Goal: Task Accomplishment & Management: Manage account settings

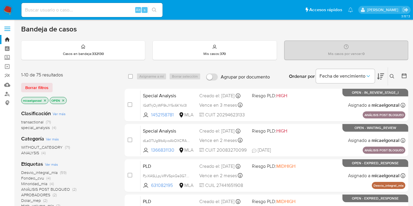
click at [45, 101] on icon "close-filter" at bounding box center [45, 101] width 4 height 4
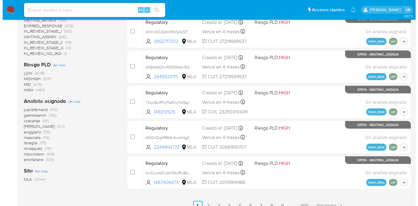
scroll to position [258, 0]
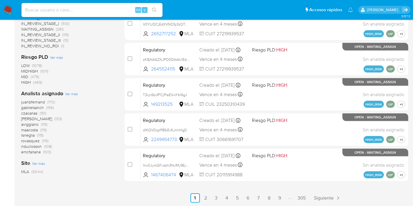
click at [70, 94] on span "Ver más" at bounding box center [71, 93] width 13 height 5
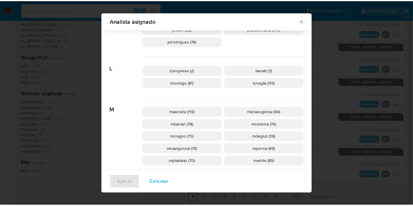
scroll to position [257, 0]
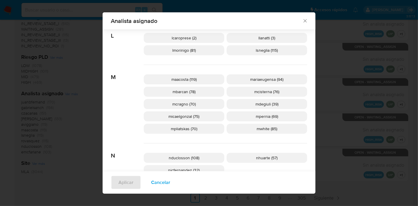
click at [302, 18] on icon "Cerrar" at bounding box center [305, 21] width 6 height 6
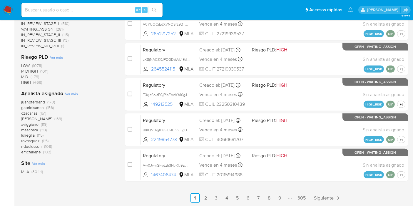
click at [14, 12] on nav "Pausado Ver notificaciones Alt s Accesos rápidos Presiona las siguientes teclas…" at bounding box center [206, 10] width 413 height 20
click at [10, 10] on img at bounding box center [8, 10] width 10 height 10
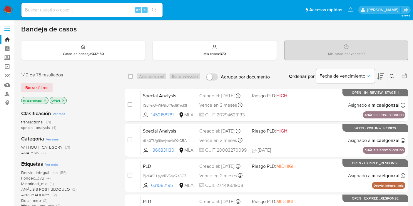
click at [4, 10] on img at bounding box center [8, 10] width 10 height 10
click at [82, 7] on input at bounding box center [91, 10] width 141 height 8
paste input "p9O8bSUJ2W4un2PRknKUZKhs"
type input "p9O8bSUJ2W4un2PRknKUZKhs"
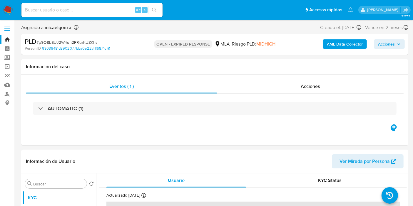
select select "10"
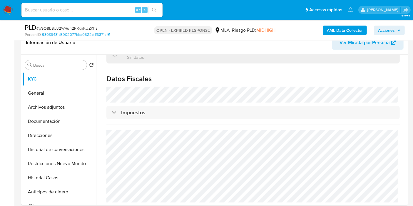
scroll to position [228, 0]
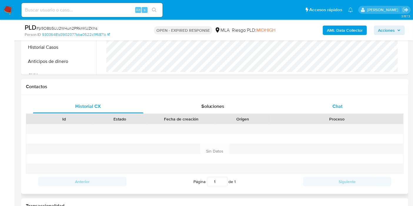
drag, startPoint x: 349, startPoint y: 123, endPoint x: 357, endPoint y: 111, distance: 14.1
click at [352, 118] on div "Proceso" at bounding box center [336, 119] width 133 height 10
click at [358, 111] on div "Chat" at bounding box center [337, 106] width 111 height 14
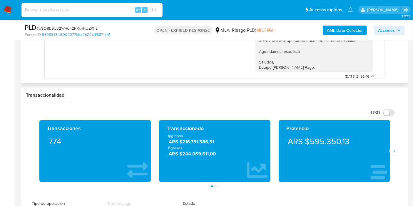
scroll to position [294, 0]
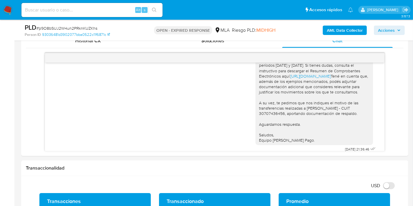
click at [74, 30] on span "# p9O8bSUJ2W4un2PRknKUZKhs" at bounding box center [66, 28] width 61 height 6
copy span "p9O8bSUJ2W4un2PRknKUZKhs"
click at [6, 10] on img at bounding box center [8, 10] width 10 height 10
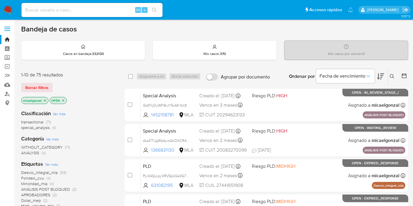
click at [43, 129] on span "special_analysis" at bounding box center [35, 128] width 29 height 6
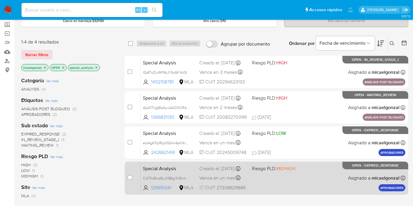
scroll to position [33, 0]
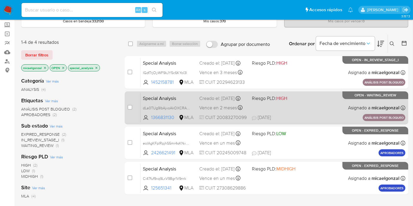
click at [326, 109] on div "Special Analysis dLa0TUg9lbAjvoAkOXCRAHqo 1366831130 MLA Riesgo PLD: HIGH Cread…" at bounding box center [273, 108] width 265 height 30
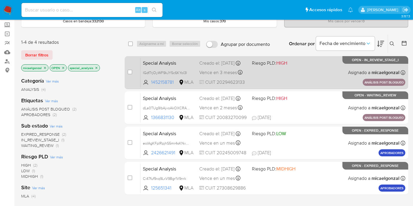
click at [231, 66] on div "Creado el: 01/09/2025 Creado el: 01/09/2025 15:16:41" at bounding box center [223, 63] width 48 height 6
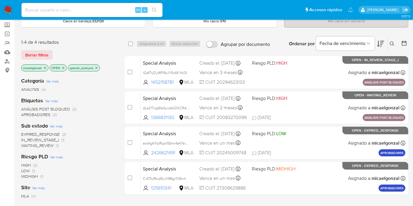
click at [111, 15] on div "Alt s" at bounding box center [91, 10] width 141 height 14
click at [113, 11] on input at bounding box center [91, 10] width 141 height 8
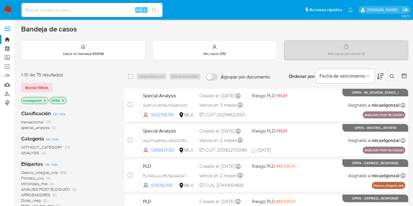
drag, startPoint x: 32, startPoint y: 83, endPoint x: 53, endPoint y: 83, distance: 21.2
click at [32, 83] on span "Borrar filtros" at bounding box center [36, 87] width 23 height 8
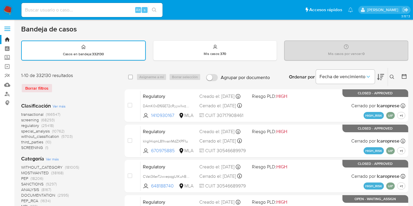
click at [395, 73] on button at bounding box center [393, 76] width 10 height 7
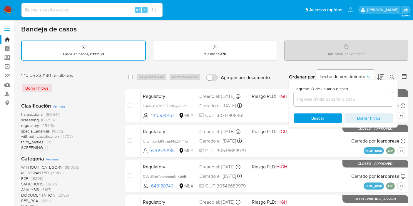
click at [325, 100] on input at bounding box center [343, 100] width 99 height 8
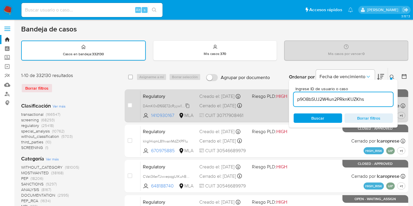
type input "p9O8bSUJ2W4un2PRknKUZKhs"
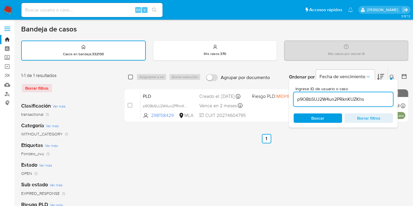
click at [132, 76] on input "checkbox" at bounding box center [130, 77] width 5 height 5
checkbox input "true"
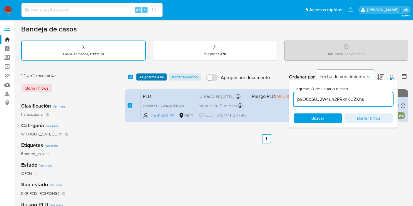
click at [156, 77] on span "Asignarme a mí" at bounding box center [151, 77] width 24 height 6
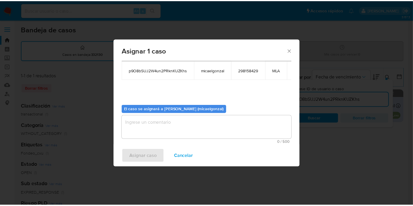
scroll to position [35, 0]
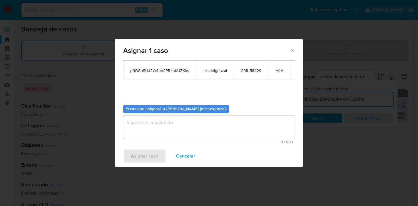
click at [154, 126] on textarea "assign-modal" at bounding box center [209, 128] width 172 height 24
click at [138, 148] on div "Asignar caso Cancelar" at bounding box center [209, 156] width 188 height 22
click at [138, 152] on span "Asignar caso" at bounding box center [145, 156] width 28 height 13
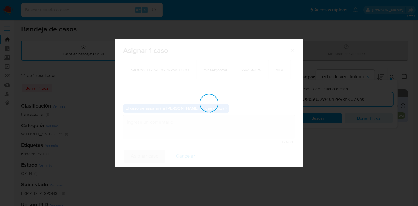
checkbox input "false"
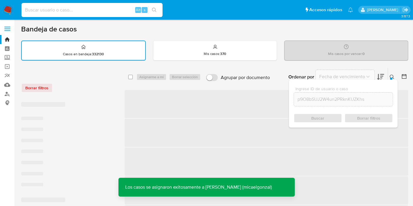
click at [102, 13] on input at bounding box center [91, 10] width 141 height 8
type input "V"
paste input "p9O8bSUJ2W4un2PRknKUZKhs"
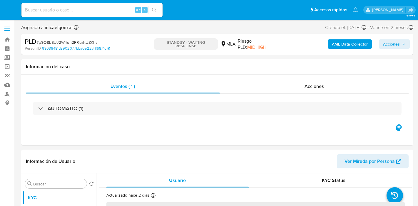
select select "10"
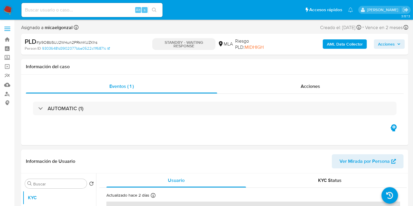
click at [70, 43] on span "# p9O8bSUJ2W4un2PRknKUZKhs" at bounding box center [66, 42] width 61 height 6
copy span "p9O8bSUJ2W4un2PRknKUZKhs"
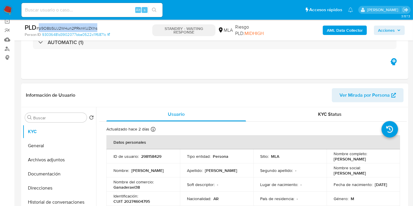
scroll to position [98, 0]
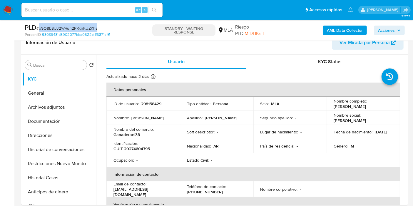
click at [6, 7] on img at bounding box center [8, 10] width 10 height 10
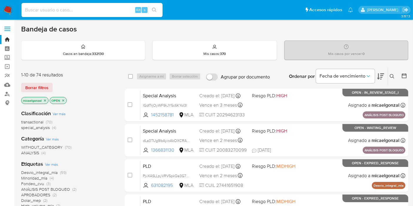
click at [80, 13] on input at bounding box center [91, 10] width 141 height 8
paste input "dLa0TUg9lbAjvoAkOXCRAHqo"
type input "dLa0TUg9lbAjvoAkOXCRAHqo"
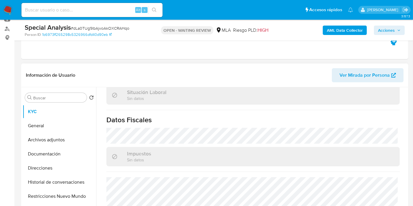
scroll to position [309, 0]
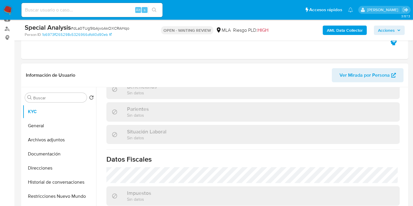
select select "10"
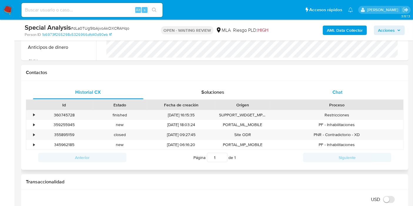
scroll to position [244, 0]
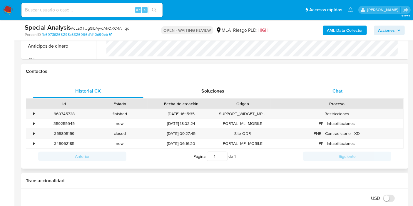
click at [342, 94] on div "Chat" at bounding box center [337, 91] width 111 height 14
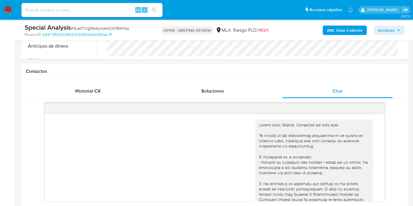
scroll to position [617, 0]
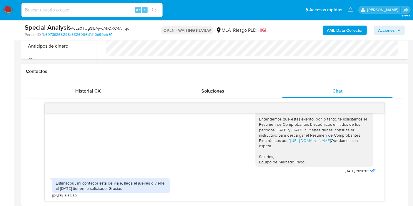
click at [129, 188] on div "Estimados , mi contador esta de viaje, llega el jueves q viene, el viernes 12/9…" at bounding box center [111, 185] width 111 height 11
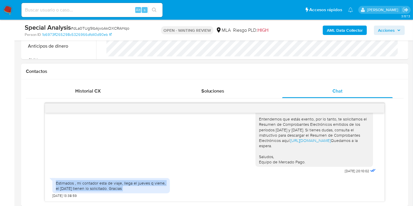
click at [129, 188] on div "Estimados , mi contador esta de viaje, llega el jueves q viene, el viernes 12/9…" at bounding box center [111, 185] width 111 height 11
click at [9, 6] on img at bounding box center [8, 10] width 10 height 10
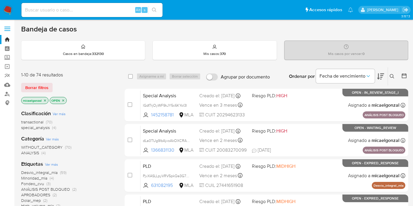
click at [48, 81] on div "1-10 de 74 resultados Borrar filtros micaelgonzal OPEN" at bounding box center [68, 89] width 94 height 34
click at [46, 83] on span "Borrar filtros" at bounding box center [36, 87] width 23 height 8
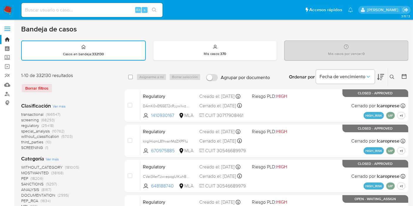
drag, startPoint x: 392, startPoint y: 76, endPoint x: 359, endPoint y: 96, distance: 38.3
click at [391, 77] on icon at bounding box center [392, 77] width 5 height 5
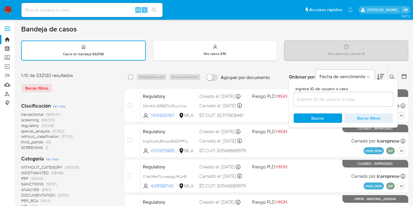
click at [359, 93] on div at bounding box center [343, 99] width 99 height 14
click at [352, 98] on input at bounding box center [343, 100] width 99 height 8
paste input "4bdIA7pY0jgKSuw70vUnI2Hr"
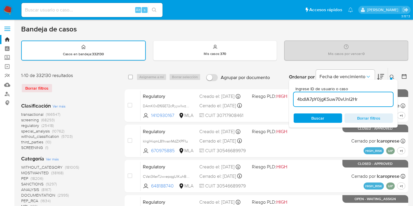
type input "4bdIA7pY0jgKSuw70vUnI2Hr"
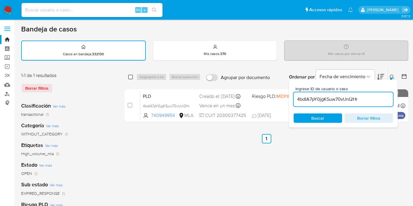
click at [130, 77] on input "checkbox" at bounding box center [130, 77] width 5 height 5
checkbox input "true"
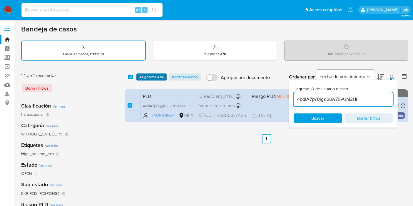
click at [151, 76] on span "Asignarme a mí" at bounding box center [151, 77] width 24 height 6
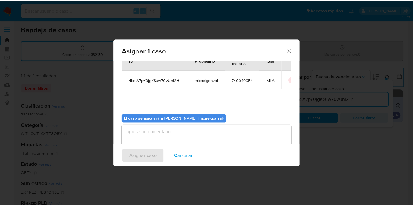
scroll to position [30, 0]
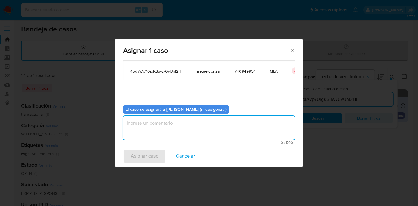
drag, startPoint x: 160, startPoint y: 133, endPoint x: 129, endPoint y: 151, distance: 36.0
click at [158, 133] on textarea "assign-modal" at bounding box center [209, 128] width 172 height 24
drag, startPoint x: 123, startPoint y: 164, endPoint x: 128, endPoint y: 160, distance: 7.5
click at [126, 161] on div "Asignar caso Cancelar" at bounding box center [209, 156] width 188 height 22
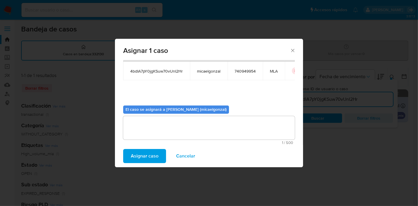
click at [129, 159] on button "Asignar caso" at bounding box center [144, 156] width 43 height 14
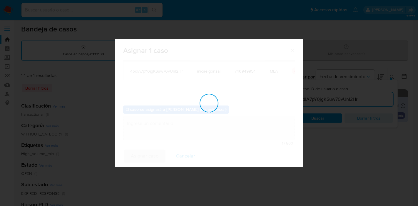
checkbox input "false"
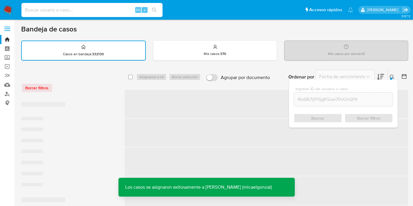
click at [117, 10] on input at bounding box center [91, 10] width 141 height 8
paste input "4bdIA7pY0jgKSuw70vUnI2Hr"
type input "4bdIA7pY0jgKSuw70vUnI2Hr"
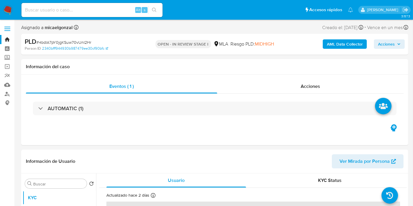
select select "10"
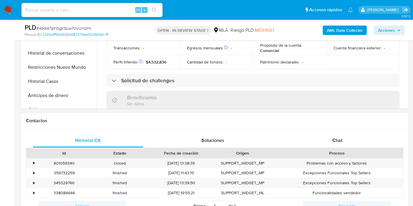
scroll to position [228, 0]
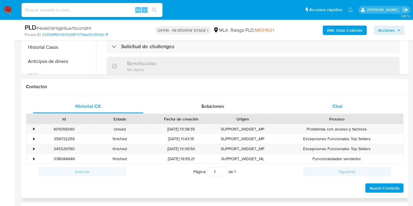
drag, startPoint x: 381, startPoint y: 113, endPoint x: 361, endPoint y: 108, distance: 20.8
click at [381, 114] on div "Proceso" at bounding box center [336, 119] width 133 height 10
click at [361, 108] on div "Chat" at bounding box center [337, 106] width 111 height 14
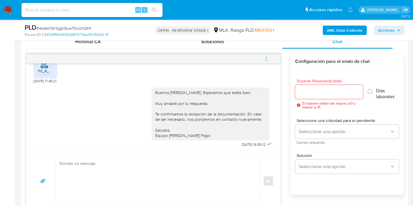
scroll to position [294, 0]
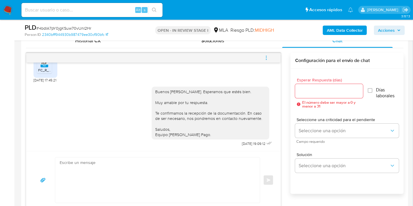
drag, startPoint x: 260, startPoint y: 56, endPoint x: 272, endPoint y: 59, distance: 12.1
click at [260, 56] on button "menu-action" at bounding box center [266, 58] width 19 height 14
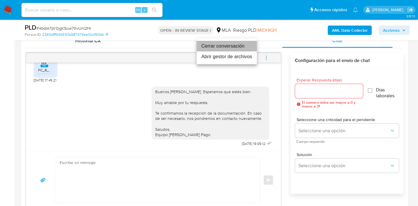
click at [246, 51] on li "Cerrar conversación" at bounding box center [227, 46] width 60 height 11
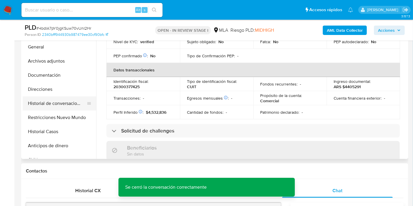
scroll to position [131, 0]
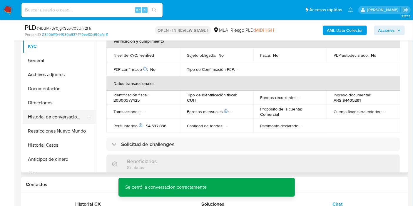
click at [51, 121] on button "Historial de conversaciones" at bounding box center [57, 117] width 69 height 14
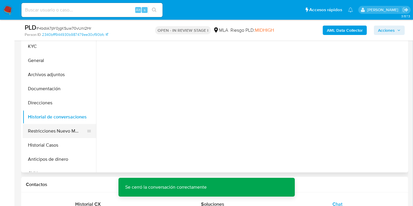
scroll to position [0, 0]
click at [55, 136] on button "Restricciones Nuevo Mundo" at bounding box center [57, 131] width 69 height 14
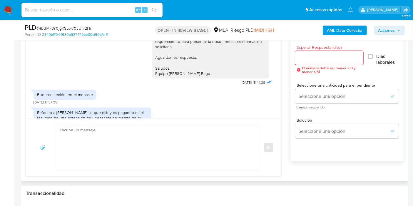
scroll to position [718, 0]
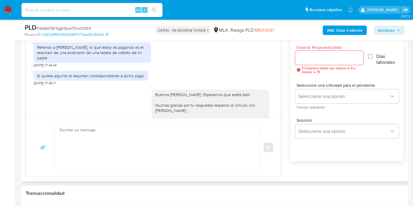
click at [96, 61] on div "Referido a Gabriel Cesar Escola, lo que estoy es pagando es el resumen de una e…" at bounding box center [92, 53] width 111 height 16
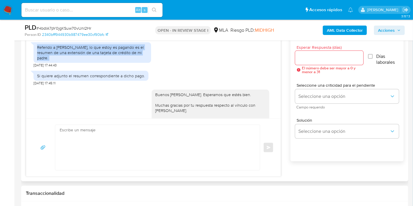
click at [96, 61] on div "Referido a Gabriel Cesar Escola, lo que estoy es pagando es el resumen de una e…" at bounding box center [92, 53] width 111 height 16
drag, startPoint x: 96, startPoint y: 64, endPoint x: 72, endPoint y: 61, distance: 24.5
click at [72, 61] on div "Referido a Gabriel Cesar Escola, lo que estoy es pagando es el resumen de una e…" at bounding box center [92, 53] width 111 height 16
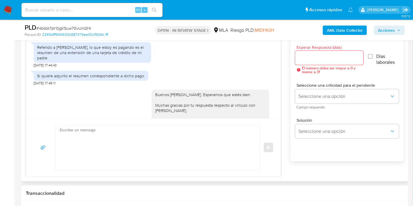
click at [76, 76] on div "Si quiere adjunto el resumen correspondiente a dicho pago." at bounding box center [91, 76] width 115 height 10
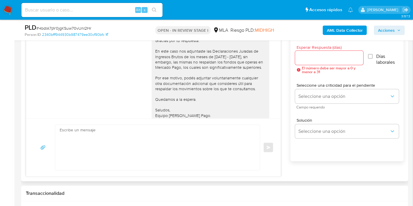
scroll to position [980, 0]
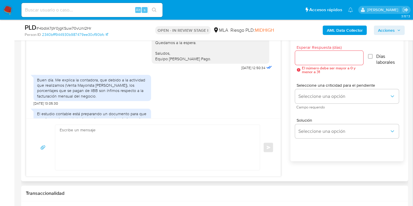
click at [81, 88] on div "Buen día. Me explica la contadora, que debido a la actividad que realizamos (Ve…" at bounding box center [92, 87] width 111 height 21
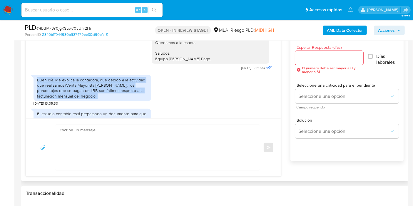
click at [81, 88] on div "Buen día. Me explica la contadora, que debido a la actividad que realizamos (Ve…" at bounding box center [92, 87] width 111 height 21
click at [64, 99] on div "Buen día. Me explica la contadora, que debido a la actividad que realizamos (Ve…" at bounding box center [92, 87] width 111 height 21
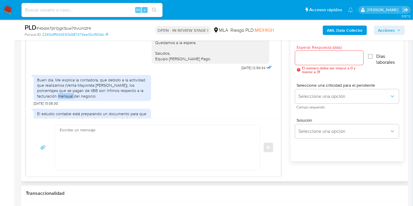
click at [64, 99] on div "Buen día. Me explica la contadora, que debido a la actividad que realizamos (Ve…" at bounding box center [92, 87] width 111 height 21
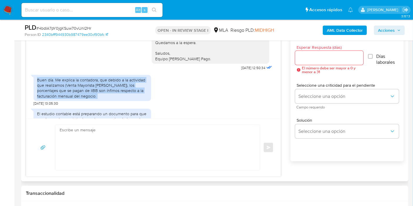
click at [64, 99] on div "Buen día. Me explica la contadora, que debido a la actividad que realizamos (Ve…" at bounding box center [92, 87] width 111 height 21
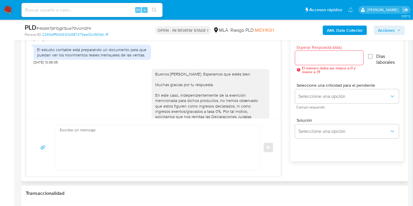
scroll to position [1045, 0]
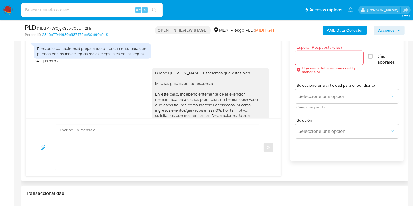
click at [81, 59] on div "El estudio contable está preparando un documento para que puedan ver los movimi…" at bounding box center [93, 51] width 118 height 15
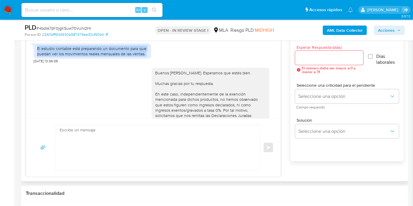
click at [81, 59] on div "El estudio contable está preparando un documento para que puedan ver los movimi…" at bounding box center [93, 51] width 118 height 15
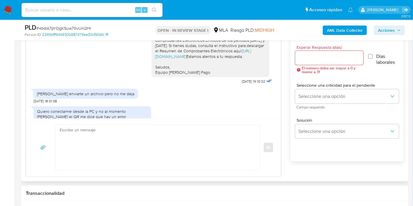
scroll to position [1208, 0]
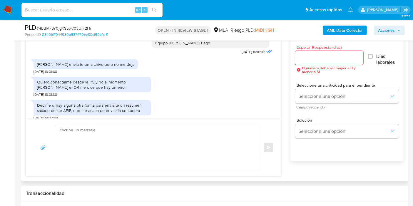
click at [71, 90] on div "Quiero conectarme desde la PC y no al momento de leer el QR me dice que hay un …" at bounding box center [92, 84] width 111 height 11
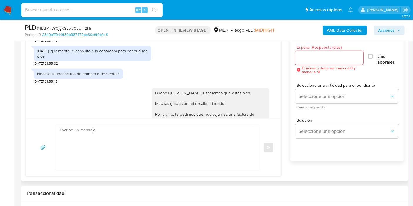
scroll to position [1633, 0]
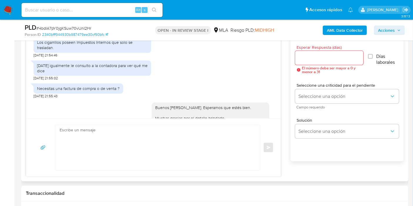
click at [76, 51] on div "La actividad que realizó es la de compra y venta de cigarrillos.. Los cigarrill…" at bounding box center [92, 39] width 111 height 21
click at [72, 51] on div "La actividad que realizó es la de compra y venta de cigarrillos.. Los cigarrill…" at bounding box center [92, 39] width 111 height 21
drag, startPoint x: 73, startPoint y: 79, endPoint x: 37, endPoint y: 68, distance: 37.7
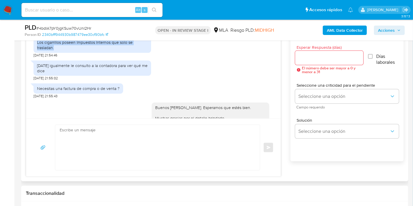
click at [37, 51] on div "La actividad que realizó es la de compra y venta de cigarrillos.. Los cigarrill…" at bounding box center [92, 39] width 111 height 21
click at [88, 51] on div "La actividad que realizó es la de compra y venta de cigarrillos.. Los cigarrill…" at bounding box center [92, 39] width 111 height 21
drag, startPoint x: 109, startPoint y: 74, endPoint x: 38, endPoint y: 65, distance: 72.3
click at [38, 51] on div "La actividad que realizó es la de compra y venta de cigarrillos.. Los cigarrill…" at bounding box center [92, 39] width 111 height 21
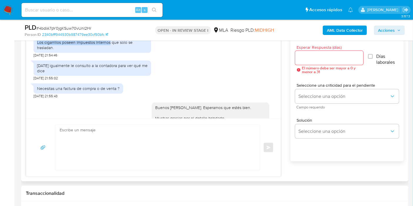
copy div "La actividad que realizó es la de compra y venta de cigarrillos.. Los cigarrill…"
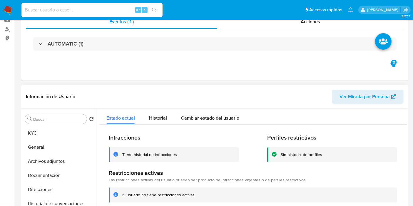
scroll to position [98, 0]
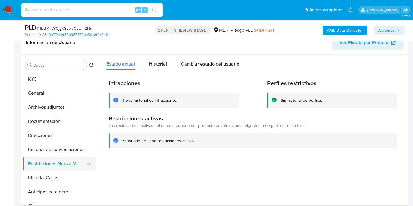
click at [62, 163] on button "Restricciones Nuevo Mundo" at bounding box center [57, 164] width 69 height 14
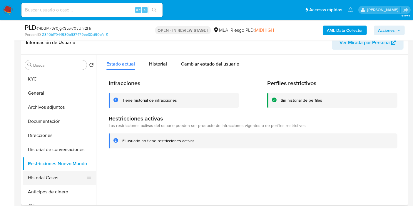
click at [66, 173] on button "Historial Casos" at bounding box center [57, 178] width 69 height 14
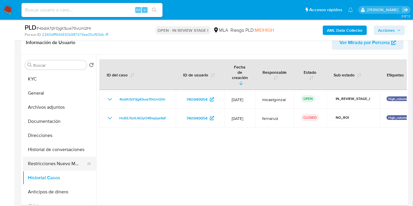
click at [71, 161] on button "Restricciones Nuevo Mundo" at bounding box center [57, 164] width 69 height 14
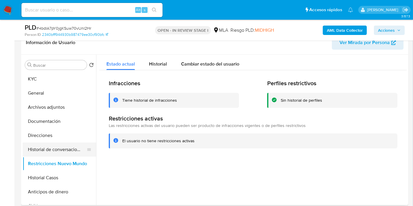
click at [61, 149] on button "Historial de conversaciones" at bounding box center [57, 150] width 69 height 14
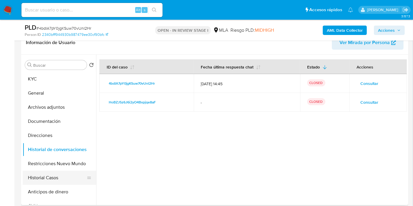
click at [61, 176] on button "Historial Casos" at bounding box center [57, 178] width 69 height 14
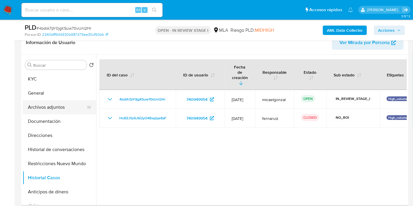
click at [54, 112] on button "Archivos adjuntos" at bounding box center [57, 107] width 69 height 14
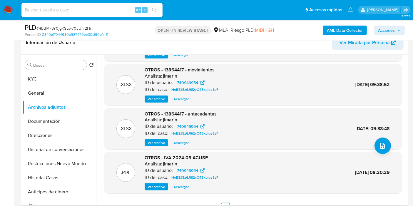
scroll to position [49, 0]
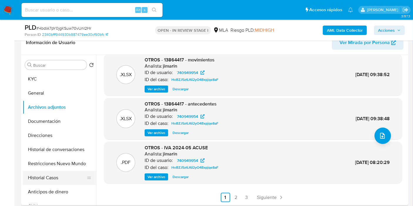
click at [55, 173] on button "Historial Casos" at bounding box center [57, 178] width 69 height 14
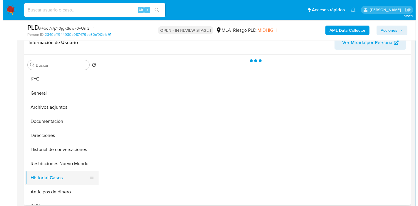
scroll to position [0, 0]
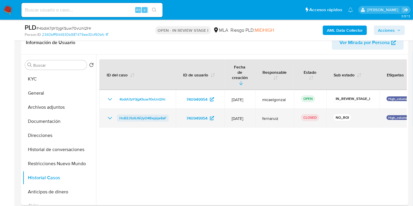
click at [151, 115] on span "HoBZJ5z6J6i2yO4Bxpjqe8aF" at bounding box center [142, 118] width 47 height 7
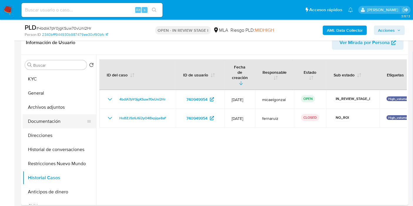
click at [56, 116] on button "Documentación" at bounding box center [57, 121] width 69 height 14
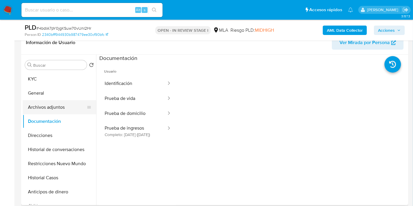
click at [61, 109] on button "Archivos adjuntos" at bounding box center [57, 107] width 69 height 14
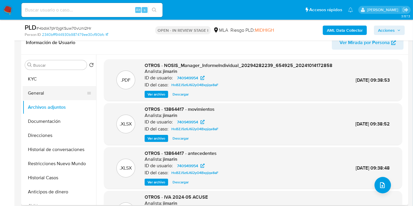
click at [57, 89] on button "General" at bounding box center [57, 93] width 69 height 14
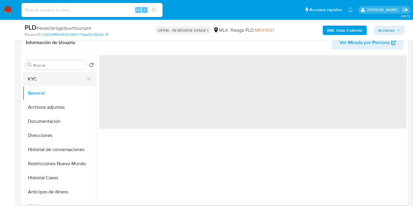
click at [61, 78] on button "KYC" at bounding box center [57, 79] width 69 height 14
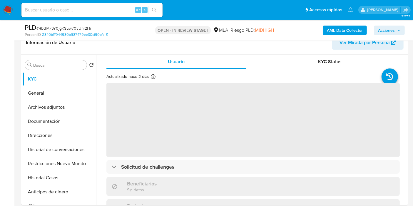
click at [337, 31] on b "AML Data Collector" at bounding box center [345, 30] width 36 height 9
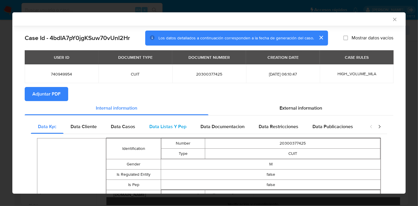
scroll to position [97, 0]
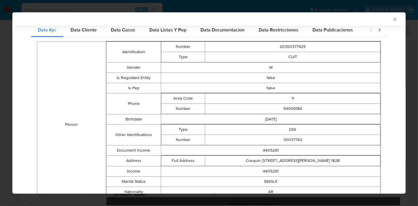
click at [0, 88] on div "AML Data Collector Case Id - 4bdIA7pY0jgKSuw70vUnI2Hr Los datos detallados a co…" at bounding box center [209, 103] width 418 height 206
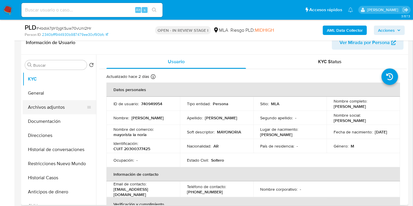
click at [63, 113] on button "Archivos adjuntos" at bounding box center [57, 107] width 69 height 14
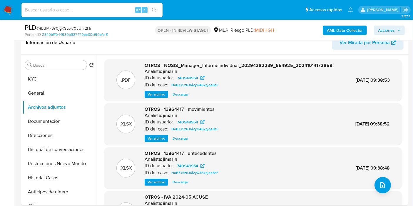
click at [358, 29] on b "AML Data Collector" at bounding box center [345, 30] width 36 height 9
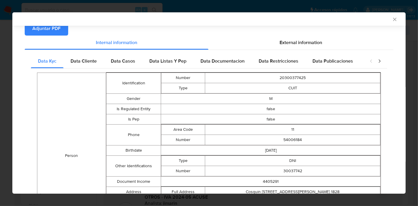
scroll to position [53, 0]
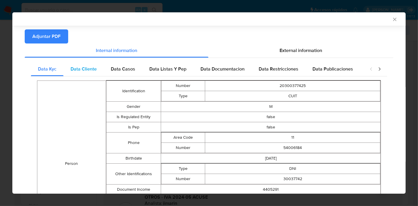
click at [93, 75] on div "Data Cliente" at bounding box center [83, 69] width 40 height 14
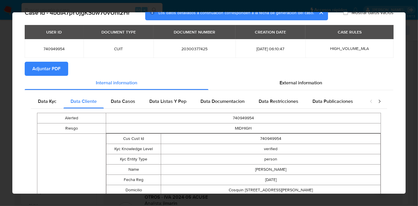
scroll to position [0, 0]
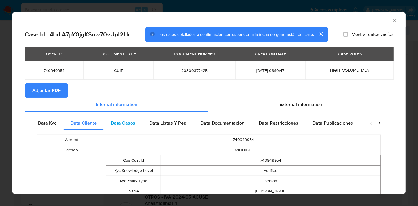
click at [128, 128] on div "Data Casos" at bounding box center [123, 123] width 39 height 14
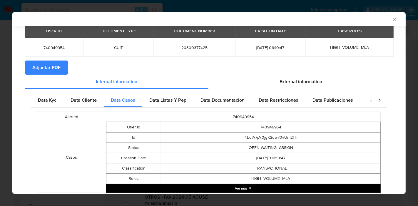
scroll to position [51, 0]
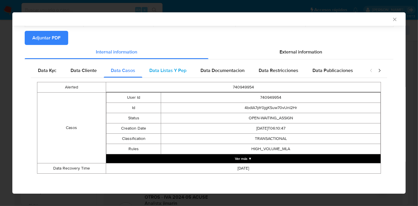
click at [187, 70] on div "Data Listas Y Pep" at bounding box center [167, 70] width 51 height 14
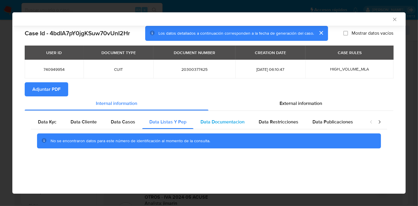
click at [207, 123] on span "Data Documentacion" at bounding box center [222, 121] width 44 height 7
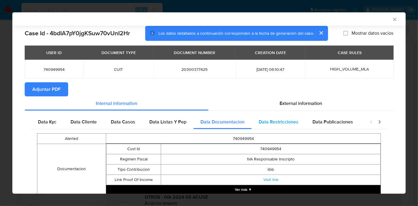
click at [277, 121] on span "Data Restricciones" at bounding box center [279, 121] width 40 height 7
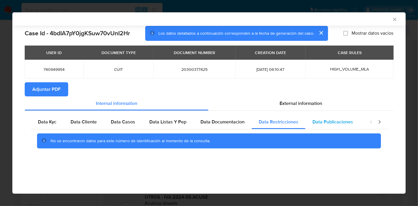
click at [313, 119] on span "Data Publicaciones" at bounding box center [332, 121] width 41 height 7
drag, startPoint x: 38, startPoint y: 125, endPoint x: 224, endPoint y: 128, distance: 186.7
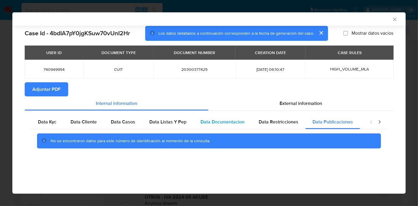
click at [39, 126] on div "Data Kyc" at bounding box center [47, 122] width 33 height 14
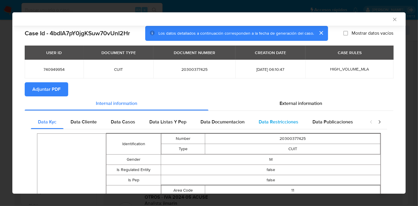
click at [266, 128] on div "Data Restricciones" at bounding box center [279, 122] width 54 height 14
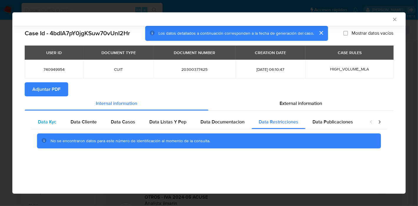
drag, startPoint x: 36, startPoint y: 128, endPoint x: 56, endPoint y: 121, distance: 21.4
click at [37, 127] on div "Data Kyc" at bounding box center [47, 122] width 33 height 14
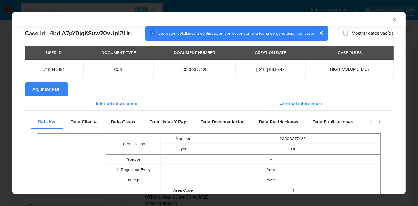
click at [307, 98] on div "External information" at bounding box center [300, 103] width 185 height 14
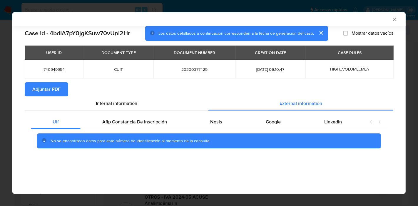
click at [140, 131] on div "No se encontraron datos para este número de identificación al momento de la con…" at bounding box center [209, 141] width 356 height 24
click at [146, 124] on span "Afip Constancia De Inscripción" at bounding box center [134, 121] width 65 height 7
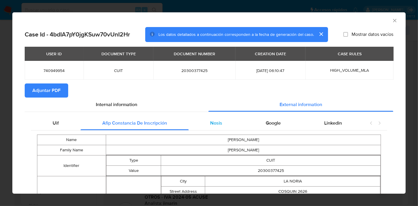
click at [210, 126] on span "Nosis" at bounding box center [216, 123] width 12 height 7
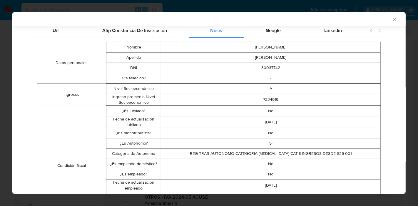
scroll to position [64, 0]
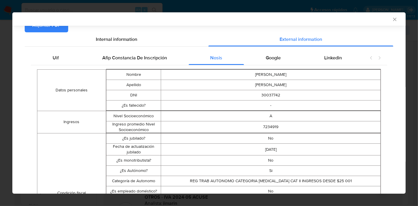
drag, startPoint x: 277, startPoint y: 62, endPoint x: 334, endPoint y: 62, distance: 57.6
click at [277, 62] on div "Google" at bounding box center [273, 58] width 58 height 14
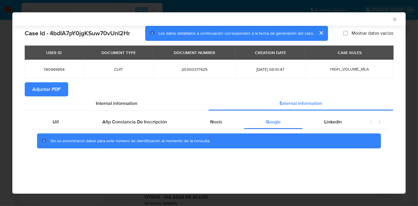
scroll to position [0, 0]
click at [335, 62] on td "HIGH_VOLUME_MLA" at bounding box center [349, 69] width 88 height 19
drag, startPoint x: 340, startPoint y: 109, endPoint x: 340, endPoint y: 117, distance: 7.6
click at [340, 109] on div "External information" at bounding box center [300, 103] width 185 height 14
drag, startPoint x: 341, startPoint y: 120, endPoint x: 310, endPoint y: 124, distance: 31.7
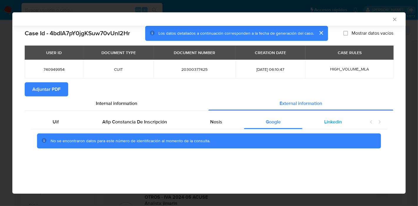
click at [340, 121] on span "Linkedin" at bounding box center [333, 121] width 18 height 7
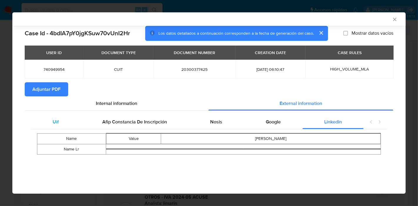
click at [48, 123] on div "Uif" at bounding box center [56, 122] width 50 height 14
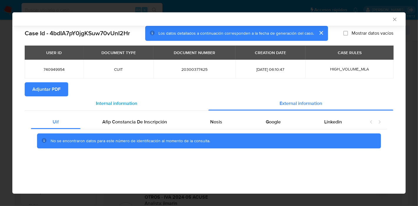
drag, startPoint x: 93, startPoint y: 113, endPoint x: 101, endPoint y: 105, distance: 10.8
click at [93, 113] on div "Uif Afip Constancia De Inscripción Nosis Google Linkedin No se encontraron dato…" at bounding box center [209, 134] width 369 height 46
click at [101, 104] on span "Internal information" at bounding box center [116, 103] width 41 height 7
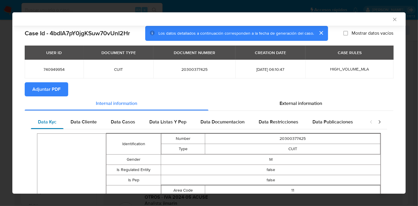
click at [52, 121] on span "Data Kyc" at bounding box center [47, 121] width 19 height 7
click at [54, 78] on div "USER ID DOCUMENT TYPE DOCUMENT NUMBER CREATION DATE CASE RULES 740949954 CUIT 2…" at bounding box center [209, 64] width 369 height 37
click at [54, 88] on span "Adjuntar PDF" at bounding box center [46, 89] width 28 height 13
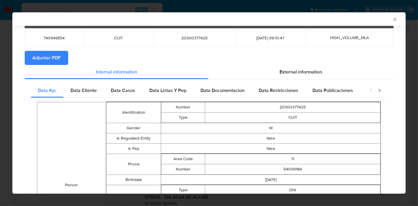
click at [0, 67] on div "AML Data Collector Case Id - 4bdIA7pY0jgKSuw70vUnI2Hr Los datos detallados a co…" at bounding box center [209, 103] width 418 height 206
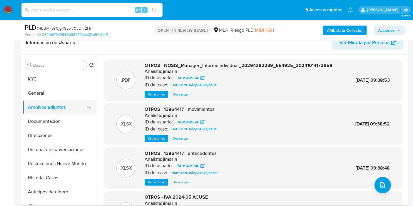
click at [66, 101] on ul "KYC General Archivos adjuntos Documentación Direcciones Historial de conversaci…" at bounding box center [59, 138] width 73 height 133
drag, startPoint x: 83, startPoint y: 103, endPoint x: 65, endPoint y: 93, distance: 21.2
click at [82, 103] on button "Archivos adjuntos" at bounding box center [59, 107] width 73 height 14
click at [64, 92] on button "General" at bounding box center [57, 93] width 69 height 14
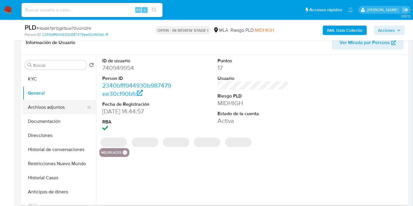
click at [55, 106] on button "Archivos adjuntos" at bounding box center [57, 107] width 69 height 14
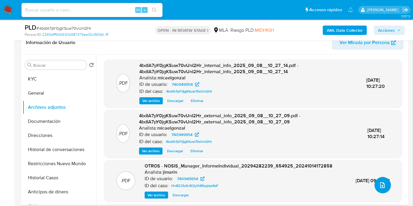
click at [375, 183] on button "upload-file" at bounding box center [383, 185] width 16 height 16
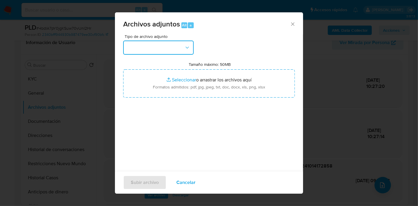
click at [175, 52] on button "button" at bounding box center [158, 48] width 71 height 14
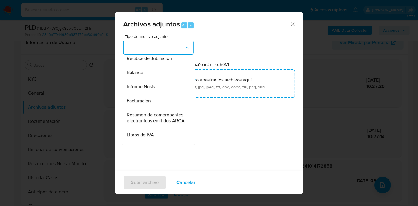
scroll to position [228, 0]
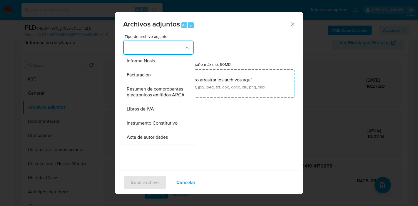
click at [146, 54] on div "Balance" at bounding box center [157, 47] width 60 height 14
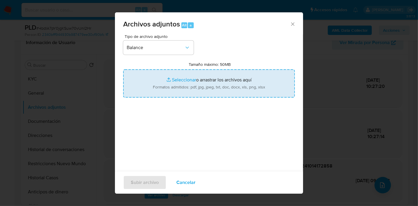
click at [220, 89] on input "Tamaño máximo: 50MB Seleccionar archivos" at bounding box center [209, 83] width 172 height 28
type input "C:\fakepath\Comprobantes Electrónicos Recibidos - 2025.pdf"
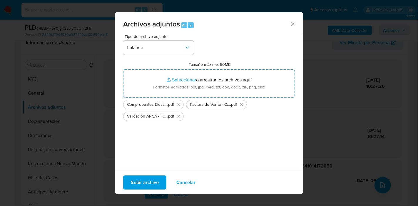
click at [155, 155] on div "Tipo de archivo adjunto Balance Tamaño máximo: 50MB Seleccionar archivos Selecc…" at bounding box center [209, 103] width 172 height 139
click at [153, 31] on div "Archivos adjuntos Alt a" at bounding box center [209, 23] width 188 height 22
click at [155, 40] on div "Tipo de archivo adjunto Balance" at bounding box center [158, 44] width 71 height 20
click at [155, 42] on button "Balance" at bounding box center [158, 48] width 71 height 14
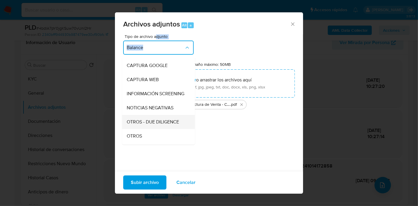
scroll to position [70, 0]
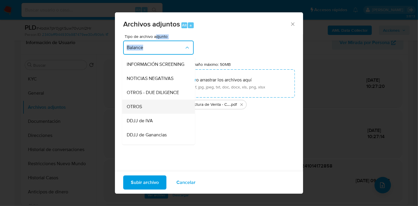
click at [143, 111] on div "OTROS" at bounding box center [157, 107] width 60 height 14
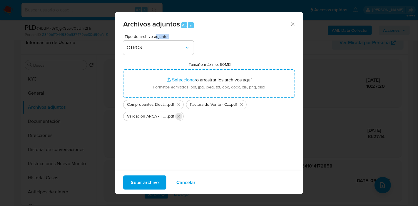
click at [177, 119] on icon "Eliminar Validación ARCA - Factura de Venta.pdf" at bounding box center [178, 116] width 5 height 5
click at [192, 104] on span "Factura de Venta - Cigarrillos" at bounding box center [210, 105] width 40 height 6
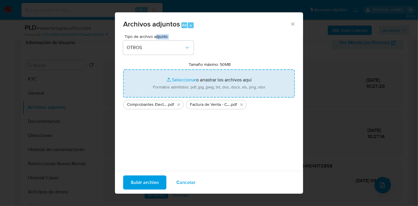
click at [201, 88] on input "Tamaño máximo: 50MB Seleccionar archivos" at bounding box center [209, 83] width 172 height 28
type input "C:\fakepath\Validación ARCA - Factura de Venta.pdf"
click at [143, 185] on span "Subir archivo" at bounding box center [145, 182] width 28 height 13
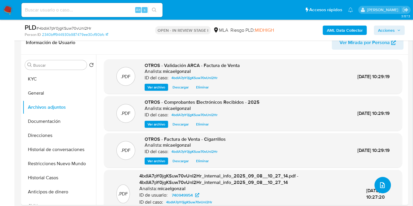
click at [380, 185] on icon "upload-file" at bounding box center [382, 185] width 7 height 7
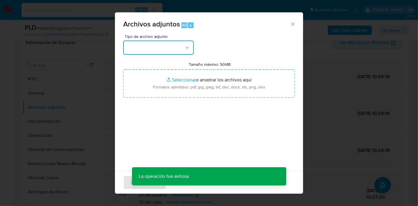
click at [157, 44] on button "button" at bounding box center [158, 48] width 71 height 14
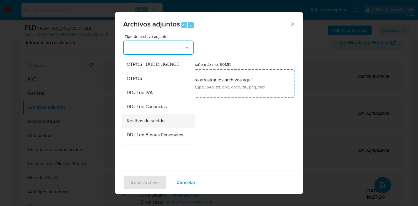
scroll to position [163, 0]
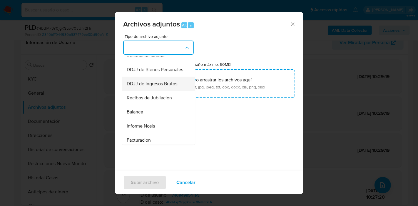
click at [157, 91] on div "DDJJ de Ingresos Brutos" at bounding box center [157, 84] width 60 height 14
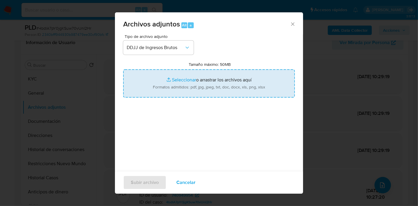
click at [207, 80] on input "Tamaño máximo: 50MB Seleccionar archivos" at bounding box center [209, 83] width 172 height 28
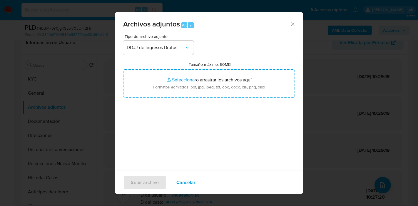
click at [167, 67] on div "Tamaño máximo: 50MB Seleccionar archivos Seleccionar o arrastrar los archivos a…" at bounding box center [209, 80] width 172 height 36
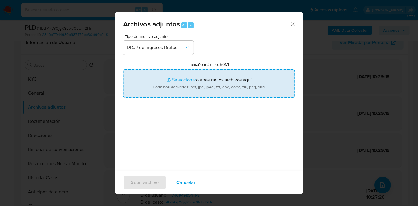
click at [165, 73] on input "Tamaño máximo: 50MB Seleccionar archivos" at bounding box center [209, 83] width 172 height 28
type input "C:\fakepath\Constancia Presentación DDJJ IIBB - Abril 2025.pdf"
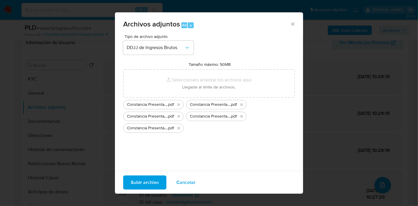
drag, startPoint x: 165, startPoint y: 73, endPoint x: 140, endPoint y: 162, distance: 91.9
click at [140, 151] on div "Tipo de archivo adjunto DDJJ de Ingresos Brutos Tamaño máximo: 50MB Seleccionar…" at bounding box center [209, 103] width 172 height 139
click at [141, 183] on span "Subir archivo" at bounding box center [145, 182] width 28 height 13
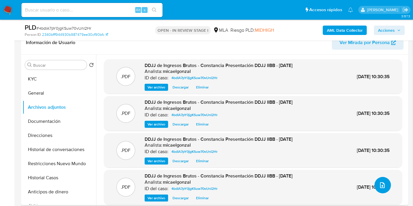
click at [380, 183] on icon "upload-file" at bounding box center [382, 185] width 7 height 7
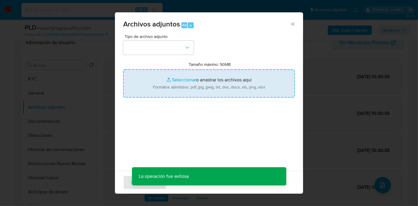
click at [173, 80] on input "Tamaño máximo: 50MB Seleccionar archivos" at bounding box center [209, 83] width 172 height 28
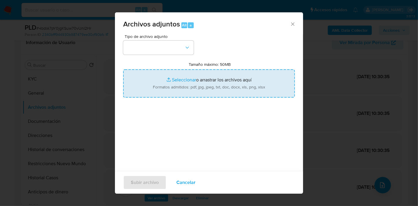
type input "C:\fakepath\Constancia Presentación DDJJ IIBB - Mayo 2025.pdf"
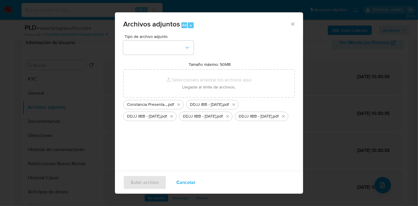
click at [212, 140] on div "Tipo de archivo adjunto Tamaño máximo: 50MB Seleccionar archivos Seleccionar o …" at bounding box center [209, 103] width 172 height 139
click at [173, 41] on button "button" at bounding box center [158, 48] width 71 height 14
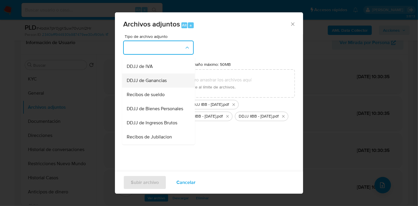
scroll to position [131, 0]
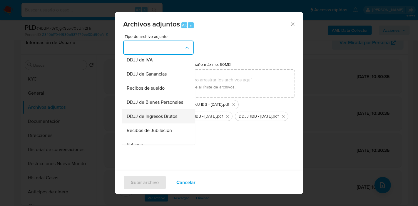
click at [158, 119] on span "DDJJ de Ingresos Brutos" at bounding box center [152, 116] width 51 height 6
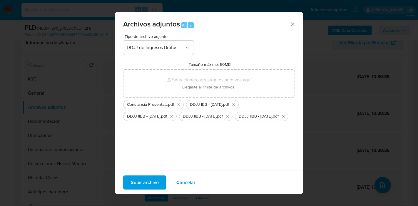
click at [145, 180] on span "Subir archivo" at bounding box center [145, 182] width 28 height 13
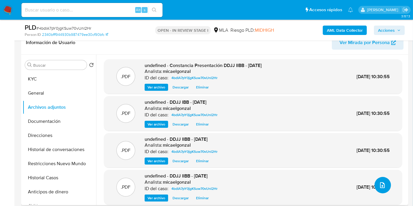
click at [376, 183] on button "upload-file" at bounding box center [383, 185] width 16 height 16
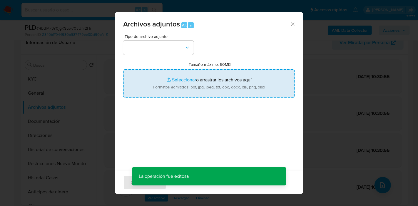
click at [191, 70] on input "Tamaño máximo: 50MB Seleccionar archivos" at bounding box center [209, 83] width 172 height 28
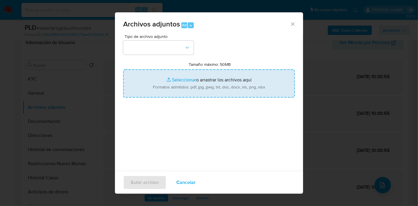
type input "C:\fakepath\DDJJ IIBB - Marzo 2025.pdf"
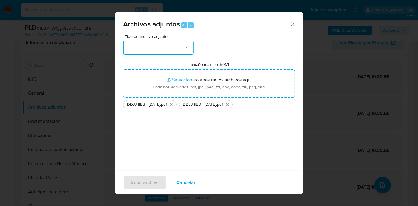
drag, startPoint x: 191, startPoint y: 70, endPoint x: 128, endPoint y: 47, distance: 67.5
click at [128, 47] on button "button" at bounding box center [158, 48] width 71 height 14
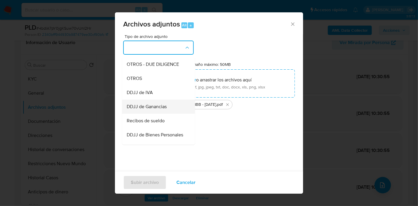
scroll to position [163, 0]
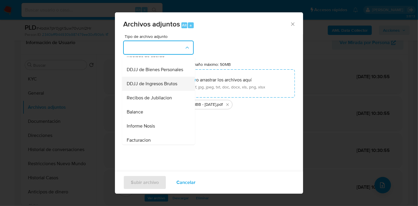
click at [151, 87] on span "DDJJ de Ingresos Brutos" at bounding box center [152, 84] width 51 height 6
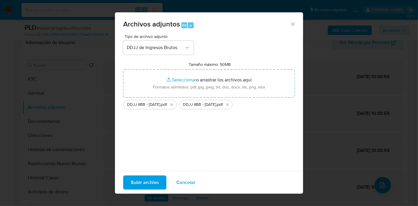
click at [146, 182] on span "Subir archivo" at bounding box center [145, 182] width 28 height 13
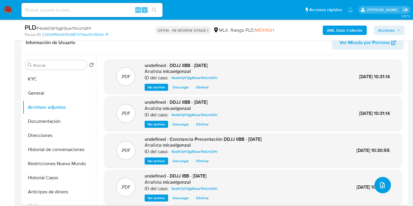
click at [375, 184] on button "upload-file" at bounding box center [383, 185] width 16 height 16
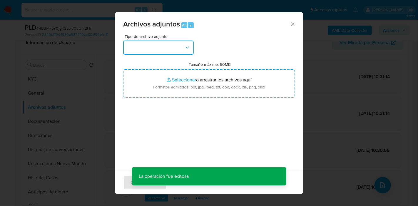
click at [160, 41] on button "button" at bounding box center [158, 48] width 71 height 14
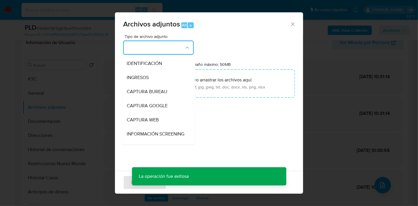
click at [161, 47] on button "button" at bounding box center [158, 48] width 71 height 14
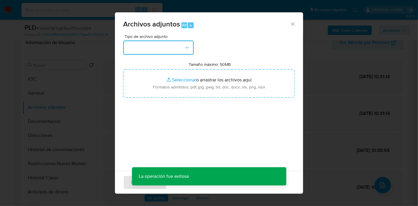
click at [161, 47] on button "button" at bounding box center [158, 48] width 71 height 14
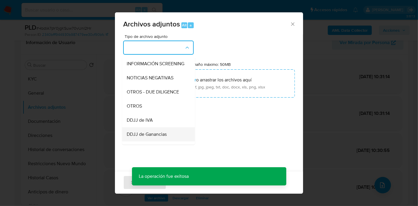
scroll to position [98, 0]
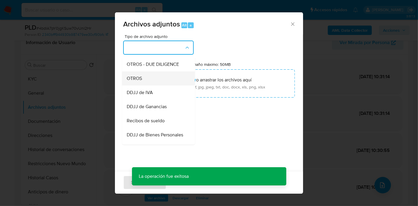
click at [152, 86] on div "OTROS" at bounding box center [157, 78] width 60 height 14
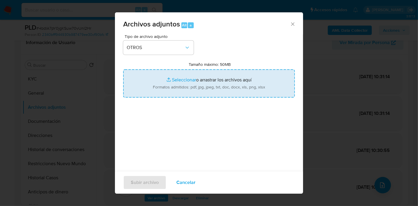
click at [187, 80] on input "Tamaño máximo: 50MB Seleccionar archivos" at bounding box center [209, 83] width 172 height 28
type input "C:\fakepath\Calculador - DDJJ IIBB.xlsx"
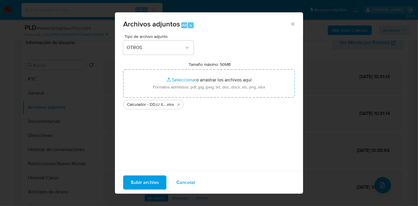
click at [143, 178] on span "Subir archivo" at bounding box center [145, 182] width 28 height 13
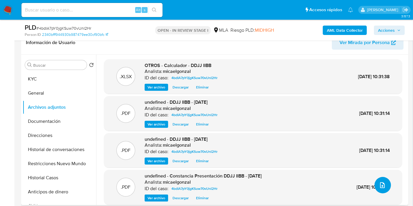
click at [381, 180] on button "upload-file" at bounding box center [383, 185] width 16 height 16
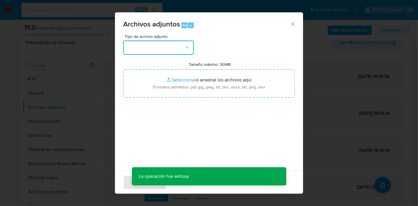
click at [185, 50] on icon "button" at bounding box center [187, 48] width 6 height 6
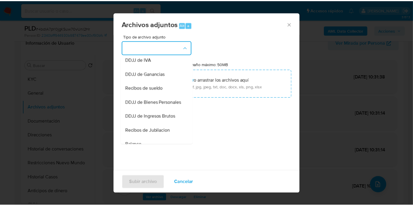
scroll to position [196, 0]
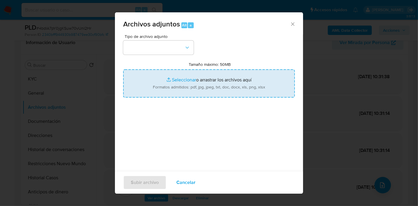
click at [250, 83] on input "Tamaño máximo: 50MB Seleccionar archivos" at bounding box center [209, 83] width 172 height 28
type input "C:\fakepath\Comprobantes Electrónicos Emitidos - 2025.pdf"
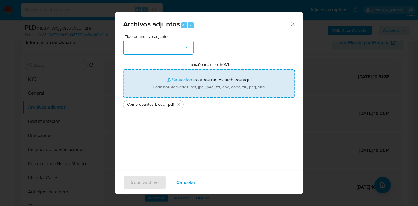
click at [128, 47] on button "button" at bounding box center [158, 48] width 71 height 14
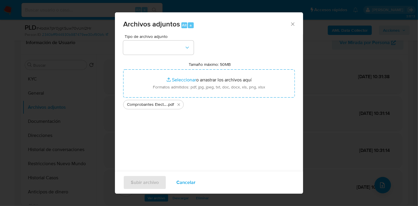
click at [290, 26] on icon "Cerrar" at bounding box center [293, 24] width 6 height 6
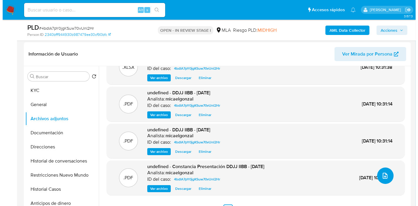
scroll to position [131, 0]
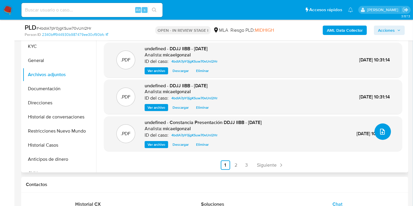
click at [379, 128] on span "upload-file" at bounding box center [382, 131] width 7 height 7
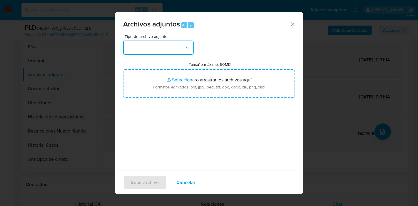
click at [172, 48] on button "button" at bounding box center [158, 48] width 71 height 14
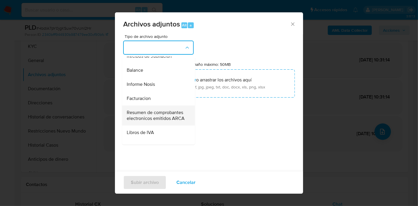
scroll to position [228, 0]
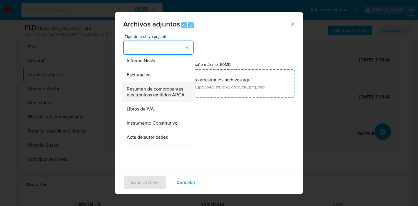
click at [161, 98] on span "Resumen de comprobantes electronicos emitidos ARCA" at bounding box center [157, 92] width 60 height 12
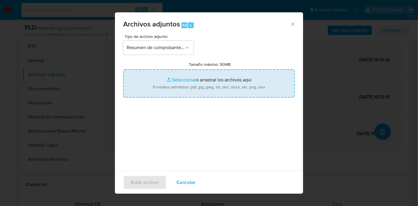
click at [193, 80] on input "Tamaño máximo: 50MB Seleccionar archivos" at bounding box center [209, 83] width 172 height 28
type input "C:\fakepath\Comprobantes Electrónicos Emitidos - 2025.pdf"
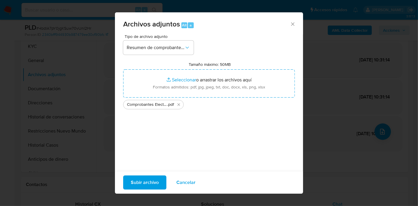
drag, startPoint x: 193, startPoint y: 80, endPoint x: 141, endPoint y: 182, distance: 114.4
click at [141, 182] on span "Subir archivo" at bounding box center [145, 182] width 28 height 13
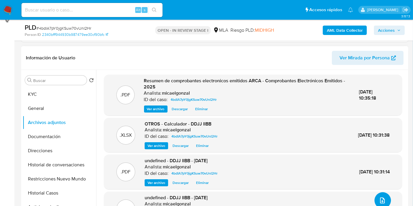
scroll to position [65, 0]
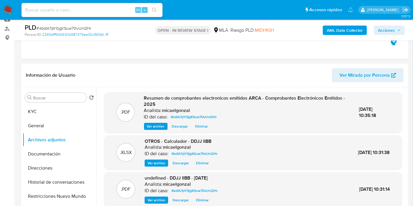
click at [81, 31] on span "# 4bdIA7pY0jgKSuw70vUnI2Hr" at bounding box center [63, 28] width 55 height 6
copy span "4bdIA7pY0jgKSuw70vUnI2Hr"
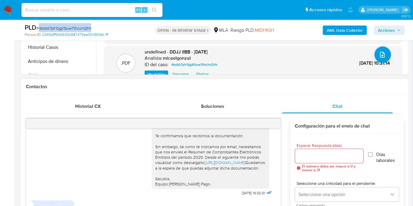
scroll to position [131, 0]
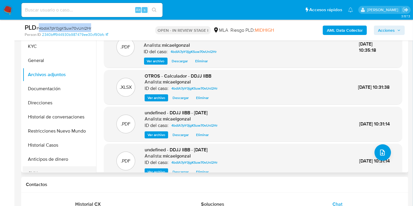
click at [44, 170] on button "CVU" at bounding box center [57, 173] width 69 height 14
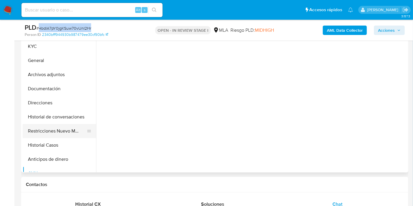
click at [60, 137] on button "Restricciones Nuevo Mundo" at bounding box center [57, 131] width 69 height 14
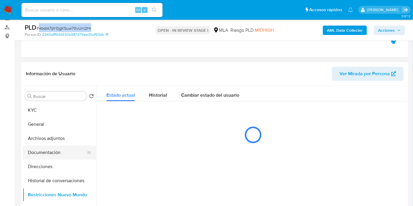
scroll to position [65, 0]
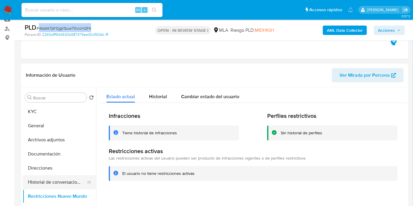
click at [50, 186] on button "Historial de conversaciones" at bounding box center [57, 182] width 69 height 14
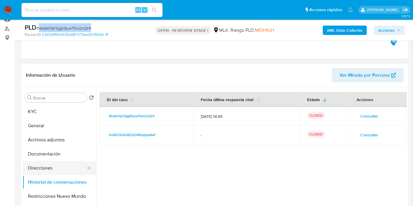
click at [44, 170] on button "Direcciones" at bounding box center [57, 168] width 69 height 14
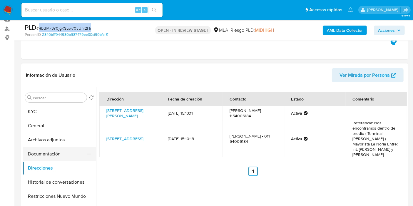
click at [59, 156] on button "Documentación" at bounding box center [57, 154] width 69 height 14
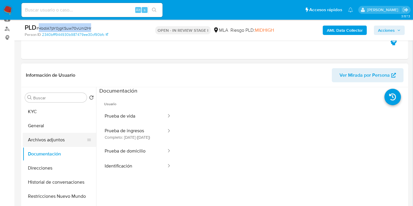
click at [49, 140] on button "Archivos adjuntos" at bounding box center [57, 140] width 69 height 14
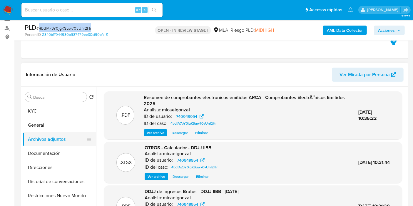
scroll to position [98, 0]
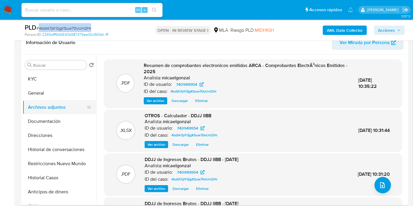
click at [57, 100] on button "Archivos adjuntos" at bounding box center [57, 107] width 69 height 14
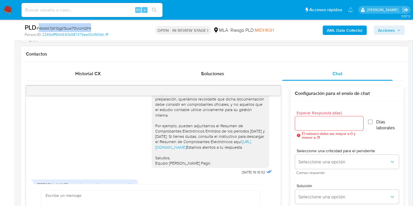
scroll to position [1023, 0]
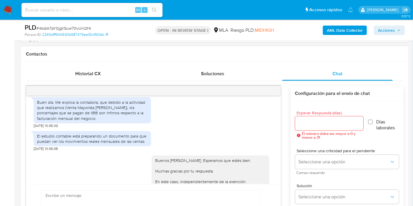
click at [83, 115] on div "Buen día. Me explica la contadora, que debido a la actividad que realizamos (Ve…" at bounding box center [92, 110] width 111 height 21
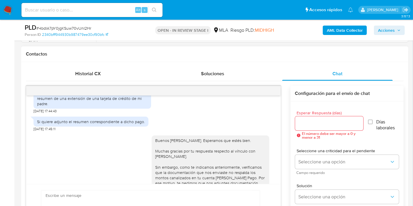
scroll to position [729, 0]
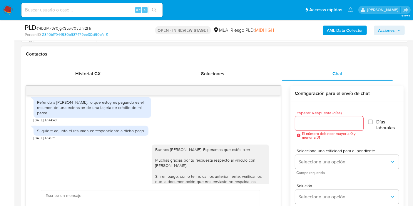
drag, startPoint x: 67, startPoint y: 111, endPoint x: 62, endPoint y: 111, distance: 4.7
click at [66, 111] on div "Referido a Gabriel Cesar Escola, lo que estoy es pagando es el resumen de una e…" at bounding box center [92, 108] width 111 height 16
click at [47, 108] on div "Referido a Gabriel Cesar Escola, lo que estoy es pagando es el resumen de una e…" at bounding box center [92, 108] width 111 height 16
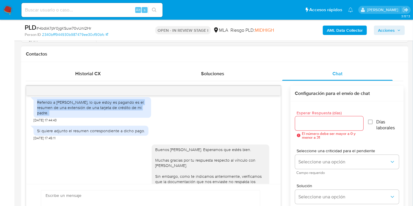
click at [47, 108] on div "Referido a Gabriel Cesar Escola, lo que estoy es pagando es el resumen de una e…" at bounding box center [92, 108] width 111 height 16
copy div "Referido a Gabriel Cesar Escola, lo que estoy es pagando es el resumen de una e…"
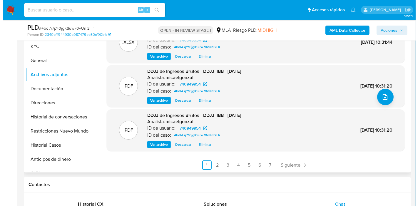
scroll to position [0, 0]
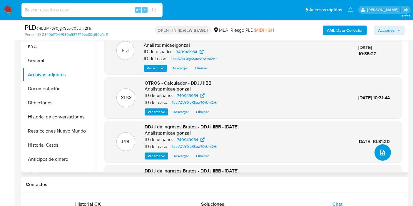
click at [381, 155] on icon "upload-file" at bounding box center [382, 152] width 7 height 7
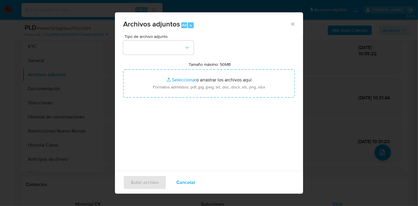
click at [158, 43] on button "button" at bounding box center [158, 48] width 71 height 14
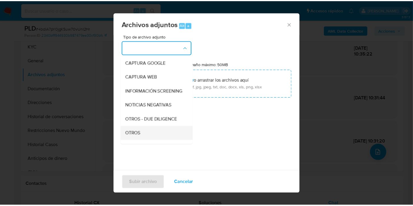
scroll to position [65, 0]
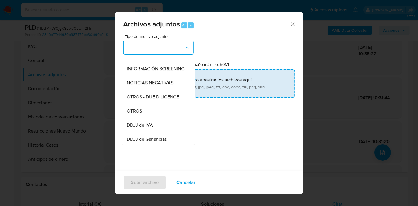
drag, startPoint x: 150, startPoint y: 115, endPoint x: 175, endPoint y: 78, distance: 44.6
click at [150, 115] on div "OTROS" at bounding box center [157, 111] width 60 height 14
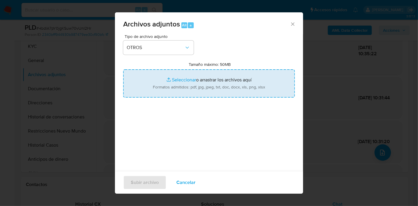
click at [175, 78] on input "Tamaño máximo: 50MB Seleccionar archivos" at bounding box center [209, 83] width 172 height 28
type input "C:\fakepath\Caselog 4bdIA7pY0jgKSuw70vUnI2Hr_2025_07_18_06_03_41.docx"
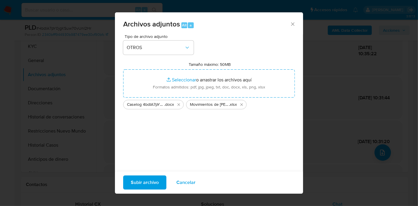
click at [142, 179] on span "Subir archivo" at bounding box center [145, 182] width 28 height 13
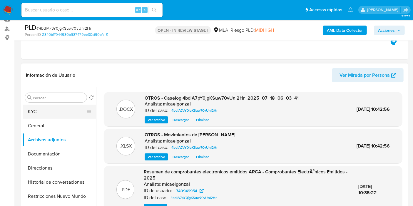
click at [54, 106] on button "KYC" at bounding box center [57, 112] width 69 height 14
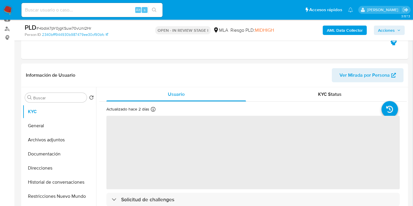
click at [381, 32] on span "Acciones" at bounding box center [386, 30] width 17 height 9
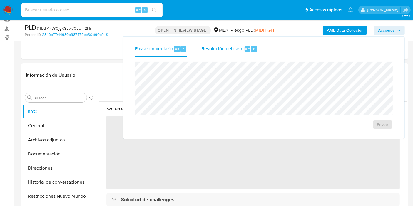
click at [249, 54] on div "Resolución del caso Alt r" at bounding box center [229, 48] width 56 height 15
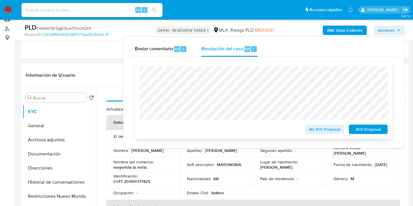
click at [322, 129] on span "No ROI Proposal" at bounding box center [325, 129] width 31 height 8
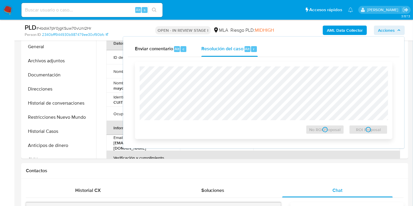
scroll to position [163, 0]
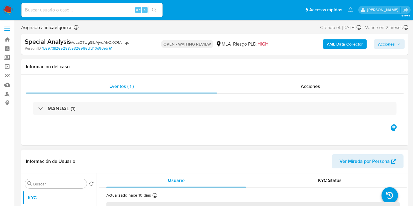
scroll to position [65, 0]
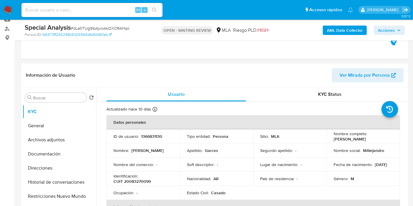
select select "10"
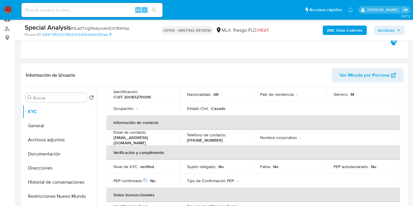
scroll to position [131, 0]
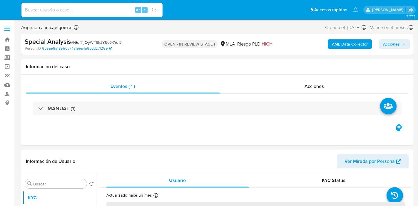
select select "10"
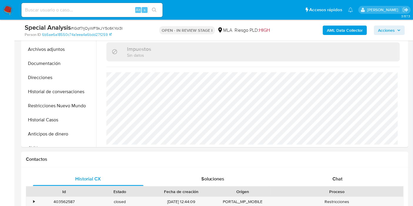
scroll to position [196, 0]
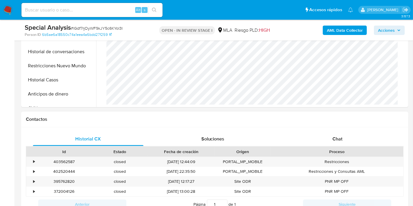
click at [325, 146] on div "Id Estado Fecha de creación Origen Proceso" at bounding box center [215, 151] width 378 height 10
click at [333, 129] on div "Historial CX Soluciones Chat Id Estado Fecha de creación Origen Proceso • 40356…" at bounding box center [214, 179] width 387 height 104
click at [333, 140] on span "Chat" at bounding box center [337, 139] width 10 height 7
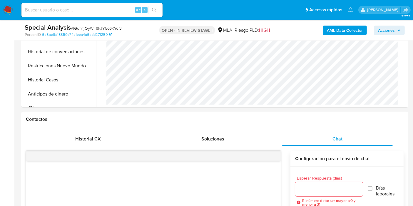
scroll to position [131, 0]
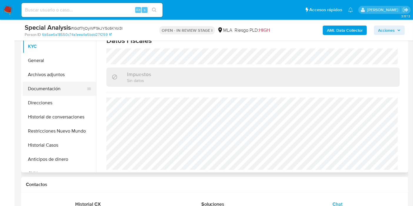
click at [45, 88] on button "Documentación" at bounding box center [57, 89] width 69 height 14
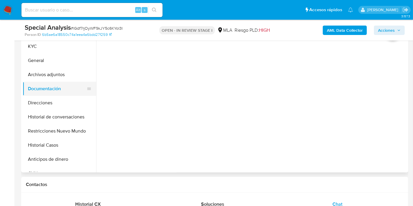
click at [47, 82] on button "Documentación" at bounding box center [57, 89] width 69 height 14
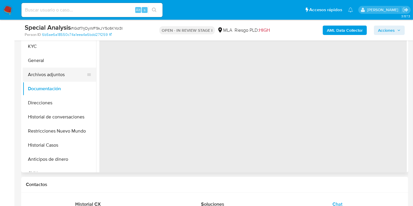
click at [48, 77] on button "Archivos adjuntos" at bounding box center [57, 75] width 69 height 14
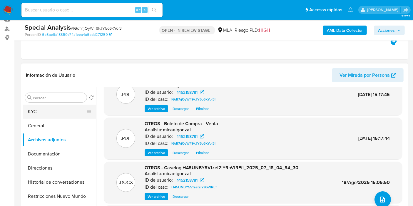
scroll to position [33, 0]
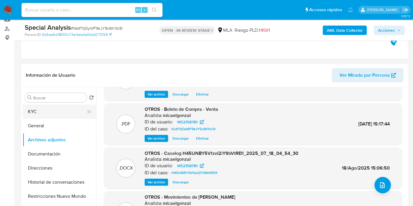
click at [45, 113] on button "KYC" at bounding box center [57, 112] width 69 height 14
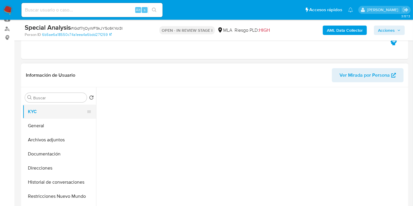
scroll to position [0, 0]
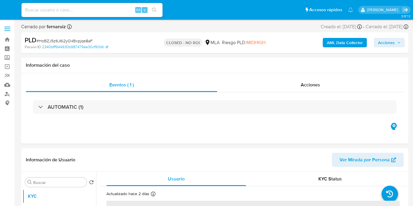
select select "10"
click at [345, 79] on div "Acciones" at bounding box center [310, 85] width 186 height 14
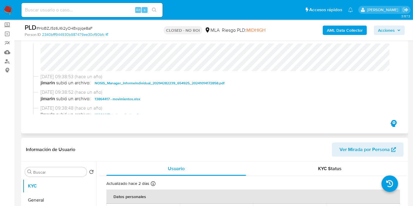
scroll to position [163, 0]
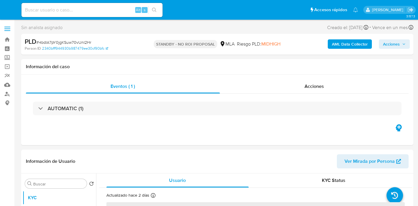
select select "10"
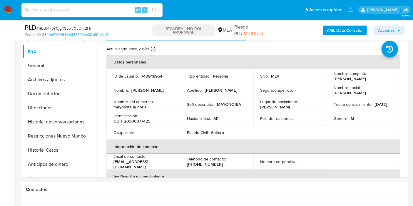
scroll to position [131, 0]
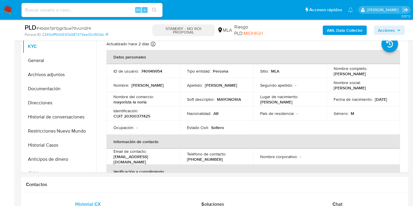
click at [5, 9] on img at bounding box center [8, 10] width 10 height 10
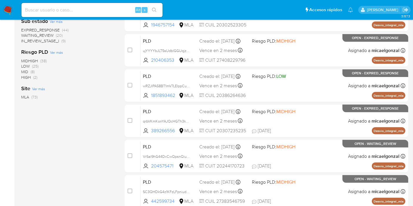
scroll to position [257, 0]
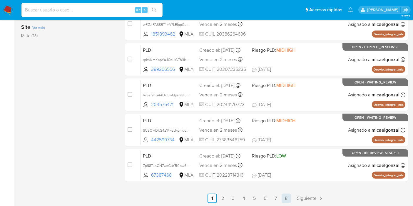
click at [284, 198] on link "8" at bounding box center [286, 198] width 9 height 9
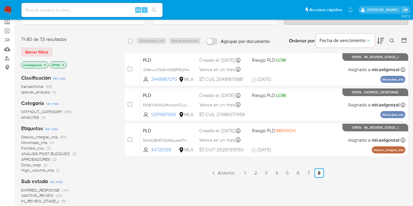
scroll to position [33, 0]
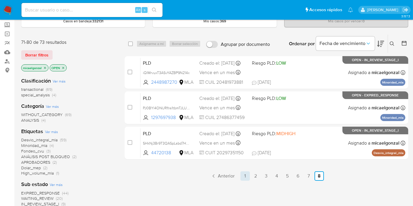
click at [248, 175] on link "1" at bounding box center [244, 175] width 9 height 9
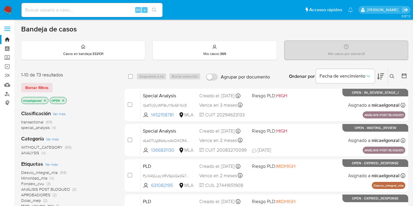
click at [103, 9] on input at bounding box center [91, 10] width 141 height 8
paste input "415472834"
type input "415472834"
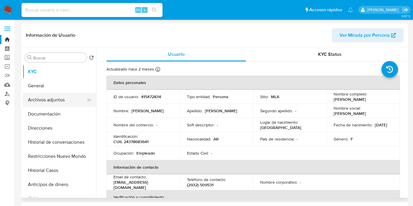
select select "10"
click at [37, 94] on button "Archivos adjuntos" at bounding box center [57, 100] width 69 height 14
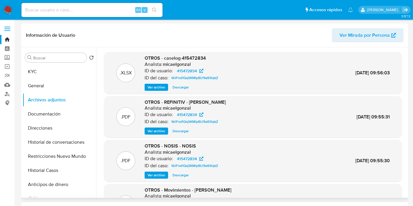
click at [158, 88] on span "Ver archivo" at bounding box center [157, 87] width 18 height 6
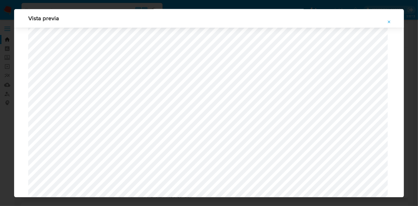
scroll to position [968, 0]
click at [1, 84] on div "Vista previa" at bounding box center [209, 103] width 418 height 206
click at [386, 21] on button "Attachment preview" at bounding box center [389, 21] width 13 height 9
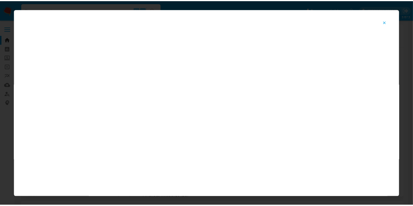
scroll to position [30, 0]
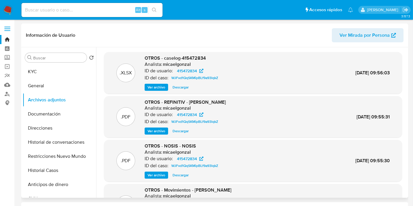
drag, startPoint x: 14, startPoint y: 9, endPoint x: 2, endPoint y: 9, distance: 11.8
click at [11, 9] on nav "Pausado Ver notificaciones Alt s Accesos rápidos Presiona las siguientes teclas…" at bounding box center [206, 10] width 413 height 20
click at [2, 9] on nav "Pausado Ver notificaciones Alt s Accesos rápidos Presiona las siguientes teclas…" at bounding box center [206, 10] width 413 height 20
click at [11, 9] on img at bounding box center [8, 10] width 10 height 10
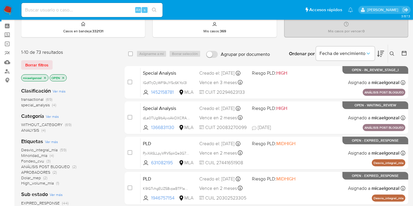
scroll to position [33, 0]
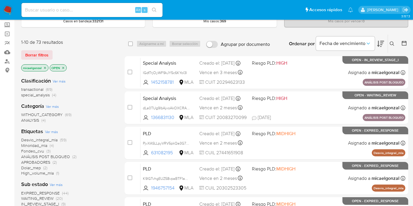
click at [8, 12] on img at bounding box center [8, 10] width 10 height 10
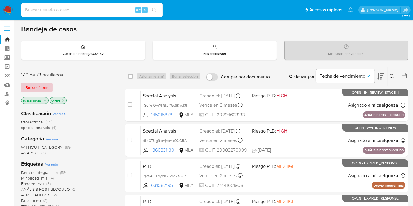
click at [46, 86] on span "Borrar filtros" at bounding box center [36, 87] width 23 height 8
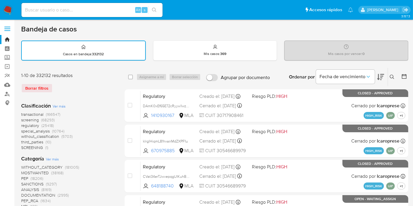
click at [392, 78] on icon at bounding box center [392, 77] width 5 height 5
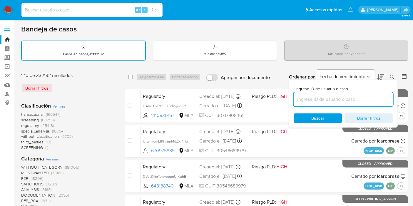
click at [354, 101] on input at bounding box center [343, 100] width 99 height 8
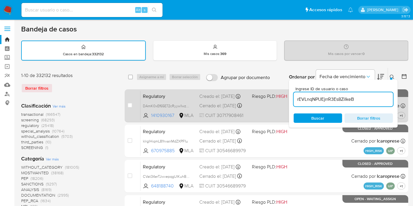
type input "rEVLnqNPUEjrrR3Es8ZiIkeB"
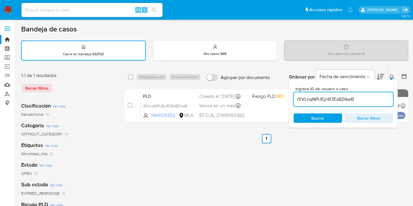
click at [129, 80] on div "select-all-cases-checkbox Asignarme a mí Borrar selección Agrupar por documento…" at bounding box center [267, 77] width 284 height 18
click at [131, 78] on input "checkbox" at bounding box center [130, 77] width 5 height 5
checkbox input "true"
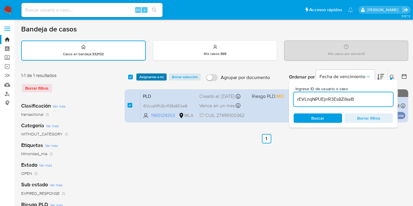
click at [155, 78] on span "Asignarme a mí" at bounding box center [151, 77] width 24 height 6
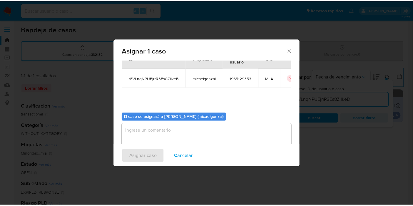
scroll to position [30, 0]
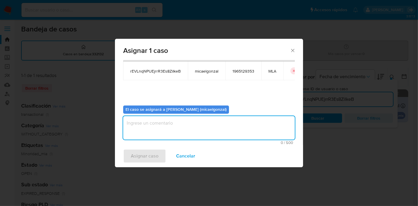
click at [185, 132] on textarea "assign-modal" at bounding box center [209, 128] width 172 height 24
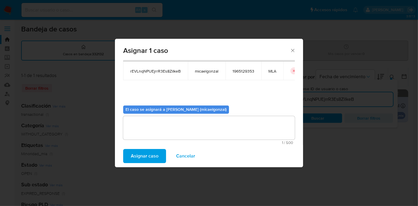
click at [159, 149] on div "Asignar caso Cancelar" at bounding box center [209, 156] width 188 height 22
click at [148, 158] on span "Asignar caso" at bounding box center [145, 156] width 28 height 13
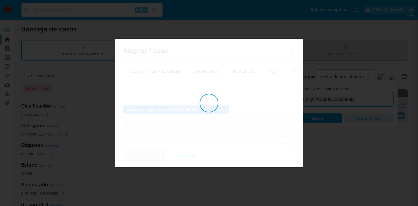
checkbox input "false"
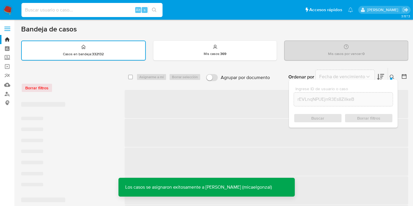
click at [86, 11] on input at bounding box center [91, 10] width 141 height 8
paste input "rEVLnqNPUEjrrR3Es8ZiIkeB"
type input "rEVLnqNPUEjrrR3Es8ZiIkeB"
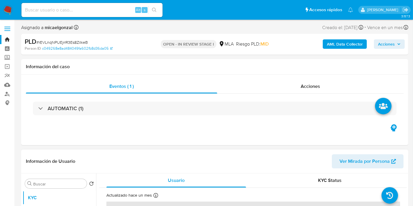
select select "10"
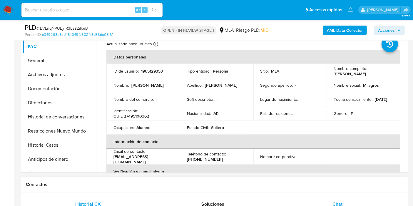
scroll to position [131, 0]
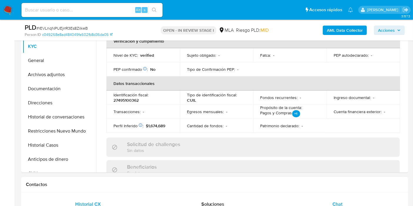
drag, startPoint x: 323, startPoint y: 200, endPoint x: 317, endPoint y: 198, distance: 6.2
click at [323, 200] on div "Chat" at bounding box center [337, 204] width 111 height 14
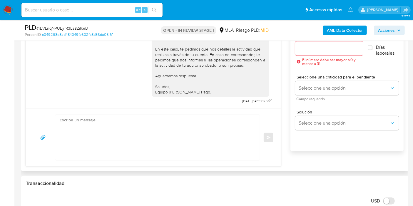
scroll to position [327, 0]
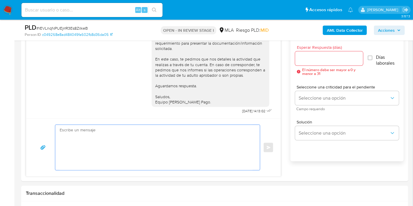
drag, startPoint x: 155, startPoint y: 128, endPoint x: 81, endPoint y: 11, distance: 138.2
click at [155, 127] on textarea at bounding box center [156, 147] width 193 height 45
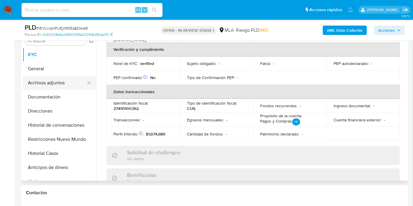
scroll to position [98, 0]
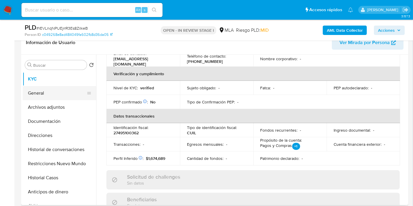
click at [53, 93] on button "General" at bounding box center [57, 93] width 69 height 14
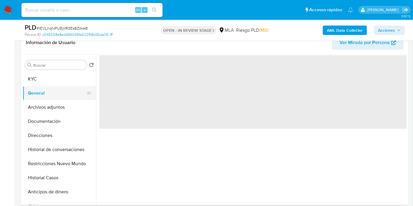
scroll to position [0, 0]
click at [156, 74] on span "‌" at bounding box center [252, 91] width 307 height 73
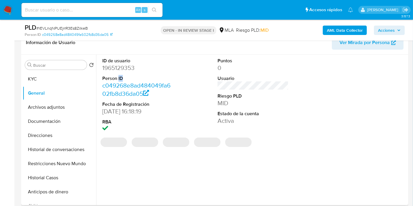
click at [118, 73] on dl "ID de usuario 1965129353 Person ID c049268e8ad484049fa602fb8d36da05 Fecha de Re…" at bounding box center [137, 96] width 71 height 76
click at [122, 67] on dd "1965129353" at bounding box center [137, 68] width 71 height 8
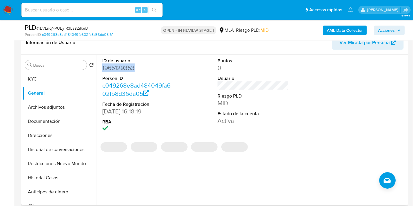
copy dd "1965129353"
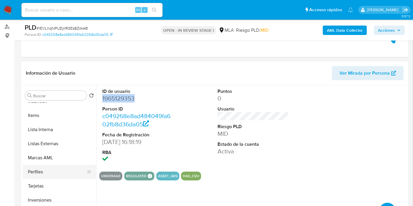
scroll to position [228, 0]
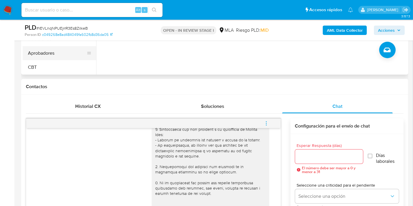
click at [67, 55] on button "Aprobadores" at bounding box center [57, 53] width 69 height 14
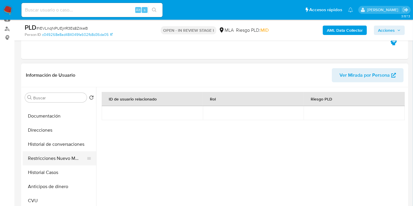
scroll to position [0, 0]
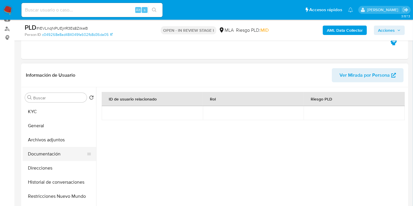
click at [56, 156] on button "Documentación" at bounding box center [57, 154] width 69 height 14
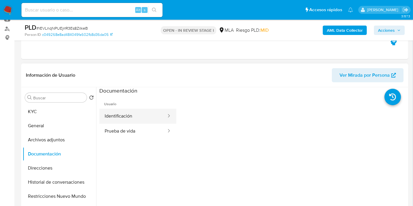
click at [148, 119] on button "Identificación" at bounding box center [133, 116] width 68 height 15
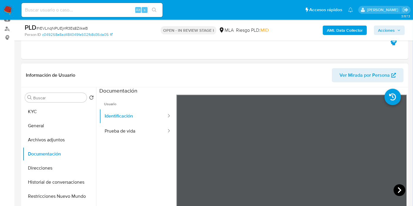
click at [397, 190] on icon at bounding box center [400, 190] width 12 height 12
click at [184, 186] on icon at bounding box center [184, 190] width 12 height 12
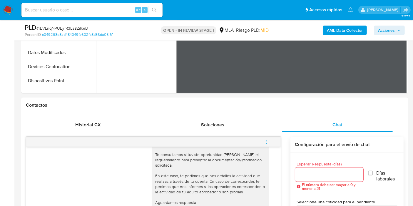
scroll to position [125, 0]
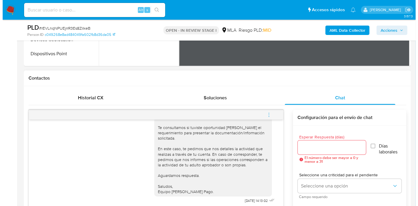
scroll to position [255, 0]
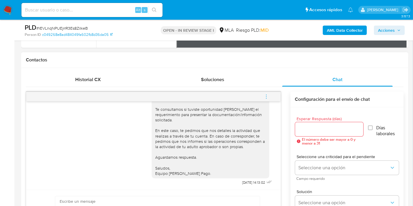
drag, startPoint x: 267, startPoint y: 96, endPoint x: 263, endPoint y: 98, distance: 4.1
click at [267, 96] on icon "menu-action" at bounding box center [266, 96] width 5 height 5
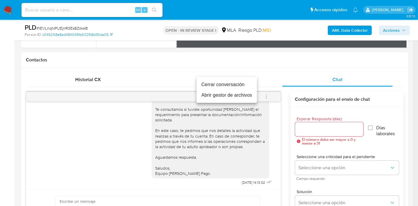
click at [234, 85] on li "Cerrar conversación" at bounding box center [227, 84] width 60 height 11
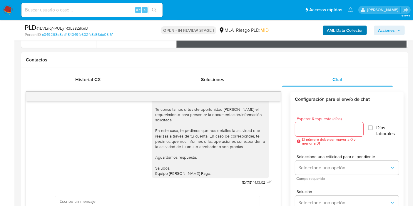
drag, startPoint x: 323, startPoint y: 24, endPoint x: 326, endPoint y: 28, distance: 4.7
click at [324, 24] on div "AML Data Collector Acciones" at bounding box center [342, 30] width 125 height 14
click at [329, 30] on b "AML Data Collector" at bounding box center [345, 30] width 36 height 9
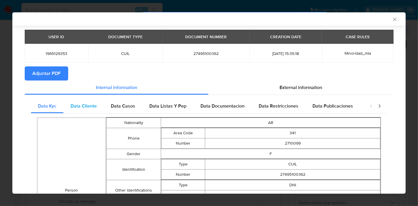
scroll to position [0, 0]
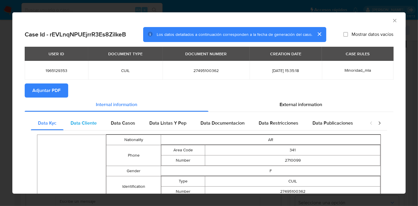
click at [95, 124] on span "Data Cliente" at bounding box center [84, 123] width 26 height 7
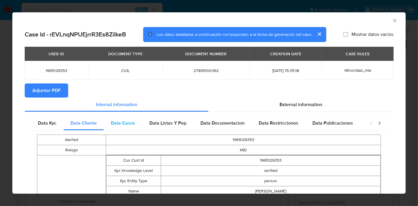
click at [115, 117] on div "Data Casos" at bounding box center [123, 123] width 39 height 14
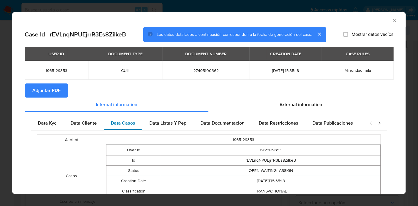
click at [116, 125] on span "Data Casos" at bounding box center [123, 123] width 24 height 7
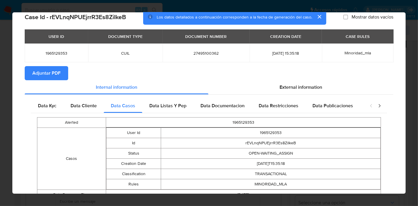
scroll to position [43, 0]
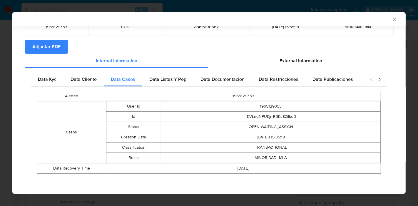
click at [176, 88] on div "Alerted 1965129353 Casos User Id 1965129353 Id rEVLnqNPUEjrrR3Es8ZiIkeB Status …" at bounding box center [209, 132] width 356 height 91
click at [172, 80] on span "Data Listas Y Pep" at bounding box center [167, 79] width 37 height 7
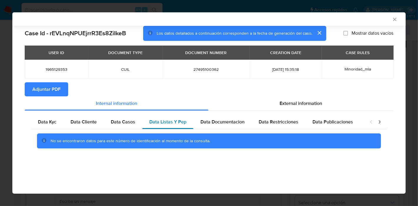
scroll to position [0, 0]
click at [218, 116] on div "Data Documentacion" at bounding box center [222, 122] width 58 height 14
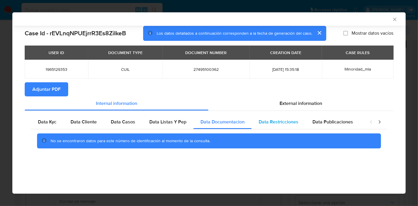
click at [273, 124] on span "Data Restricciones" at bounding box center [279, 121] width 40 height 7
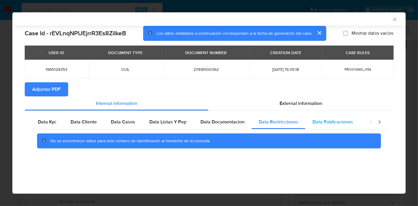
drag, startPoint x: 331, startPoint y: 122, endPoint x: 345, endPoint y: 122, distance: 13.5
click at [331, 122] on span "Data Publicaciones" at bounding box center [332, 121] width 41 height 7
click at [376, 123] on div "closure-recommendation-modal" at bounding box center [376, 122] width 24 height 14
click at [378, 124] on icon "closure-recommendation-modal" at bounding box center [380, 122] width 6 height 6
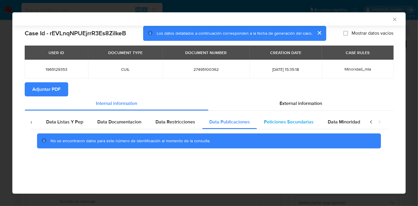
drag, startPoint x: 294, startPoint y: 121, endPoint x: 298, endPoint y: 121, distance: 3.8
click at [294, 121] on span "Peticiones Secundarias" at bounding box center [289, 121] width 50 height 7
click at [350, 123] on span "Data Minoridad" at bounding box center [344, 121] width 32 height 7
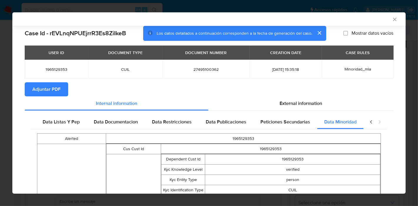
click at [368, 124] on icon "closure-recommendation-modal" at bounding box center [371, 122] width 6 height 6
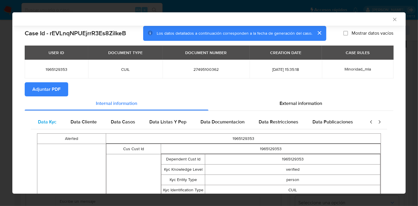
click at [32, 120] on div "Data Kyc" at bounding box center [47, 122] width 33 height 14
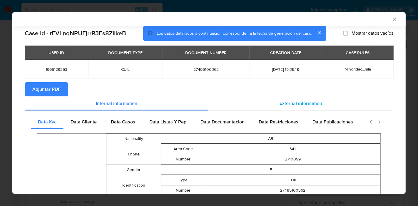
drag, startPoint x: 267, startPoint y: 98, endPoint x: 267, endPoint y: 103, distance: 4.7
click at [268, 99] on div "External information" at bounding box center [300, 103] width 185 height 14
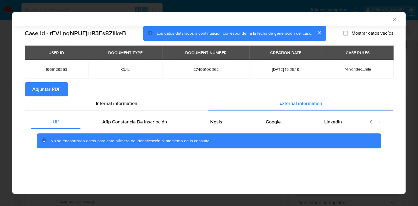
click at [156, 129] on div "No se encontraron datos para este número de identificación al momento de la con…" at bounding box center [209, 141] width 356 height 24
drag, startPoint x: 156, startPoint y: 123, endPoint x: 220, endPoint y: 124, distance: 64.4
click at [156, 123] on span "Afip Constancia De Inscripción" at bounding box center [134, 121] width 65 height 7
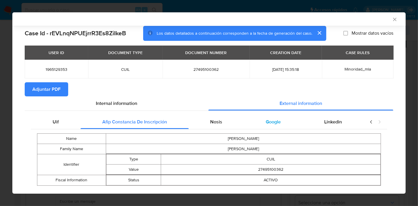
drag, startPoint x: 220, startPoint y: 124, endPoint x: 251, endPoint y: 122, distance: 30.6
click at [221, 124] on div "Nosis" at bounding box center [217, 122] width 56 height 14
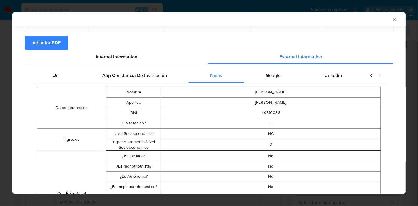
scroll to position [46, 0]
drag, startPoint x: 273, startPoint y: 79, endPoint x: 335, endPoint y: 78, distance: 62.0
click at [273, 78] on span "Google" at bounding box center [273, 76] width 15 height 7
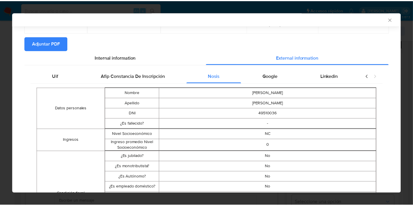
scroll to position [0, 0]
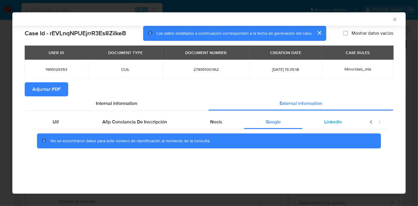
click at [338, 126] on div "Linkedin" at bounding box center [332, 122] width 61 height 14
drag, startPoint x: 60, startPoint y: 120, endPoint x: 91, endPoint y: 107, distance: 33.6
click at [61, 118] on div "Uif" at bounding box center [56, 122] width 50 height 14
click at [98, 106] on span "Internal information" at bounding box center [116, 103] width 41 height 7
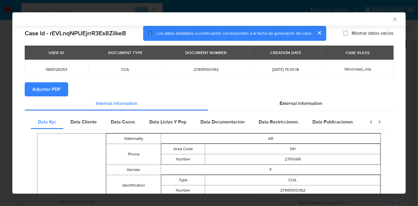
click at [61, 90] on button "Adjuntar PDF" at bounding box center [47, 89] width 44 height 14
click at [0, 53] on div "AML Data Collector Case Id - rEVLnqNPUEjrrR3Es8ZiIkeB Los datos detallados a co…" at bounding box center [209, 103] width 418 height 206
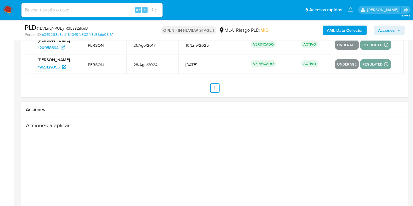
scroll to position [986, 0]
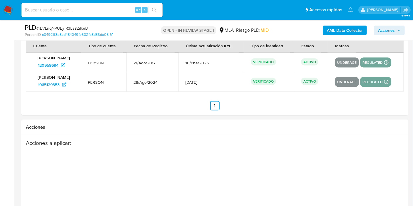
click at [234, 27] on div "OPEN - IN REVIEW STAGE I MLA Riesgo PLD: MID" at bounding box center [214, 30] width 125 height 14
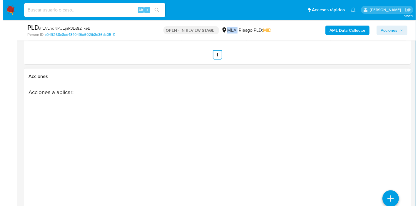
scroll to position [1051, 0]
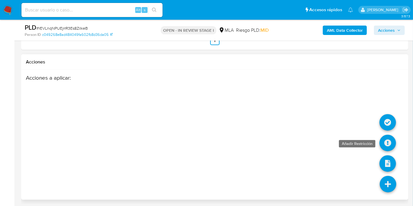
click at [387, 144] on link at bounding box center [388, 143] width 16 height 16
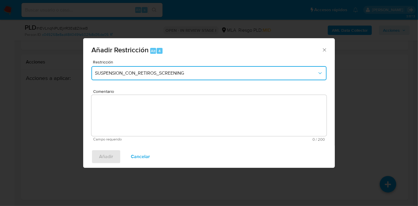
click at [208, 73] on span "SUSPENSION_CON_RETIROS_SCREENING" at bounding box center [206, 73] width 222 height 6
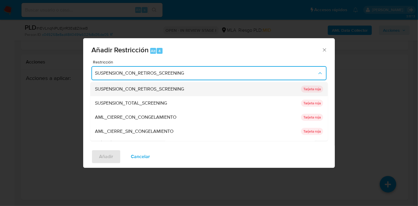
drag, startPoint x: 138, startPoint y: 106, endPoint x: 183, endPoint y: 85, distance: 49.7
click at [183, 85] on ul "SUSPENSION_CON_RETIROS_SCREENING SUSPENSION_CON_RETIROS_SCREENING Tarjeta roja …" at bounding box center [209, 173] width 238 height 183
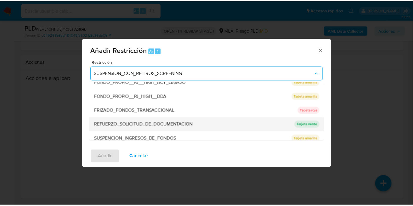
scroll to position [124, 0]
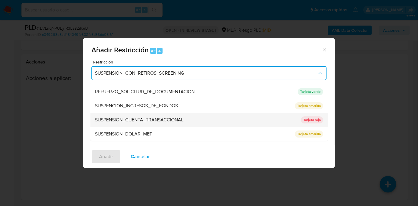
click at [175, 119] on span "SUSPENSION_CUENTA_TRANSACCIONAL" at bounding box center [139, 120] width 88 height 6
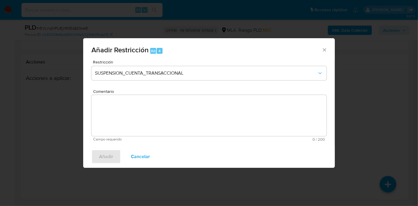
click at [175, 119] on textarea "Comentario" at bounding box center [208, 115] width 235 height 41
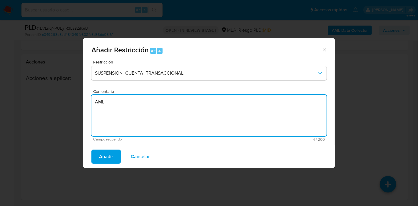
type textarea "AML"
click at [90, 155] on div "Añadir Cancelar" at bounding box center [209, 157] width 252 height 22
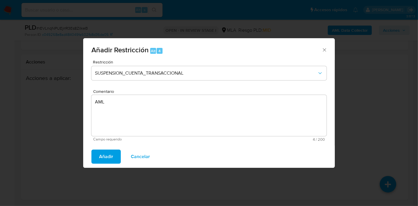
click at [105, 155] on span "Añadir" at bounding box center [106, 156] width 14 height 13
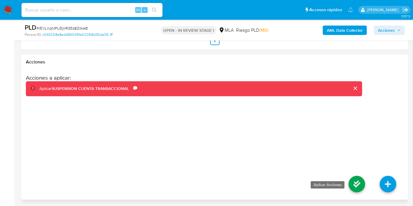
click at [356, 178] on link at bounding box center [357, 184] width 16 height 16
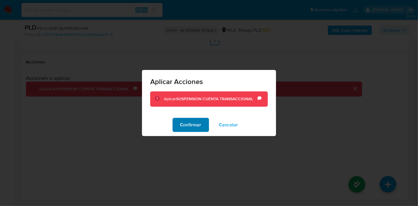
click at [189, 131] on span "Confirmar" at bounding box center [190, 124] width 21 height 13
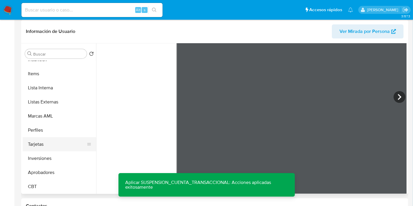
scroll to position [290, 0]
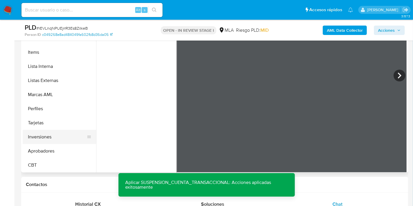
click at [48, 132] on button "Inversiones" at bounding box center [57, 137] width 69 height 14
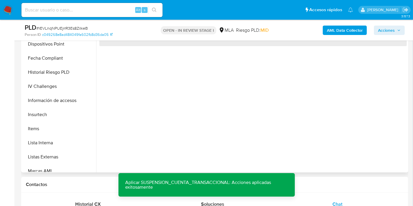
scroll to position [193, 0]
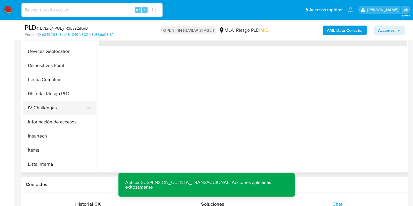
click at [70, 107] on button "IV Challenges" at bounding box center [57, 108] width 69 height 14
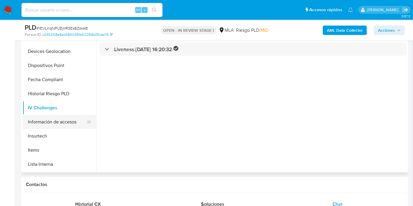
click at [53, 118] on button "Información de accesos" at bounding box center [57, 122] width 69 height 14
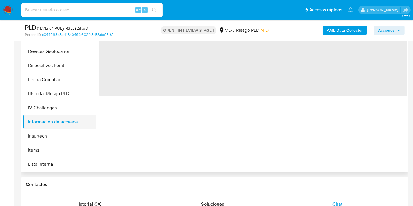
scroll to position [127, 0]
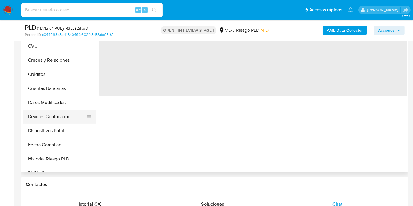
click at [53, 118] on button "Devices Geolocation" at bounding box center [57, 117] width 69 height 14
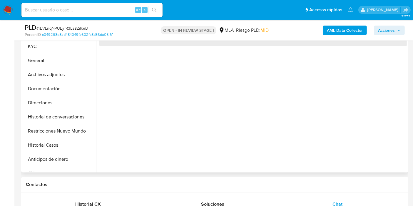
scroll to position [0, 0]
click at [53, 126] on button "Restricciones Nuevo Mundo" at bounding box center [57, 131] width 69 height 14
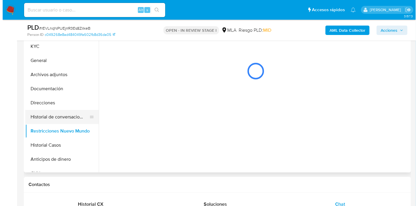
scroll to position [98, 0]
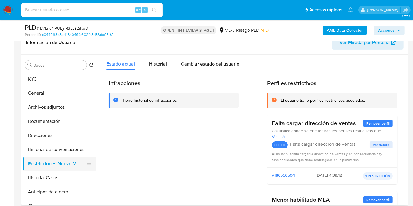
click at [57, 157] on button "Restricciones Nuevo Mundo" at bounding box center [57, 164] width 69 height 14
click at [63, 153] on button "Historial de conversaciones" at bounding box center [57, 150] width 69 height 14
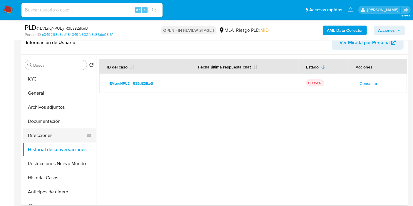
click at [64, 132] on button "Direcciones" at bounding box center [57, 135] width 69 height 14
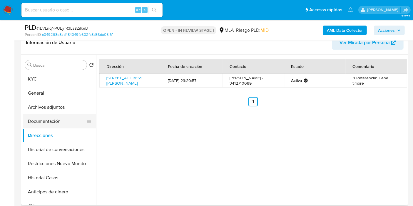
click at [48, 123] on button "Documentación" at bounding box center [57, 121] width 69 height 14
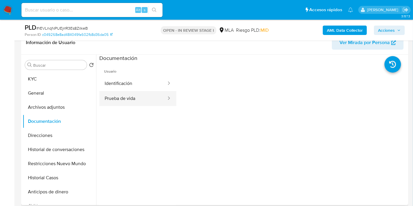
click at [134, 96] on button "Prueba de vida" at bounding box center [133, 98] width 68 height 15
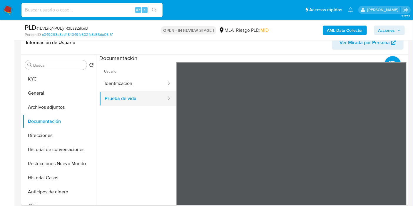
click at [142, 91] on button "Prueba de vida" at bounding box center [133, 98] width 68 height 15
click at [141, 91] on button "Prueba de vida" at bounding box center [133, 98] width 68 height 15
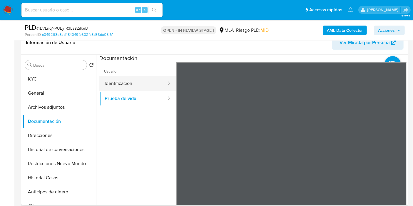
click at [128, 90] on button "Identificación" at bounding box center [133, 83] width 68 height 15
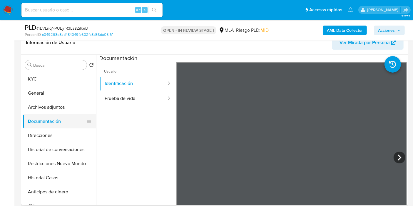
click at [50, 116] on button "Documentación" at bounding box center [57, 121] width 69 height 14
click at [55, 110] on button "Archivos adjuntos" at bounding box center [57, 107] width 69 height 14
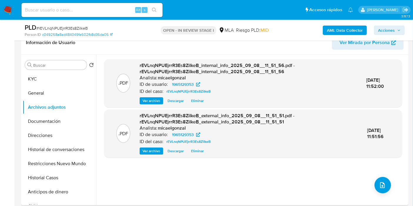
click at [369, 181] on div ".PDF rEVLnqNPUEjrrR3Es8ZiIkeB_internal_info_2025_09_08__11_51_56.pdf - rEVLnqNP…" at bounding box center [253, 129] width 298 height 141
click at [375, 185] on button "upload-file" at bounding box center [383, 185] width 16 height 16
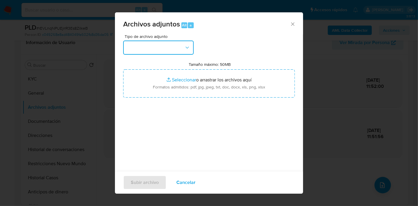
click at [178, 47] on button "button" at bounding box center [158, 48] width 71 height 14
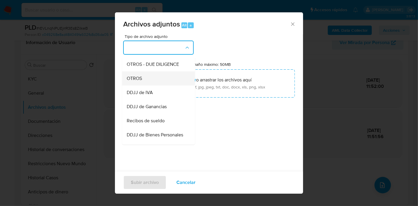
drag, startPoint x: 163, startPoint y: 91, endPoint x: 163, endPoint y: 88, distance: 3.9
click at [163, 88] on ul "IDENTIFICACIÓN INGRESOS CAPTURA BUREAU CAPTURA GOOGLE CAPTURA WEB INFORMACIÓN S…" at bounding box center [158, 124] width 73 height 330
click at [163, 86] on div "OTROS" at bounding box center [157, 78] width 60 height 14
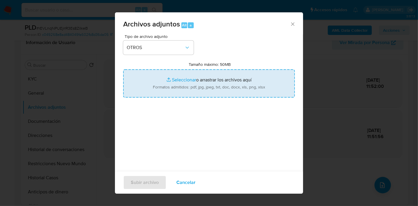
click at [217, 87] on input "Tamaño máximo: 50MB Seleccionar archivos" at bounding box center [209, 83] width 172 height 28
type input "C:\fakepath\Movimientos de Milagros Belen Martinez.xlsx"
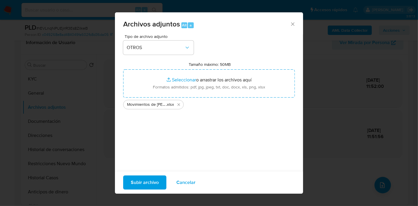
click at [182, 136] on div "Tipo de archivo adjunto OTROS Tamaño máximo: 50MB Seleccionar archivos Seleccio…" at bounding box center [209, 103] width 172 height 139
click at [147, 182] on span "Subir archivo" at bounding box center [145, 182] width 28 height 13
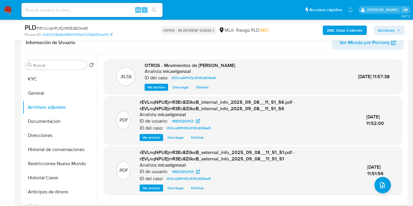
click at [48, 165] on button "Restricciones Nuevo Mundo" at bounding box center [59, 164] width 73 height 14
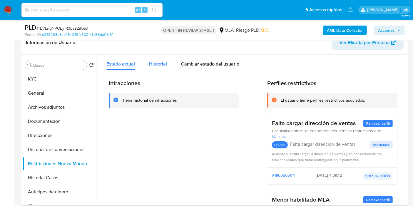
click at [158, 69] on div "Historial" at bounding box center [158, 63] width 18 height 16
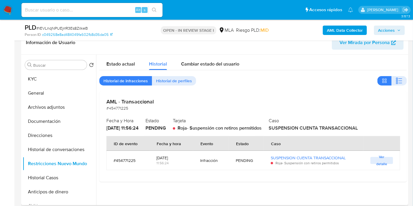
click at [132, 73] on div "Estado actual Historial Cambiar estado del usuario Historial de infracciones Hi…" at bounding box center [252, 118] width 307 height 127
click at [129, 67] on div "Estado actual" at bounding box center [120, 63] width 29 height 16
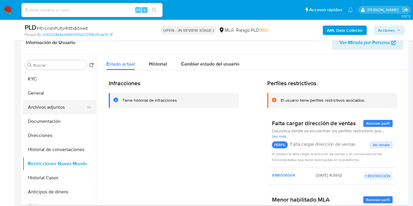
click at [58, 111] on button "Archivos adjuntos" at bounding box center [57, 107] width 69 height 14
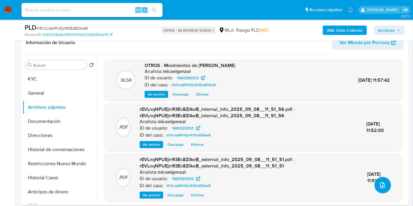
drag, startPoint x: 389, startPoint y: 185, endPoint x: 334, endPoint y: 161, distance: 59.6
click at [390, 185] on div ".XLSX OTROS - Movimientos de Milagros Belen Martinez Analista: micaelgonzal ID …" at bounding box center [253, 130] width 298 height 142
click at [382, 183] on icon "upload-file" at bounding box center [382, 185] width 7 height 7
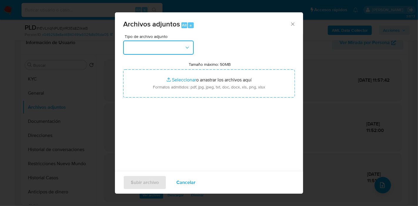
click at [188, 51] on button "button" at bounding box center [158, 48] width 71 height 14
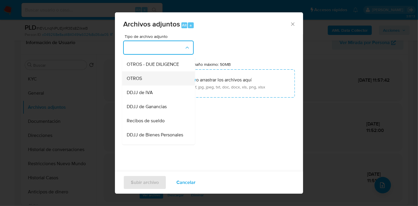
click at [168, 80] on div "OTROS" at bounding box center [157, 78] width 60 height 14
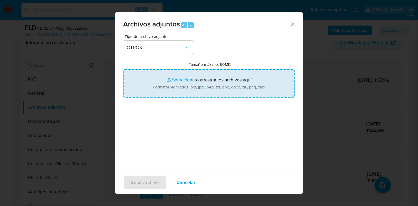
click at [233, 78] on input "Tamaño máximo: 50MB Seleccionar archivos" at bounding box center [209, 83] width 172 height 28
type input "C:\fakepath\Caselog rEVLnqNPUEjrrR3Es8ZiIkeB_2025_08_18_15_16_14.docx"
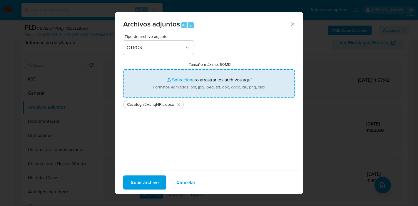
click at [220, 118] on div "Tipo de archivo adjunto OTROS Tamaño máximo: 50MB Seleccionar archivos Seleccio…" at bounding box center [209, 103] width 172 height 139
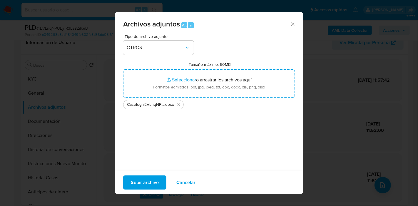
click at [138, 184] on span "Subir archivo" at bounding box center [145, 182] width 28 height 13
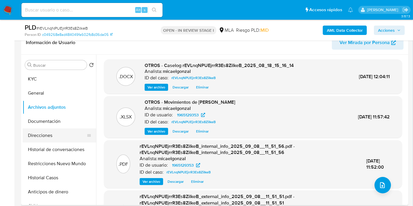
click at [56, 135] on button "Direcciones" at bounding box center [57, 135] width 69 height 14
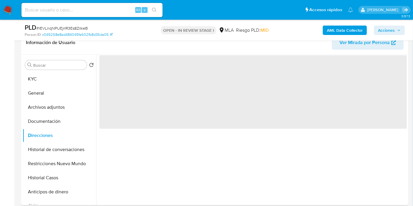
drag, startPoint x: 59, startPoint y: 165, endPoint x: 224, endPoint y: 197, distance: 168.0
click at [61, 165] on button "Restricciones Nuevo Mundo" at bounding box center [59, 164] width 73 height 14
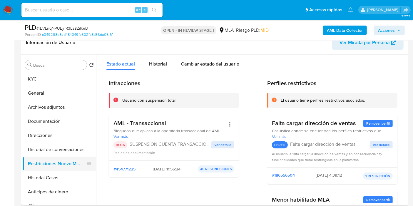
click at [34, 168] on button "Restricciones Nuevo Mundo" at bounding box center [57, 164] width 69 height 14
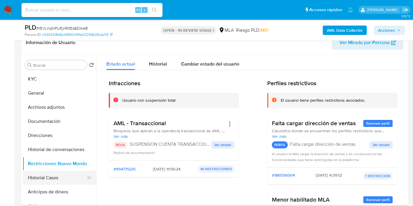
click at [34, 173] on button "Historial Casos" at bounding box center [57, 178] width 69 height 14
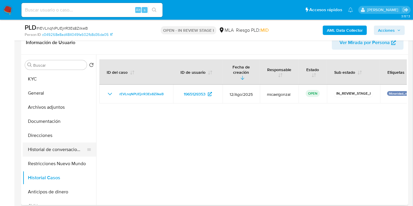
click at [41, 153] on button "Historial de conversaciones" at bounding box center [57, 150] width 69 height 14
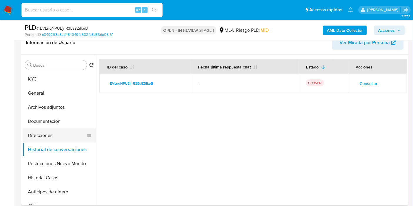
click at [50, 134] on button "Direcciones" at bounding box center [57, 135] width 69 height 14
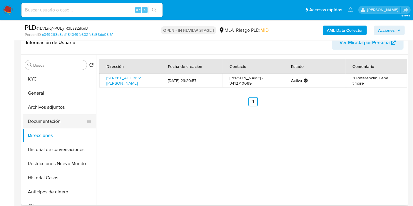
click at [61, 126] on button "Documentación" at bounding box center [57, 121] width 69 height 14
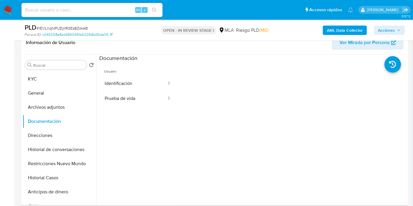
click at [21, 88] on div "Buscar Volver al orden por defecto KYC General Archivos adjuntos Documentación …" at bounding box center [214, 130] width 387 height 151
click at [41, 110] on button "Archivos adjuntos" at bounding box center [57, 107] width 69 height 14
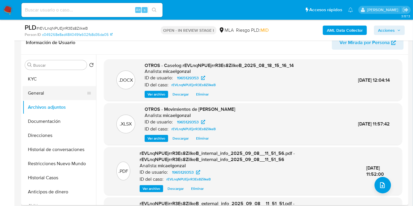
click at [48, 92] on button "General" at bounding box center [57, 93] width 69 height 14
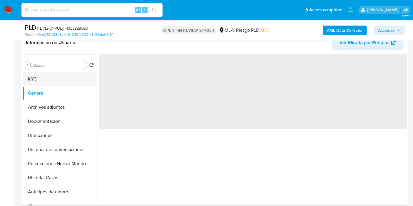
click at [66, 82] on button "KYC" at bounding box center [57, 79] width 69 height 14
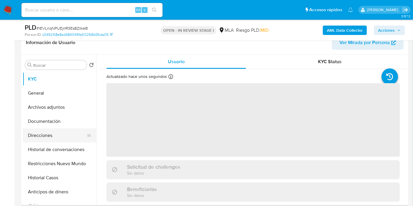
click at [66, 136] on button "Direcciones" at bounding box center [57, 135] width 69 height 14
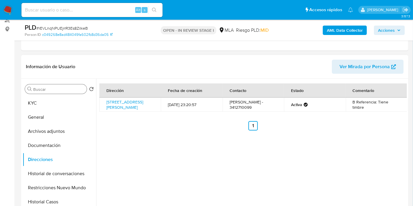
scroll to position [65, 0]
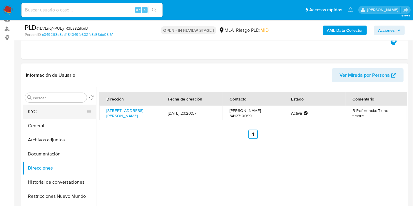
click at [38, 109] on button "KYC" at bounding box center [57, 112] width 69 height 14
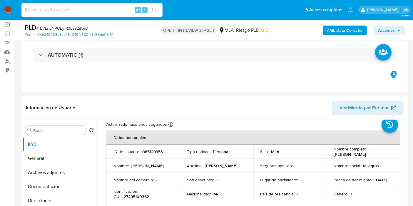
scroll to position [0, 0]
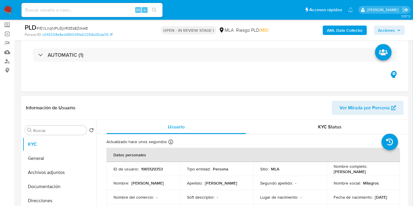
click at [395, 36] on div "AML Data Collector Acciones" at bounding box center [342, 30] width 125 height 14
click at [395, 26] on span "Acciones" at bounding box center [389, 30] width 23 height 8
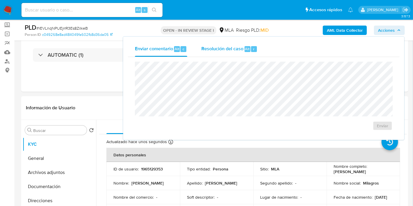
drag, startPoint x: 235, startPoint y: 48, endPoint x: 224, endPoint y: 49, distance: 10.9
click at [233, 48] on span "Resolución del caso" at bounding box center [222, 48] width 42 height 7
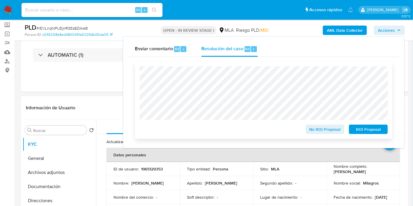
click at [364, 129] on span "ROI Proposal" at bounding box center [368, 129] width 31 height 8
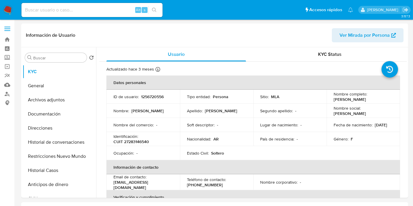
select select "10"
click at [183, 152] on td "Estado Civil : [DEMOGRAPHIC_DATA]" at bounding box center [216, 153] width 73 height 14
drag, startPoint x: 381, startPoint y: 101, endPoint x: 333, endPoint y: 101, distance: 48.5
click at [334, 101] on div "Nombre completo : [PERSON_NAME]" at bounding box center [363, 96] width 59 height 11
copy p "[PERSON_NAME]"
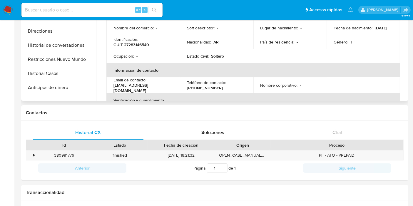
scroll to position [32, 0]
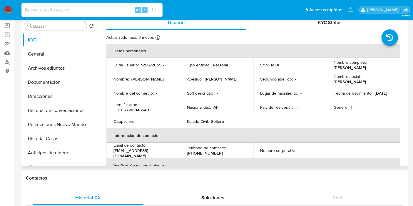
click at [142, 112] on p "CUIT 27283146540" at bounding box center [131, 109] width 36 height 5
copy p "27283146540"
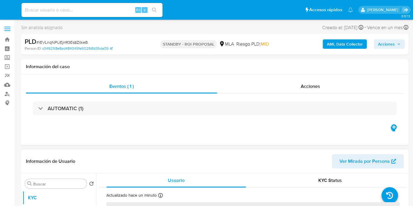
select select "10"
click at [6, 10] on img at bounding box center [8, 10] width 10 height 10
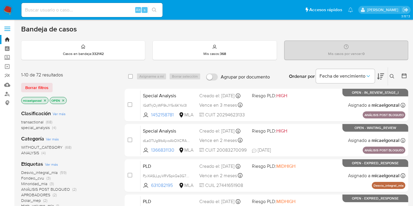
drag, startPoint x: 47, startPoint y: 83, endPoint x: 190, endPoint y: 79, distance: 143.8
click at [48, 84] on span "Borrar filtros" at bounding box center [36, 87] width 23 height 8
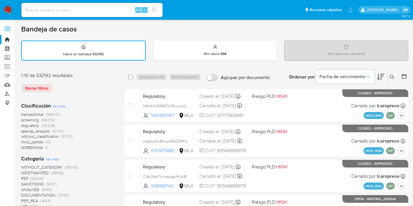
click at [394, 76] on button at bounding box center [393, 76] width 10 height 7
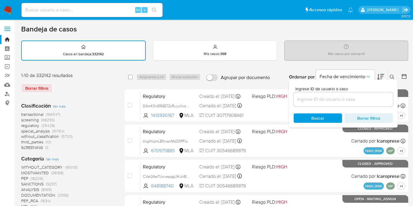
drag, startPoint x: 355, startPoint y: 95, endPoint x: 348, endPoint y: 100, distance: 7.8
click at [355, 96] on input at bounding box center [343, 100] width 99 height 8
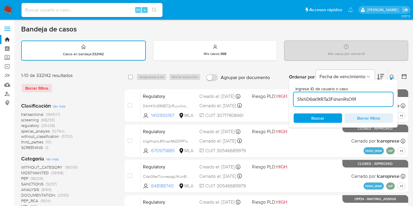
type input "S1xhD6sk9tRTa3FshenRsO91"
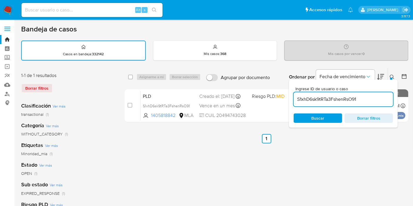
click at [128, 78] on div "select-all-cases-checkbox Asignarme a mí Borrar selección Agrupar por documento…" at bounding box center [267, 77] width 284 height 18
click at [129, 78] on input "checkbox" at bounding box center [130, 77] width 5 height 5
checkbox input "true"
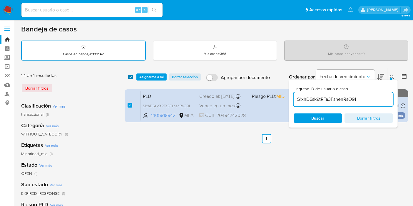
click at [131, 78] on input "checkbox" at bounding box center [130, 77] width 5 height 5
checkbox input "false"
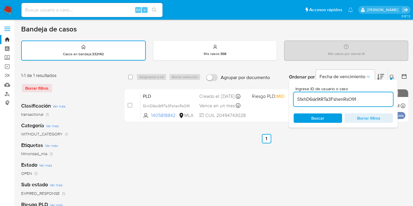
drag, startPoint x: 131, startPoint y: 78, endPoint x: 152, endPoint y: 77, distance: 21.2
click at [133, 78] on input "checkbox" at bounding box center [130, 77] width 5 height 5
checkbox input "true"
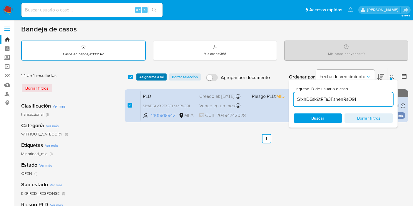
click at [152, 77] on span "Asignarme a mí" at bounding box center [151, 77] width 24 height 6
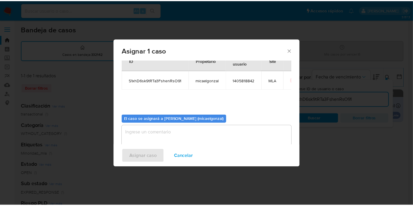
scroll to position [30, 0]
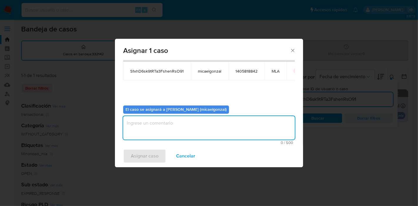
click at [161, 122] on textarea "assign-modal" at bounding box center [209, 128] width 172 height 24
drag, startPoint x: 147, startPoint y: 143, endPoint x: 145, endPoint y: 147, distance: 4.1
click at [146, 144] on span "1 / 500" at bounding box center [209, 143] width 168 height 4
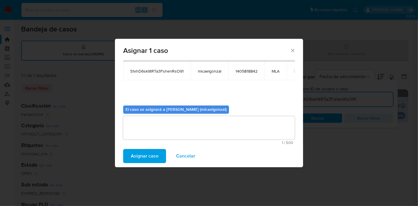
click at [144, 147] on div "Asignar caso Cancelar" at bounding box center [209, 156] width 188 height 22
drag, startPoint x: 175, startPoint y: 140, endPoint x: 111, endPoint y: 162, distance: 67.6
click at [174, 140] on div "1 / 500 499 caracteres restantes" at bounding box center [209, 130] width 172 height 29
click at [133, 156] on span "Asignar caso" at bounding box center [145, 156] width 28 height 13
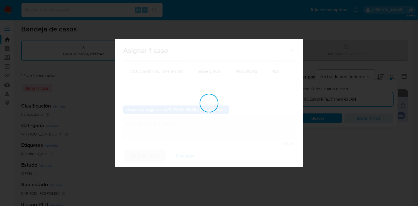
checkbox input "false"
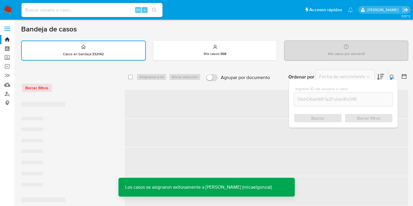
click at [110, 6] on input at bounding box center [91, 10] width 141 height 8
paste input "S1xhD6sk9tRTa3FshenRsO91"
type input "S1xhD6sk9tRTa3FshenRsO91"
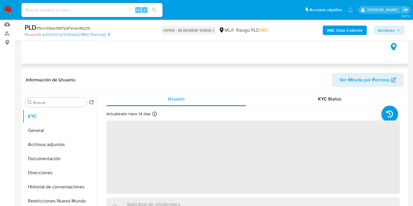
scroll to position [98, 0]
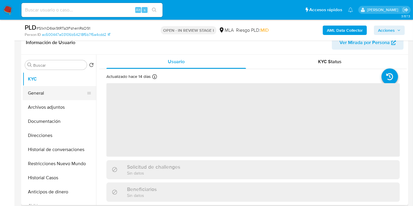
click at [53, 90] on button "General" at bounding box center [57, 93] width 69 height 14
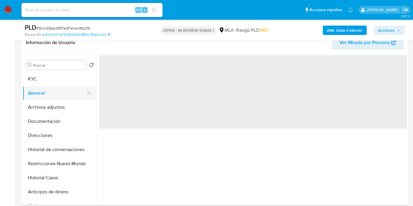
select select "10"
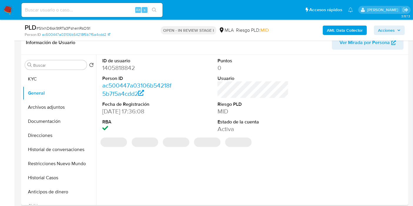
click at [113, 68] on dd "1405818842" at bounding box center [137, 68] width 71 height 8
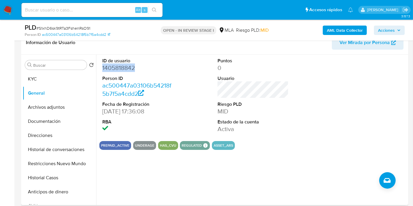
copy dd "1405818842"
click at [49, 136] on button "Direcciones" at bounding box center [57, 135] width 69 height 14
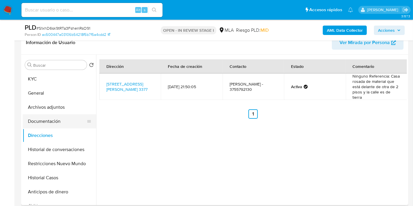
click at [59, 126] on button "Documentación" at bounding box center [57, 121] width 69 height 14
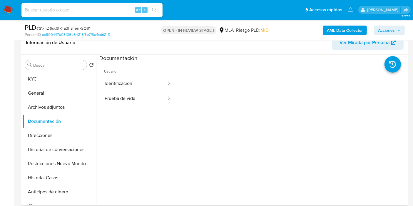
drag, startPoint x: 137, startPoint y: 111, endPoint x: 154, endPoint y: 101, distance: 19.6
click at [146, 108] on ul "Usuario Identificación Prueba de vida" at bounding box center [137, 146] width 77 height 169
click at [154, 101] on button "Prueba de vida" at bounding box center [133, 98] width 68 height 15
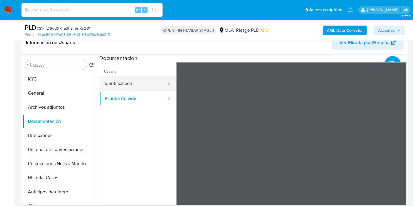
click at [162, 83] on div at bounding box center [166, 83] width 9 height 7
click at [138, 76] on button "Identificación" at bounding box center [133, 83] width 68 height 15
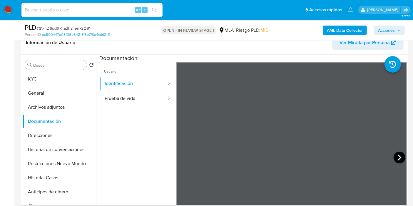
click at [395, 155] on icon at bounding box center [400, 158] width 12 height 12
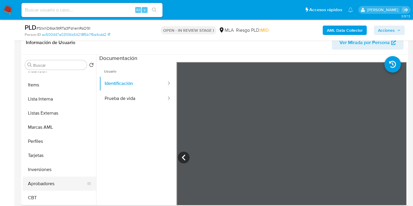
click at [39, 185] on button "Aprobadores" at bounding box center [57, 184] width 69 height 14
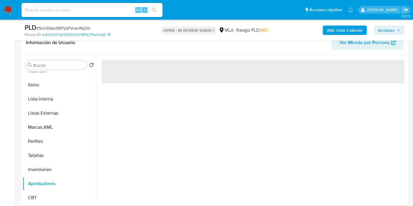
scroll to position [290, 0]
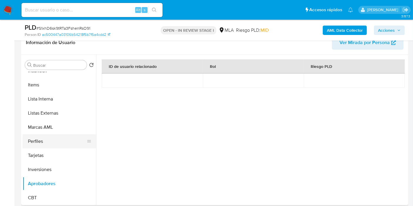
drag, startPoint x: 42, startPoint y: 139, endPoint x: 42, endPoint y: 135, distance: 4.1
click at [43, 137] on button "Perfiles" at bounding box center [57, 141] width 69 height 14
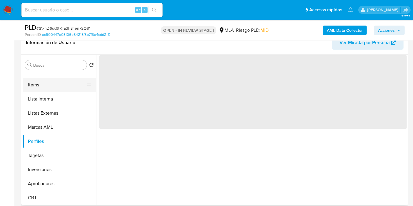
click at [61, 89] on button "Items" at bounding box center [57, 85] width 69 height 14
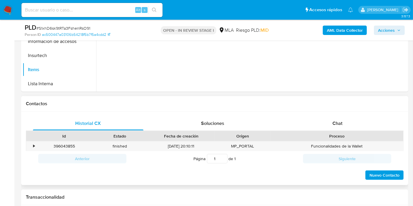
scroll to position [228, 0]
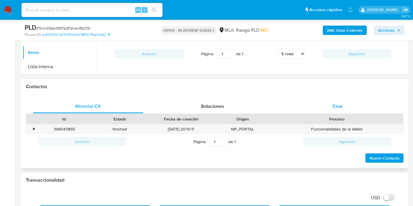
click at [349, 109] on div "Chat" at bounding box center [337, 106] width 111 height 14
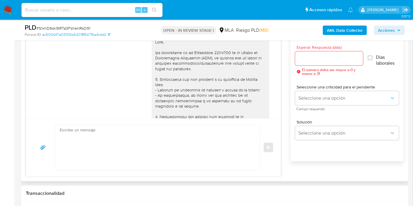
scroll to position [261, 0]
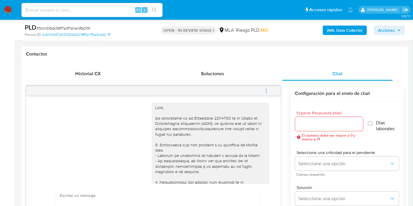
click at [266, 87] on span "menu-action" at bounding box center [266, 91] width 5 height 14
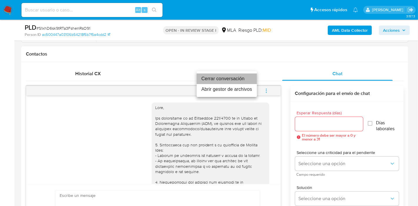
click at [226, 79] on li "Cerrar conversación" at bounding box center [227, 78] width 60 height 11
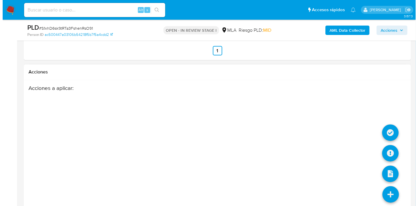
scroll to position [1073, 0]
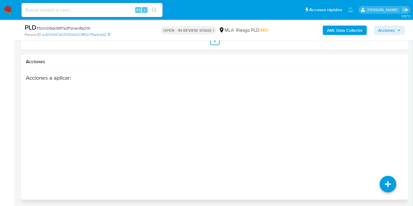
click at [386, 140] on div "Acciones a aplicar :" at bounding box center [215, 122] width 378 height 94
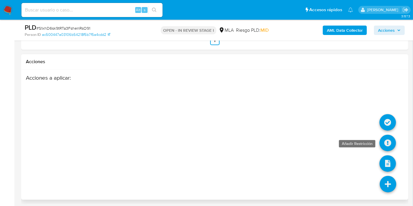
click at [389, 143] on icon at bounding box center [388, 143] width 16 height 16
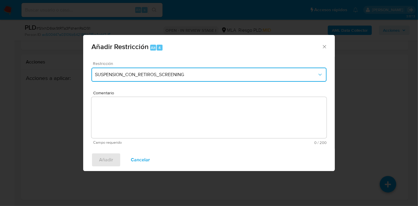
click at [163, 69] on button "SUSPENSION_CON_RETIROS_SCREENING" at bounding box center [208, 75] width 235 height 14
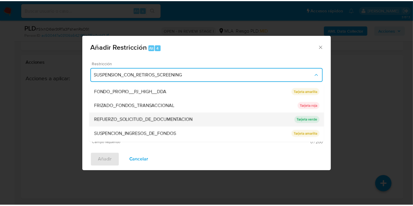
scroll to position [124, 0]
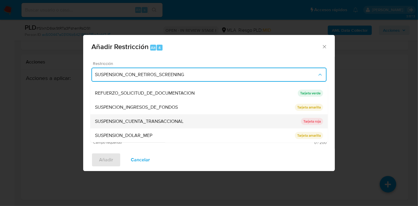
click at [156, 120] on span "SUSPENSION_CUENTA_TRANSACCIONAL" at bounding box center [139, 121] width 88 height 6
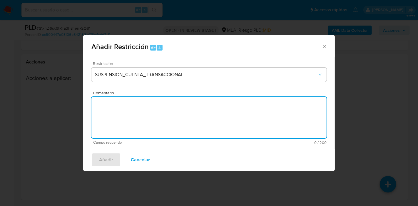
click at [156, 120] on textarea "Comentario" at bounding box center [208, 117] width 235 height 41
type textarea "AML"
click at [101, 161] on span "Añadir" at bounding box center [106, 159] width 14 height 13
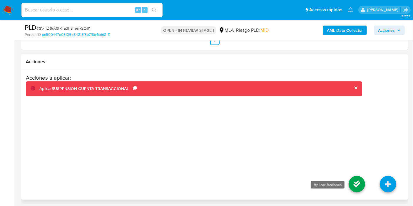
click at [360, 178] on icon at bounding box center [357, 184] width 16 height 16
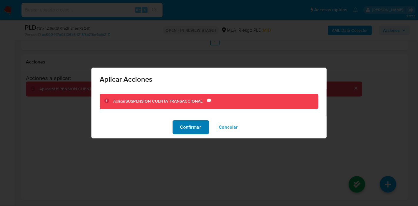
click at [194, 130] on span "Confirmar" at bounding box center [190, 127] width 21 height 13
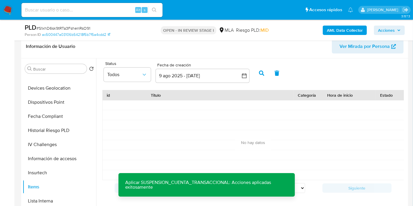
scroll to position [60, 0]
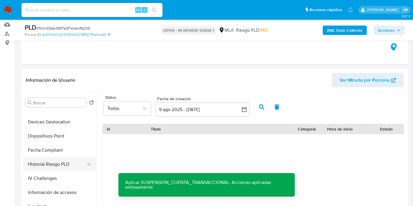
click at [57, 161] on button "Historial Riesgo PLD" at bounding box center [57, 164] width 69 height 14
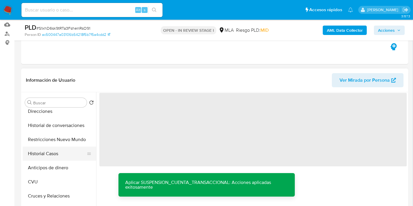
scroll to position [0, 0]
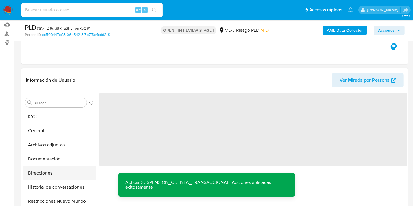
click at [49, 176] on button "Direcciones" at bounding box center [57, 173] width 69 height 14
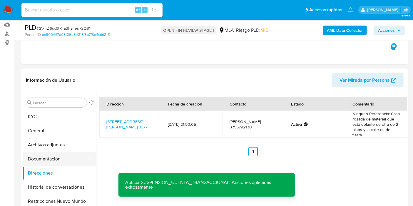
click at [46, 155] on button "Documentación" at bounding box center [57, 159] width 69 height 14
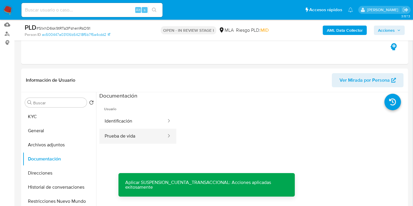
click at [113, 131] on button "Prueba de vida" at bounding box center [133, 136] width 68 height 15
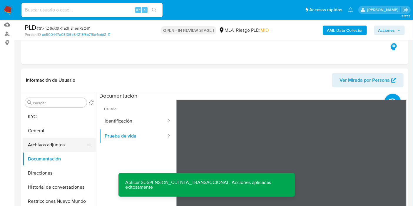
click at [59, 148] on button "Archivos adjuntos" at bounding box center [57, 145] width 69 height 14
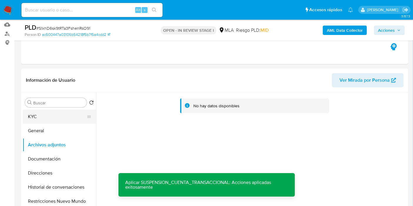
click at [45, 111] on button "KYC" at bounding box center [57, 117] width 69 height 14
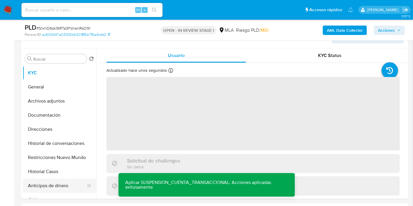
scroll to position [126, 0]
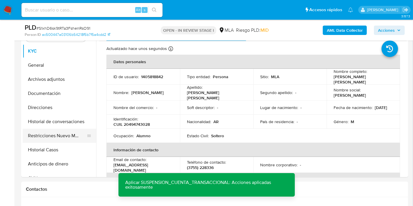
drag, startPoint x: 49, startPoint y: 118, endPoint x: 48, endPoint y: 134, distance: 16.5
click at [49, 118] on button "Historial de conversaciones" at bounding box center [59, 122] width 73 height 14
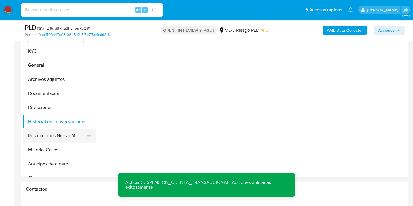
click at [48, 134] on button "Restricciones Nuevo Mundo" at bounding box center [57, 136] width 69 height 14
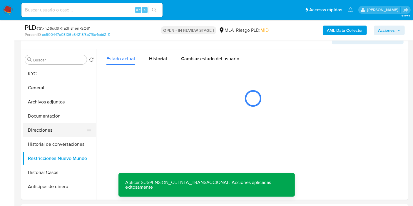
scroll to position [93, 0]
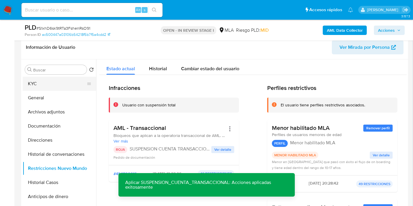
click at [63, 86] on button "KYC" at bounding box center [57, 84] width 69 height 14
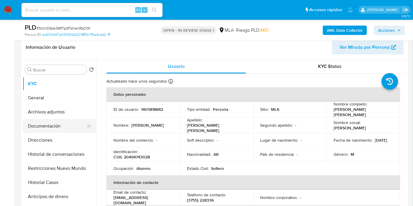
click at [63, 130] on button "Documentación" at bounding box center [57, 126] width 69 height 14
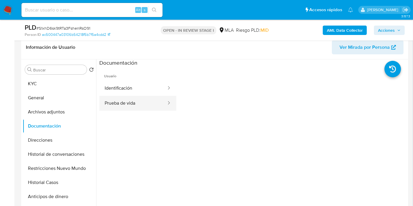
click at [138, 105] on button "Prueba de vida" at bounding box center [133, 103] width 68 height 15
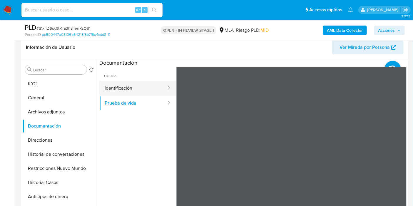
click at [149, 92] on button "Identificación" at bounding box center [133, 88] width 68 height 15
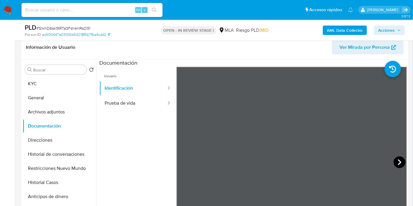
click at [401, 161] on icon at bounding box center [400, 162] width 12 height 12
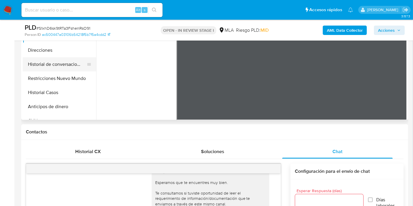
scroll to position [126, 0]
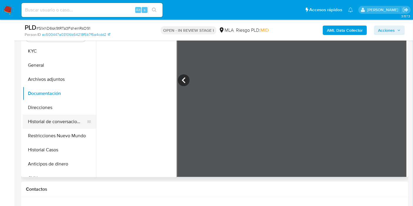
click at [27, 126] on button "Historial de conversaciones" at bounding box center [57, 122] width 69 height 14
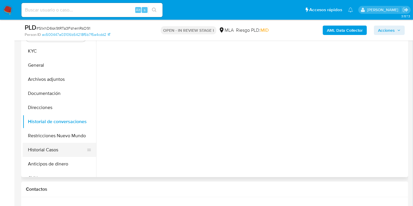
scroll to position [0, 0]
click at [61, 140] on button "Restricciones Nuevo Mundo" at bounding box center [57, 136] width 69 height 14
click at [46, 151] on button "Historial Casos" at bounding box center [57, 150] width 69 height 14
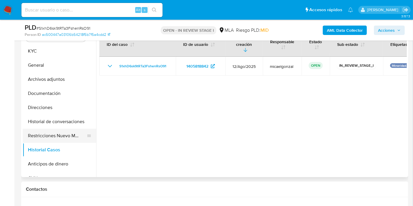
click at [42, 135] on button "Restricciones Nuevo Mundo" at bounding box center [57, 136] width 69 height 14
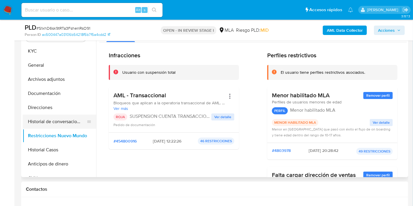
click at [52, 121] on button "Historial de conversaciones" at bounding box center [57, 122] width 69 height 14
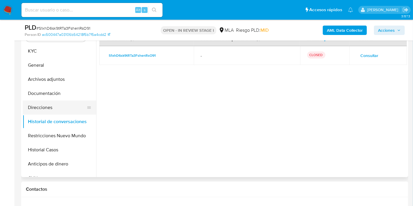
click at [53, 113] on button "Direcciones" at bounding box center [57, 108] width 69 height 14
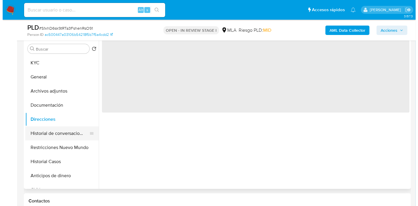
scroll to position [60, 0]
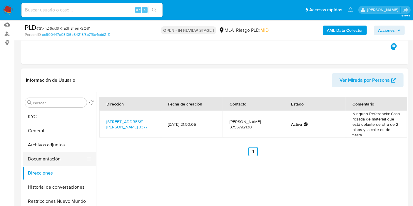
click at [55, 158] on button "Documentación" at bounding box center [57, 159] width 69 height 14
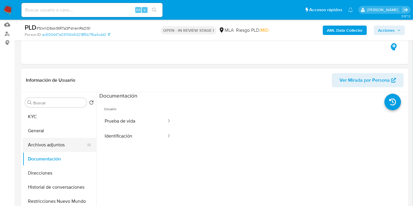
click at [56, 146] on button "Archivos adjuntos" at bounding box center [57, 145] width 69 height 14
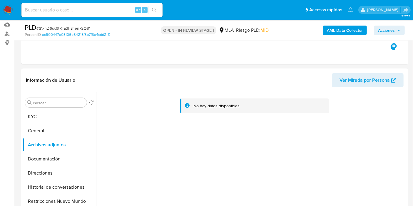
click at [341, 30] on b "AML Data Collector" at bounding box center [345, 30] width 36 height 9
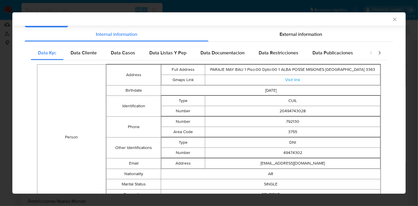
scroll to position [0, 0]
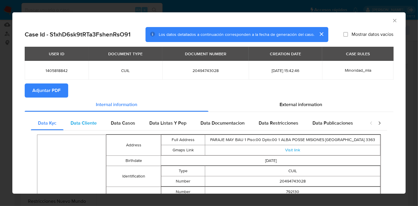
click at [74, 117] on div "Data Cliente" at bounding box center [83, 123] width 40 height 14
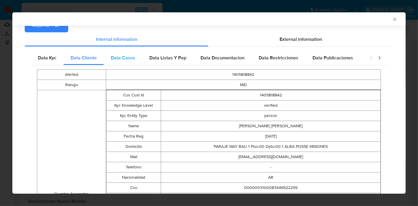
click at [127, 62] on div "Data Casos" at bounding box center [123, 58] width 39 height 14
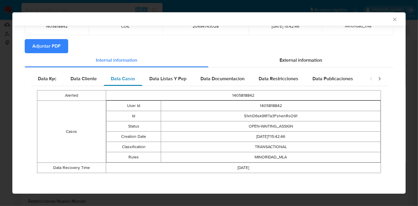
scroll to position [43, 0]
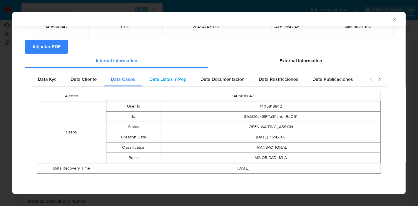
click at [177, 83] on div "Data Listas Y Pep" at bounding box center [167, 79] width 51 height 14
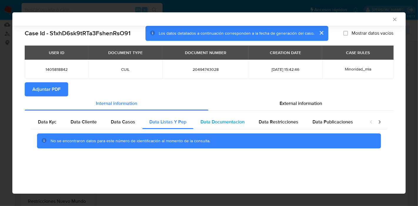
click at [227, 116] on div "Data Documentacion" at bounding box center [222, 122] width 58 height 14
drag, startPoint x: 281, startPoint y: 125, endPoint x: 343, endPoint y: 127, distance: 61.8
click at [288, 127] on div "Data Restricciones" at bounding box center [279, 122] width 54 height 14
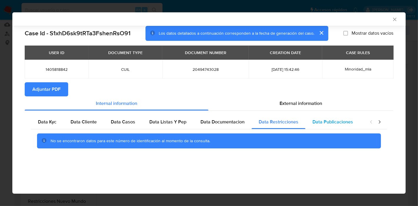
click at [347, 126] on div "Data Publicaciones" at bounding box center [332, 122] width 55 height 14
click at [381, 122] on icon "closure-recommendation-modal" at bounding box center [380, 122] width 6 height 6
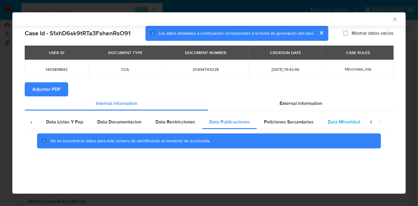
drag, startPoint x: 291, startPoint y: 124, endPoint x: 342, endPoint y: 125, distance: 51.2
click at [303, 126] on div "Peticiones Secundarias" at bounding box center [289, 122] width 64 height 14
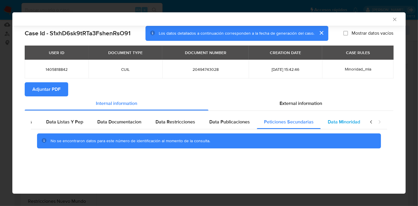
drag, startPoint x: 343, startPoint y: 125, endPoint x: 349, endPoint y: 124, distance: 6.2
click at [343, 125] on span "Data Minoridad" at bounding box center [344, 121] width 32 height 7
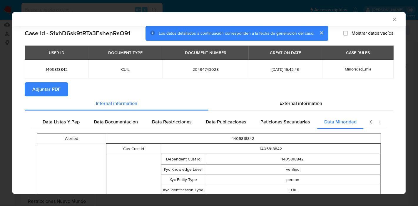
click at [368, 122] on icon "closure-recommendation-modal" at bounding box center [371, 122] width 6 height 6
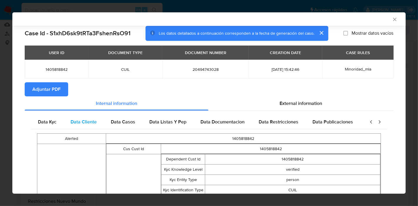
click at [64, 122] on div "Data Cliente" at bounding box center [83, 122] width 40 height 14
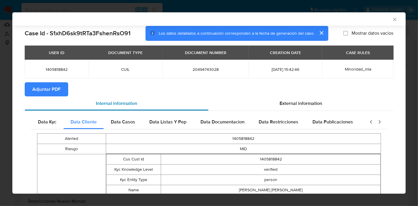
drag, startPoint x: 49, startPoint y: 121, endPoint x: 164, endPoint y: 101, distance: 117.0
click at [49, 120] on span "Data Kyc" at bounding box center [47, 121] width 19 height 7
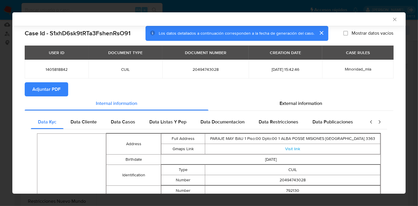
drag, startPoint x: 302, startPoint y: 100, endPoint x: 145, endPoint y: 129, distance: 159.6
click at [300, 100] on span "External information" at bounding box center [301, 103] width 43 height 7
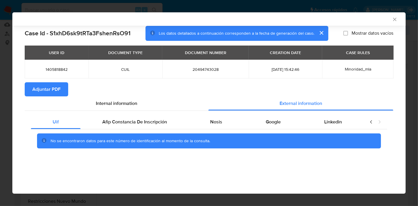
drag, startPoint x: 126, startPoint y: 123, endPoint x: 176, endPoint y: 133, distance: 51.0
click at [127, 123] on span "Afip Constancia De Inscripción" at bounding box center [134, 121] width 65 height 7
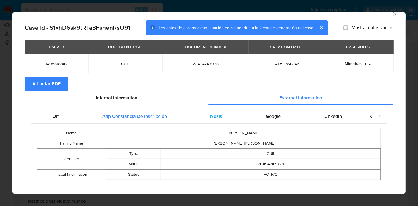
scroll to position [13, 0]
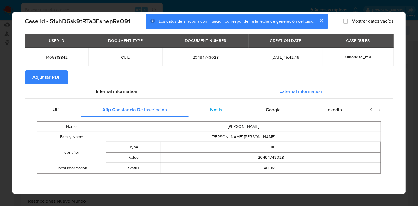
click at [203, 103] on div "Nosis" at bounding box center [217, 110] width 56 height 14
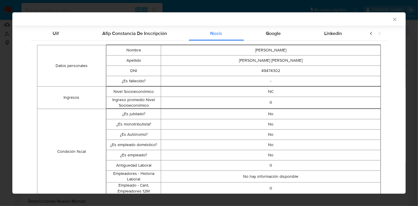
scroll to position [13, 0]
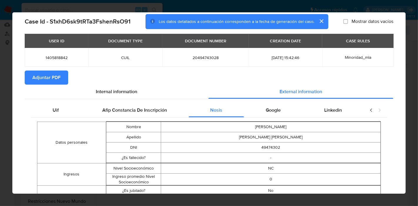
drag, startPoint x: 280, startPoint y: 111, endPoint x: 330, endPoint y: 117, distance: 50.9
click at [285, 111] on div "Google" at bounding box center [273, 110] width 58 height 14
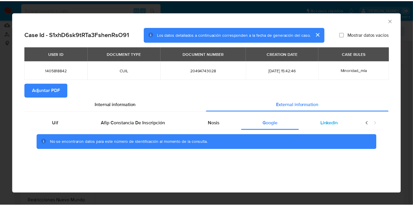
scroll to position [0, 0]
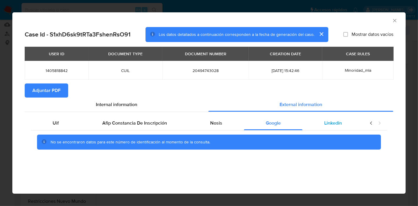
click at [349, 122] on div "Linkedin" at bounding box center [332, 123] width 61 height 14
click at [74, 122] on div "Uif" at bounding box center [56, 123] width 50 height 14
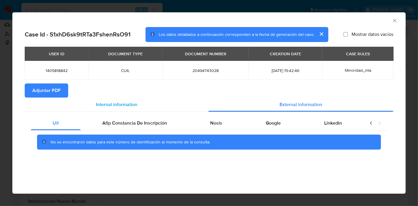
click at [116, 111] on div "Internal information" at bounding box center [117, 105] width 184 height 14
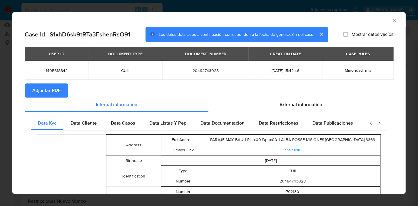
click at [42, 92] on span "Adjuntar PDF" at bounding box center [46, 90] width 28 height 13
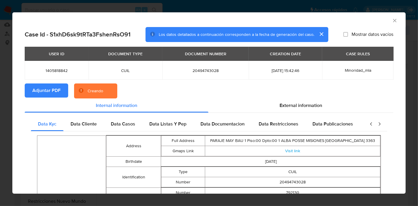
click at [0, 63] on div "AML Data Collector Case Id - S1xhD6sk9tRTa3FshenRsO91 Los datos detallados a co…" at bounding box center [209, 103] width 418 height 206
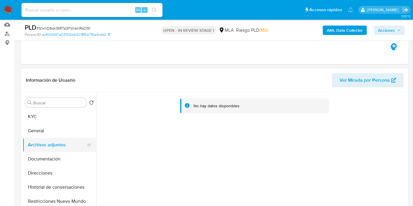
drag, startPoint x: 40, startPoint y: 194, endPoint x: 39, endPoint y: 150, distance: 44.4
click at [39, 190] on ul "KYC General Archivos adjuntos Documentación Direcciones Historial de conversaci…" at bounding box center [59, 176] width 73 height 133
click at [41, 142] on button "Archivos adjuntos" at bounding box center [57, 145] width 69 height 14
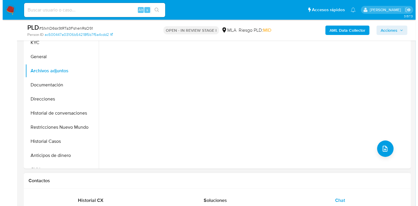
scroll to position [191, 0]
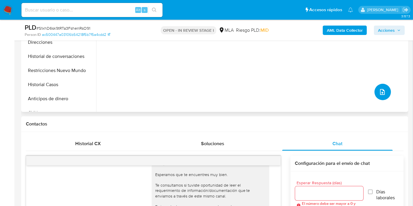
click at [380, 91] on icon "upload-file" at bounding box center [382, 92] width 5 height 6
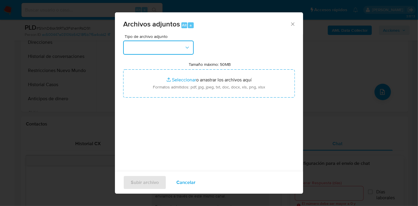
click at [159, 50] on button "button" at bounding box center [158, 48] width 71 height 14
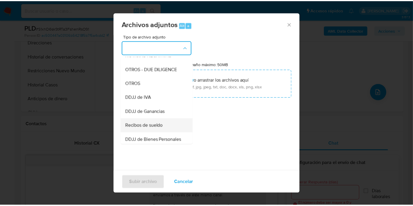
scroll to position [98, 0]
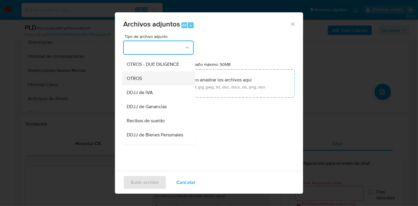
click at [157, 86] on div "OTROS" at bounding box center [157, 78] width 60 height 14
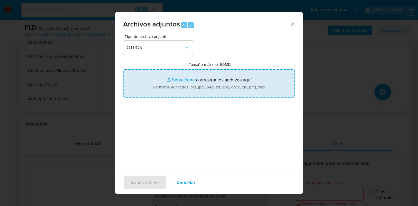
click at [183, 79] on input "Tamaño máximo: 50MB Seleccionar archivos" at bounding box center [209, 83] width 172 height 28
type input "C:\fakepath\Movimientos de Brian Ezequiel Muller Drescher.xlsx"
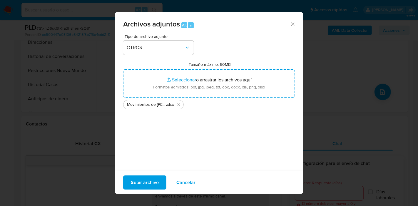
click at [195, 139] on div "Tipo de archivo adjunto OTROS Tamaño máximo: 50MB Seleccionar archivos Seleccio…" at bounding box center [209, 103] width 172 height 139
click at [143, 184] on span "Subir archivo" at bounding box center [145, 182] width 28 height 13
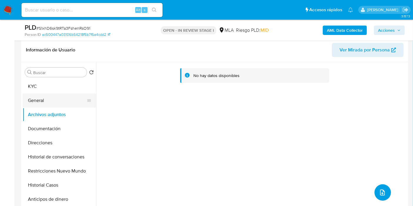
scroll to position [60, 0]
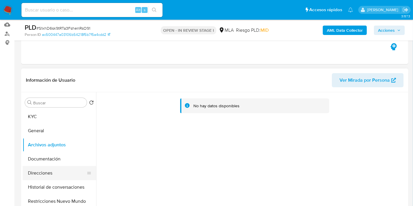
click at [66, 166] on button "Direcciones" at bounding box center [57, 173] width 69 height 14
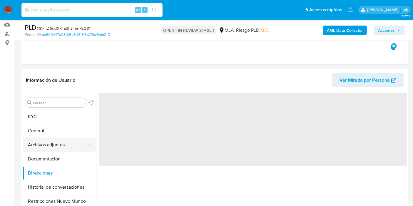
click at [59, 144] on button "Archivos adjuntos" at bounding box center [57, 145] width 69 height 14
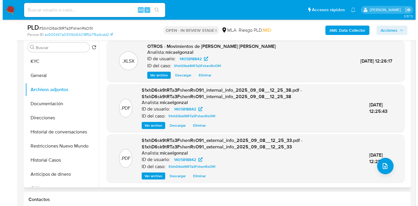
scroll to position [126, 0]
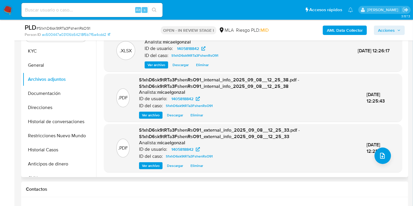
click at [389, 156] on div ".PDF S1xhD6sk9tRTa3FshenRsO91_external_info_2025_09_08__12_25_33.pdf - S1xhD6sk…" at bounding box center [253, 148] width 292 height 42
click at [383, 162] on button "upload-file" at bounding box center [383, 156] width 16 height 16
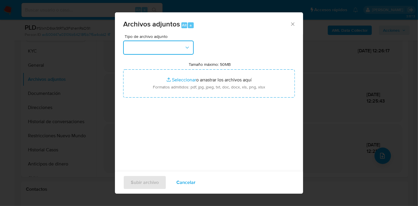
click at [159, 48] on button "button" at bounding box center [158, 48] width 71 height 14
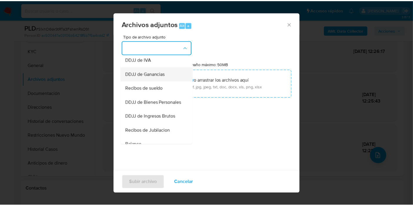
scroll to position [65, 0]
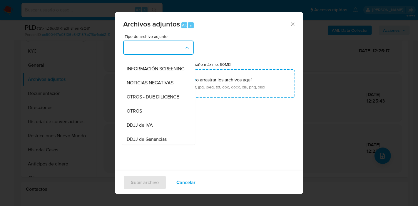
drag, startPoint x: 144, startPoint y: 115, endPoint x: 154, endPoint y: 107, distance: 13.2
click at [144, 116] on div "OTROS" at bounding box center [157, 111] width 60 height 14
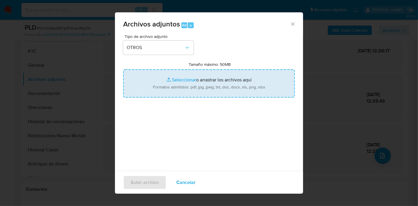
click at [209, 83] on input "Tamaño máximo: 50MB Seleccionar archivos" at bounding box center [209, 83] width 172 height 28
type input "C:\fakepath\Caselog S1xhD6sk9tRTa3FshenRsO91_2025_08_18_18_59_51.docx"
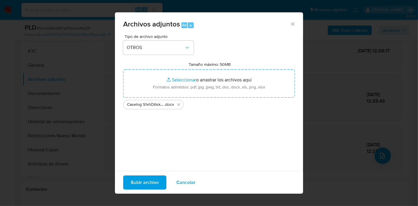
click at [144, 179] on span "Subir archivo" at bounding box center [145, 182] width 28 height 13
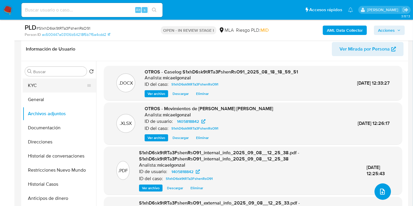
scroll to position [60, 0]
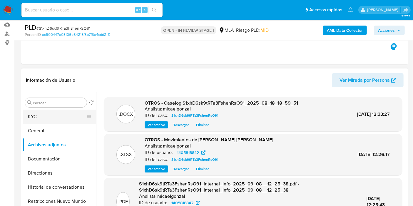
click at [55, 116] on button "KYC" at bounding box center [57, 117] width 69 height 14
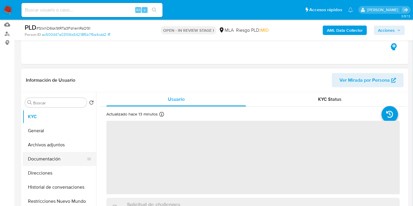
click at [56, 158] on button "Documentación" at bounding box center [57, 159] width 69 height 14
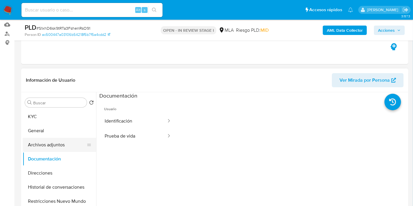
click at [63, 145] on button "Archivos adjuntos" at bounding box center [57, 145] width 69 height 14
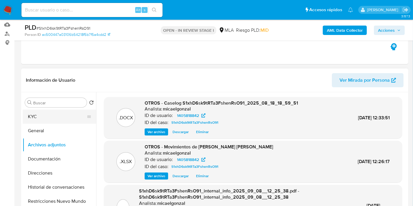
click at [69, 118] on button "KYC" at bounding box center [57, 117] width 69 height 14
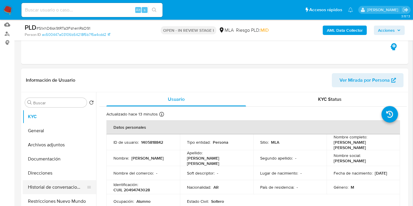
click at [60, 187] on button "Historial de conversaciones" at bounding box center [57, 187] width 69 height 14
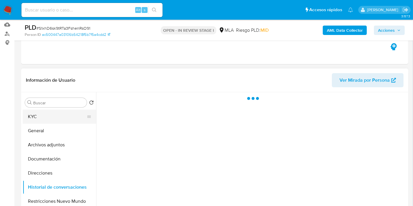
click at [52, 118] on button "KYC" at bounding box center [57, 117] width 69 height 14
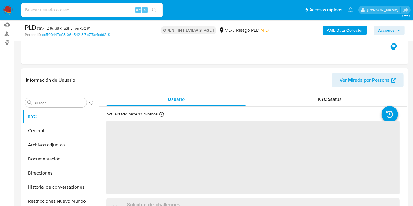
click at [388, 33] on span "Acciones" at bounding box center [386, 30] width 17 height 9
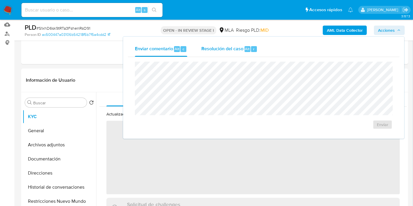
click at [223, 55] on div "Resolución del caso Alt r" at bounding box center [229, 48] width 56 height 15
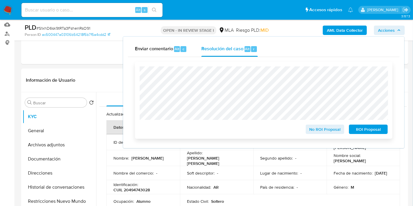
click at [372, 132] on span "ROI Proposal" at bounding box center [368, 129] width 31 height 8
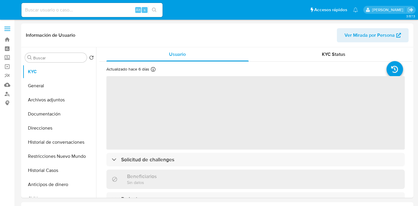
select select "10"
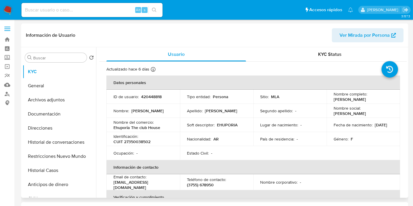
drag, startPoint x: 376, startPoint y: 102, endPoint x: 332, endPoint y: 101, distance: 44.7
click at [332, 101] on td "Nombre completo : [PERSON_NAME]" at bounding box center [363, 97] width 73 height 14
copy p "[PERSON_NAME]"
click at [39, 112] on button "Documentación" at bounding box center [57, 114] width 69 height 14
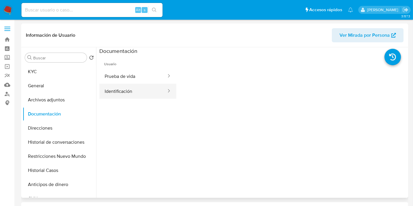
click at [153, 93] on button "Identificación" at bounding box center [133, 91] width 68 height 15
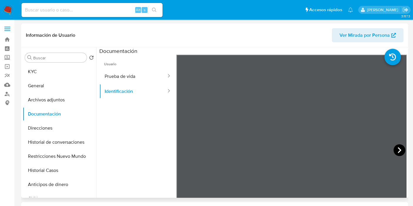
click at [399, 149] on icon at bounding box center [400, 150] width 12 height 12
click at [178, 148] on icon at bounding box center [184, 150] width 12 height 12
click at [133, 66] on span "Usuario" at bounding box center [137, 62] width 77 height 14
click at [134, 74] on button "Prueba de vida" at bounding box center [133, 76] width 68 height 15
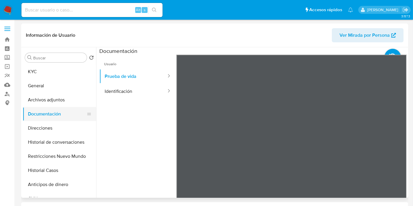
click at [44, 121] on button "Documentación" at bounding box center [57, 114] width 69 height 14
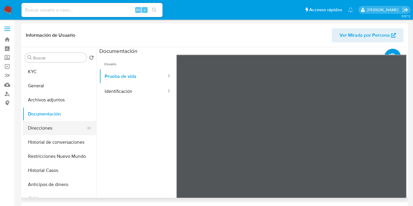
click at [46, 126] on button "Direcciones" at bounding box center [57, 128] width 69 height 14
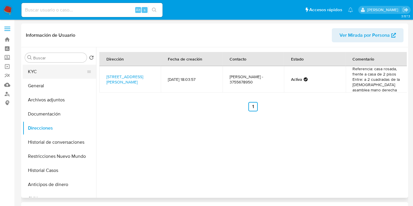
click at [58, 74] on button "KYC" at bounding box center [57, 72] width 69 height 14
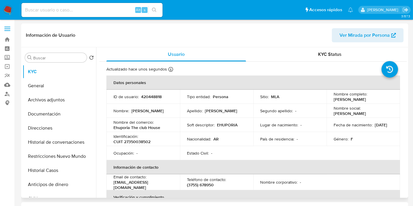
drag, startPoint x: 378, startPoint y: 101, endPoint x: 332, endPoint y: 100, distance: 45.9
click at [334, 100] on div "Nombre completo : [PERSON_NAME]" at bounding box center [363, 96] width 59 height 11
copy p "[PERSON_NAME]"
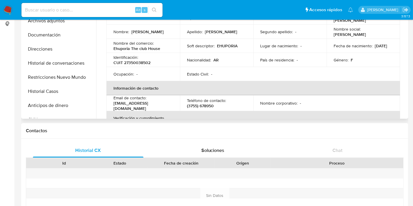
scroll to position [39, 0]
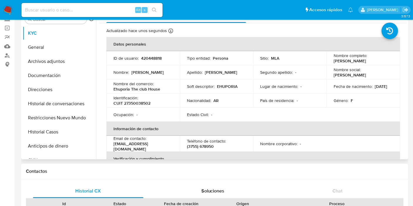
click at [147, 101] on p "CUIT 27350038502" at bounding box center [131, 103] width 37 height 5
click at [140, 104] on p "CUIT 27350038502" at bounding box center [131, 103] width 37 height 5
copy p "27350038502"
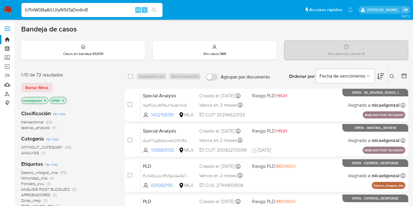
type input "b7htW0BaAIUJtyNTdTaDm6nB"
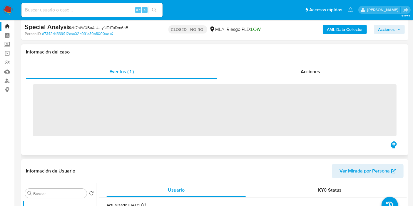
scroll to position [98, 0]
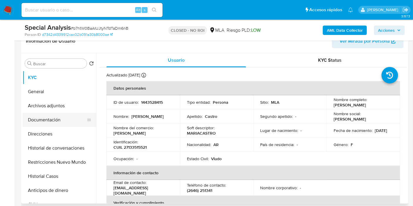
select select "10"
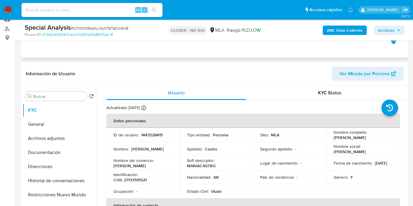
scroll to position [0, 0]
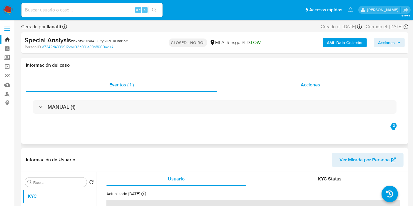
click at [334, 81] on div "Acciones" at bounding box center [310, 85] width 186 height 14
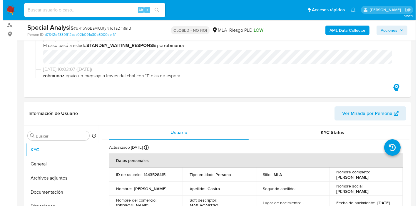
scroll to position [98, 0]
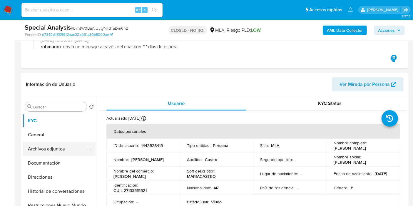
click at [70, 151] on button "Archivos adjuntos" at bounding box center [57, 149] width 69 height 14
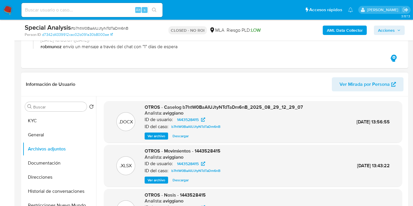
click at [159, 137] on span "Ver archivo" at bounding box center [157, 136] width 18 height 6
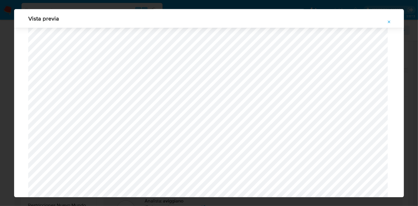
scroll to position [347, 0]
click at [0, 137] on div "Vista previa" at bounding box center [209, 103] width 418 height 206
click at [389, 23] on icon "Attachment preview" at bounding box center [389, 22] width 5 height 5
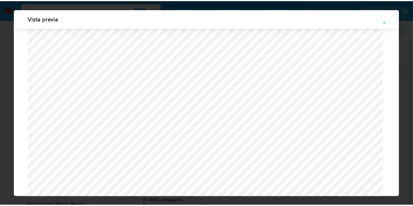
scroll to position [30, 0]
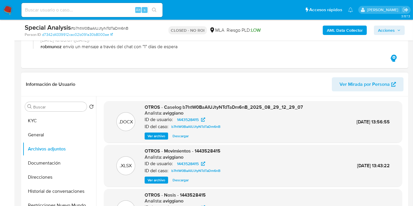
click at [11, 7] on img at bounding box center [8, 10] width 10 height 10
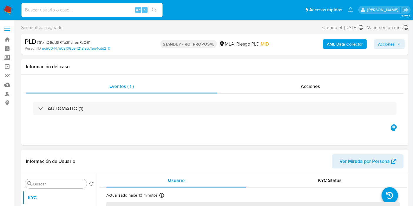
select select "10"
drag, startPoint x: 0, startPoint y: 7, endPoint x: 4, endPoint y: 8, distance: 4.3
click at [3, 8] on nav "Pausado Ver notificaciones Alt s Accesos rápidos Presiona las siguientes teclas…" at bounding box center [206, 10] width 413 height 20
click at [6, 8] on img at bounding box center [8, 10] width 10 height 10
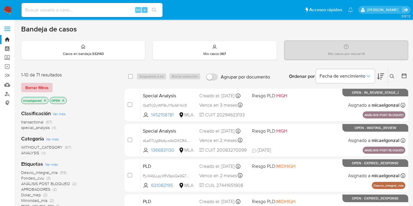
click at [36, 83] on span "Borrar filtros" at bounding box center [36, 87] width 23 height 8
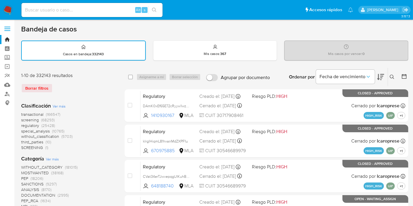
click at [393, 76] on icon at bounding box center [392, 77] width 5 height 5
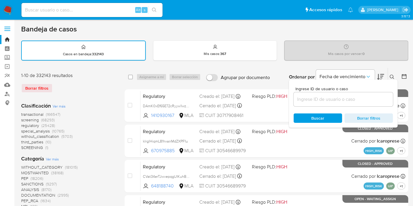
click at [336, 96] on input at bounding box center [343, 100] width 99 height 8
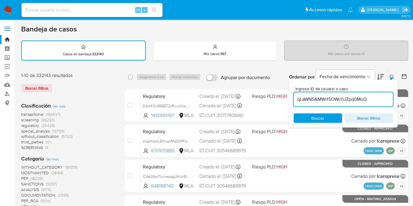
type input "qLaWN5AMWrfSOWc0JZpq0MuQ"
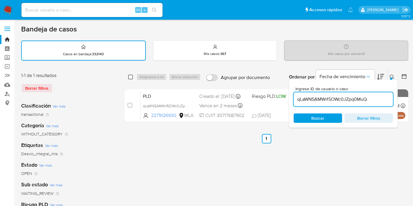
click at [132, 75] on input "checkbox" at bounding box center [130, 77] width 5 height 5
checkbox input "true"
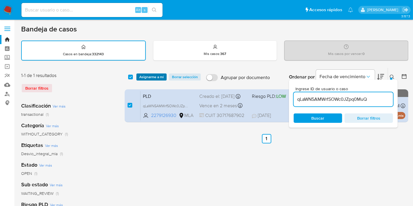
click at [151, 76] on span "Asignarme a mí" at bounding box center [151, 77] width 24 height 6
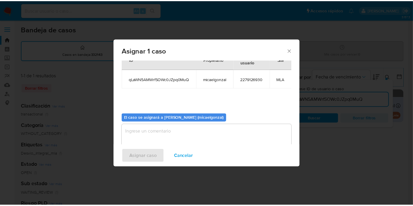
scroll to position [35, 0]
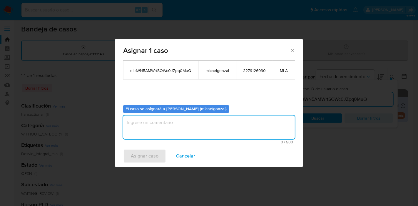
click at [202, 116] on textarea "assign-modal" at bounding box center [209, 128] width 172 height 24
click at [153, 157] on span "Asignar caso" at bounding box center [145, 156] width 28 height 13
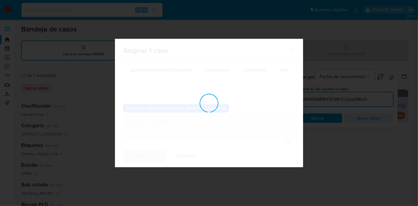
checkbox input "false"
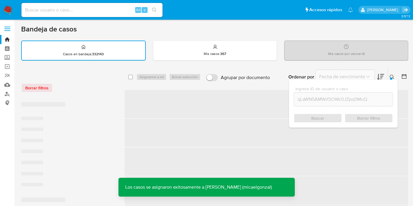
drag, startPoint x: 112, startPoint y: 19, endPoint x: 116, endPoint y: 9, distance: 10.1
click at [112, 18] on nav "Pausado Ver notificaciones Alt s Accesos rápidos Presiona las siguientes teclas…" at bounding box center [206, 10] width 413 height 20
click at [116, 9] on input at bounding box center [91, 10] width 141 height 8
paste input "qLaWN5AMWrfSOWc0JZpq0MuQ"
type input "qLaWN5AMWrfSOWc0JZpq0MuQ"
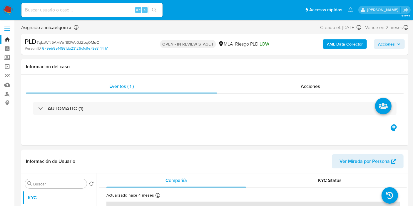
select select "10"
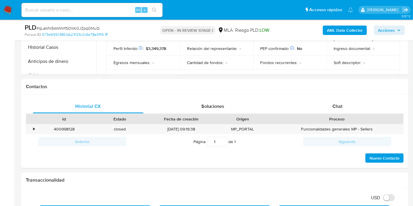
scroll to position [131, 0]
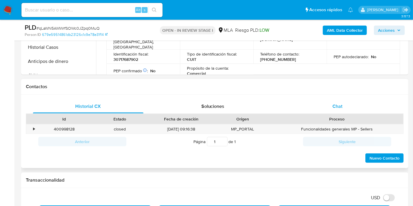
click at [337, 108] on span "Chat" at bounding box center [337, 106] width 10 height 7
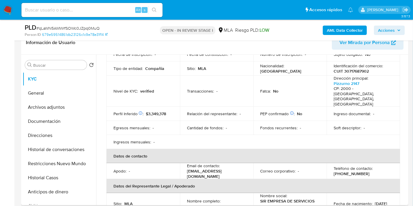
scroll to position [33, 0]
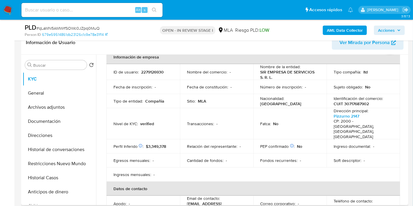
click at [138, 182] on th "Datos de contacto" at bounding box center [253, 189] width 294 height 14
click at [66, 95] on button "General" at bounding box center [57, 93] width 69 height 14
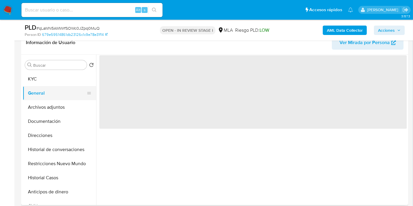
scroll to position [0, 0]
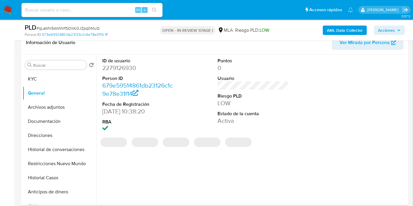
click at [118, 62] on dt "ID de usuario" at bounding box center [137, 61] width 71 height 6
click at [119, 65] on dd "2279126930" at bounding box center [137, 68] width 71 height 8
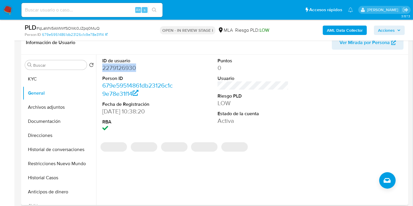
click at [119, 65] on dd "2279126930" at bounding box center [137, 68] width 71 height 8
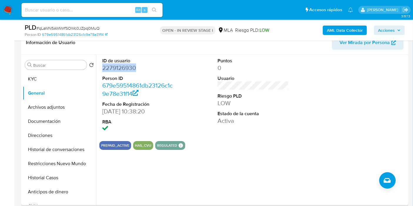
copy dd "2279126930"
drag, startPoint x: 60, startPoint y: 123, endPoint x: 50, endPoint y: 133, distance: 14.1
click at [60, 123] on button "Documentación" at bounding box center [59, 121] width 73 height 14
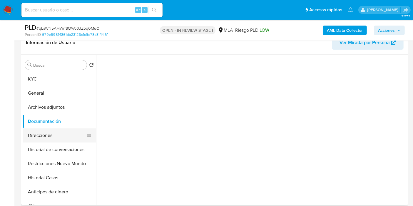
click at [50, 133] on button "Direcciones" at bounding box center [57, 135] width 69 height 14
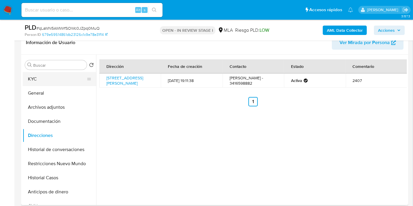
click at [40, 82] on button "KYC" at bounding box center [57, 79] width 69 height 14
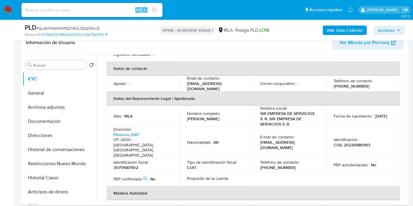
scroll to position [163, 0]
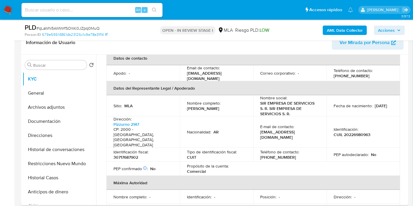
click at [276, 155] on p "[PHONE_NUMBER]" at bounding box center [278, 157] width 36 height 5
copy p "6598882"
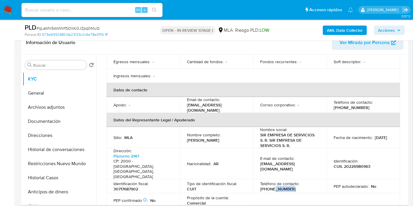
scroll to position [131, 0]
click at [215, 100] on td "Email de contacto : [EMAIL_ADDRESS][DOMAIN_NAME]" at bounding box center [216, 106] width 73 height 16
click at [217, 103] on p "[EMAIL_ADDRESS][DOMAIN_NAME]" at bounding box center [215, 108] width 57 height 11
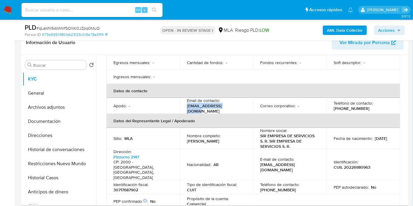
click at [217, 103] on p "[EMAIL_ADDRESS][DOMAIN_NAME]" at bounding box center [215, 108] width 57 height 11
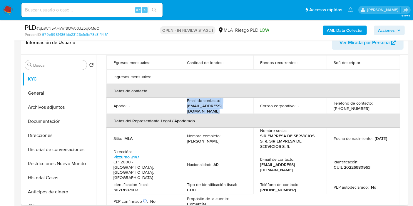
click at [218, 103] on p "[EMAIL_ADDRESS][DOMAIN_NAME]" at bounding box center [215, 108] width 57 height 11
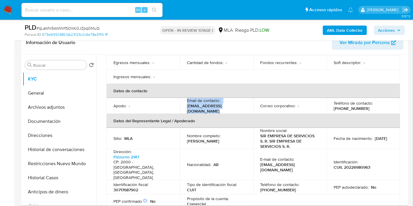
click at [253, 98] on td "Correo corporativo : -" at bounding box center [289, 106] width 73 height 16
drag, startPoint x: 249, startPoint y: 97, endPoint x: 185, endPoint y: 98, distance: 64.4
click at [185, 98] on td "Email de contacto : [EMAIL_ADDRESS][DOMAIN_NAME]" at bounding box center [216, 106] width 73 height 16
copy p "[EMAIL_ADDRESS][DOMAIN_NAME]"
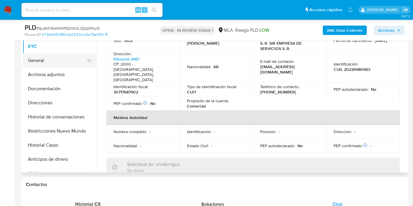
click at [74, 67] on button "General" at bounding box center [57, 61] width 69 height 14
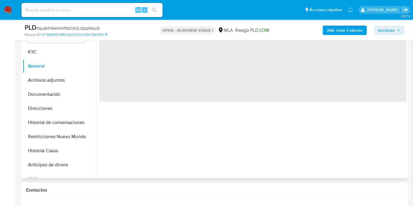
scroll to position [65, 0]
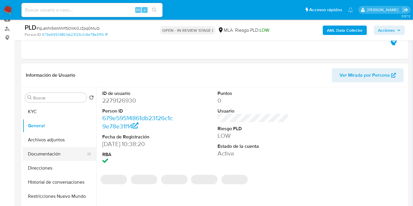
click at [44, 160] on button "Documentación" at bounding box center [57, 154] width 69 height 14
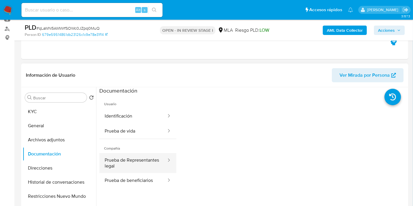
click at [131, 162] on button "Prueba de Representantes legal" at bounding box center [133, 163] width 68 height 20
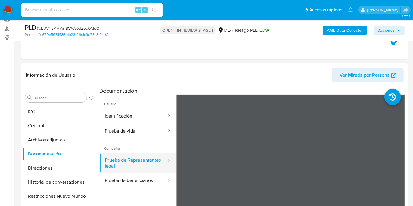
scroll to position [33, 0]
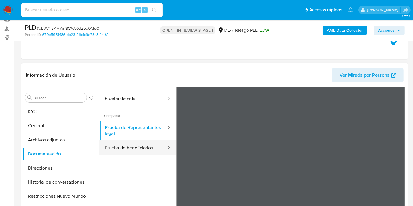
click at [138, 145] on button "Prueba de beneficiarios" at bounding box center [133, 148] width 68 height 15
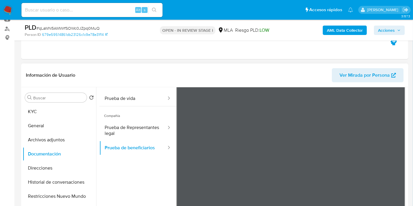
scroll to position [0, 0]
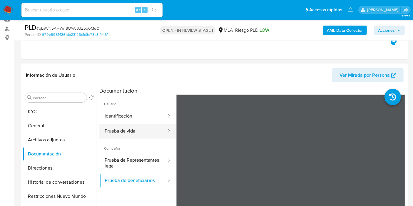
click at [119, 127] on button "Prueba de vida" at bounding box center [133, 131] width 68 height 15
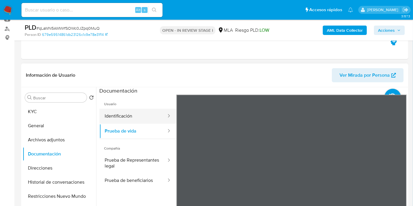
click at [110, 114] on button "Identificación" at bounding box center [133, 116] width 68 height 15
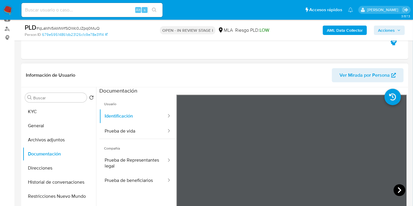
click at [398, 188] on icon at bounding box center [400, 190] width 12 height 12
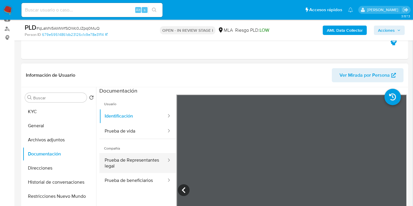
drag, startPoint x: 130, startPoint y: 150, endPoint x: 129, endPoint y: 168, distance: 17.6
click at [130, 150] on span "Compañía" at bounding box center [137, 146] width 77 height 14
click at [129, 168] on button "Prueba de Representantes legal" at bounding box center [133, 163] width 68 height 20
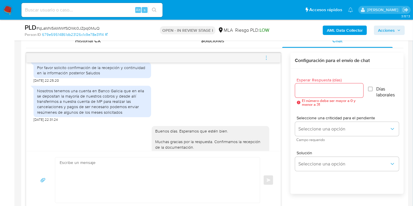
scroll to position [430, 0]
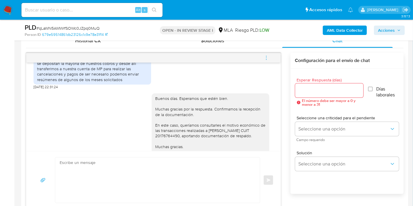
click at [132, 82] on div "Nosotros tenemos una cuenta en Banco Galicia que en ella se depositan la mayorí…" at bounding box center [92, 69] width 111 height 27
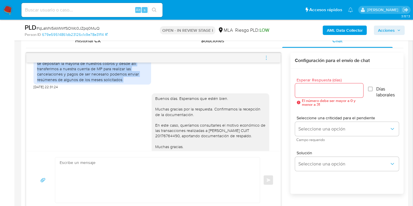
click at [132, 82] on div "Nosotros tenemos una cuenta en Banco Galicia que en ella se depositan la mayorí…" at bounding box center [92, 69] width 111 height 27
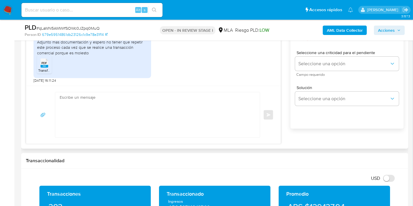
scroll to position [294, 0]
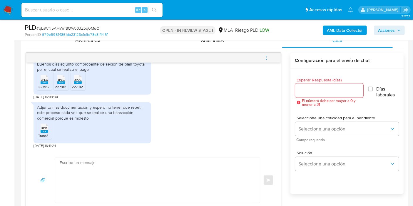
click at [45, 127] on span "PDF" at bounding box center [45, 128] width 6 height 4
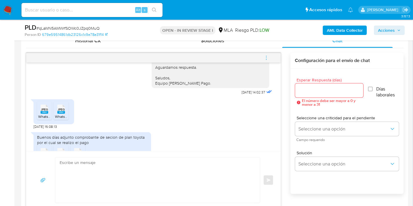
scroll to position [561, 0]
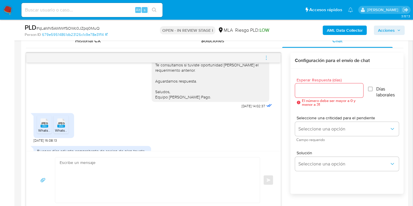
click at [39, 128] on div "JPEG JPEG" at bounding box center [44, 122] width 12 height 11
click at [54, 134] on li "JPEG JPEG WhatsApp Image [DATE] 16.27.22.jpeg" at bounding box center [61, 125] width 15 height 18
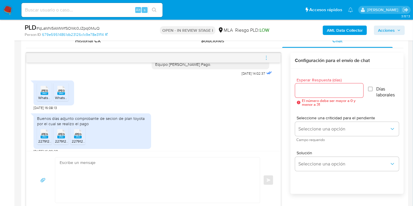
click at [46, 138] on rect at bounding box center [45, 137] width 8 height 3
click at [66, 139] on div "JPEG JPEG" at bounding box center [61, 133] width 12 height 11
click at [81, 136] on span "JPEG" at bounding box center [77, 134] width 7 height 4
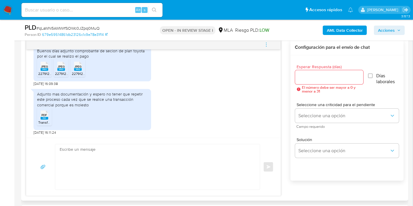
scroll to position [294, 0]
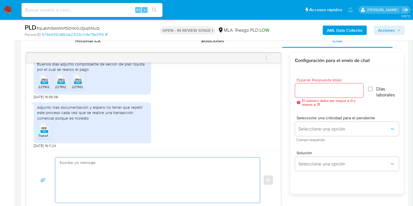
click at [140, 167] on textarea at bounding box center [156, 180] width 193 height 45
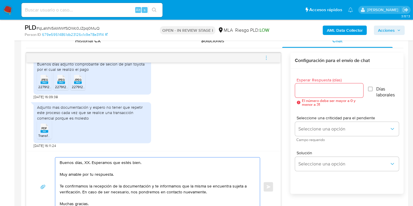
click at [87, 162] on textarea "Buenos días, XX. Esperamos que estés bien. Muy amable por tu respuesta. Te conf…" at bounding box center [156, 187] width 193 height 59
click at [85, 161] on textarea "Buenos días, XX. Esperamos que estés bien. Muy amable por tu respuesta. Te conf…" at bounding box center [156, 187] width 193 height 59
drag, startPoint x: 82, startPoint y: 163, endPoint x: 88, endPoint y: 163, distance: 6.5
click at [88, 163] on textarea "Buenos días, XX. Esperamos que estés bien. Muy amable por tu respuesta. Te conf…" at bounding box center [156, 187] width 193 height 59
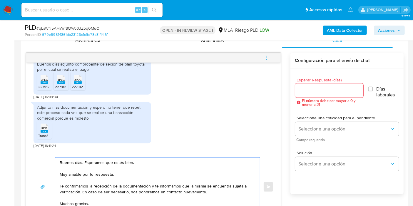
click at [98, 156] on div "Buenos días. Esperamos que estés bien. Muy amable por tu respuesta. Te confirma…" at bounding box center [153, 186] width 255 height 71
click at [118, 162] on textarea "Buenos días. Esperamos que estés bien. Muy amable por tu respuesta. Te confirma…" at bounding box center [156, 187] width 193 height 59
drag, startPoint x: 122, startPoint y: 161, endPoint x: 155, endPoint y: 153, distance: 33.9
click at [123, 161] on textarea "Buenos días. Esperamos que estés bien. Muy amable por tu respuesta. Te confirma…" at bounding box center [156, 187] width 193 height 59
click at [102, 175] on textarea "Buenos días. Esperamos que estén bien. Muy amable por tu respuesta. Te confirma…" at bounding box center [156, 187] width 193 height 59
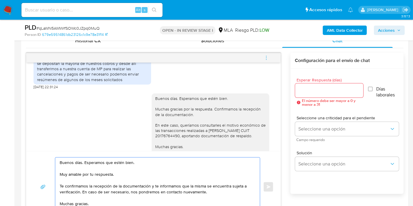
scroll to position [593, 0]
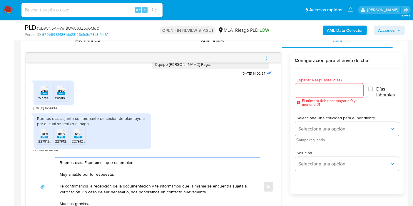
click at [85, 177] on textarea "Buenos días. Esperamos que estén bien. Muy amable por tu respuesta. Te confirma…" at bounding box center [156, 187] width 193 height 59
click at [91, 175] on textarea "Buenos días. Esperamos que estén bien. Muy amable por tu respuesta. Te confirma…" at bounding box center [156, 187] width 193 height 59
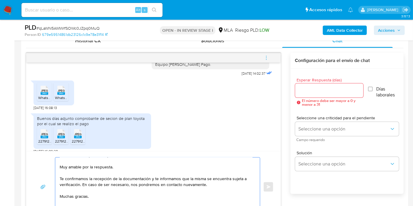
scroll to position [28, 0]
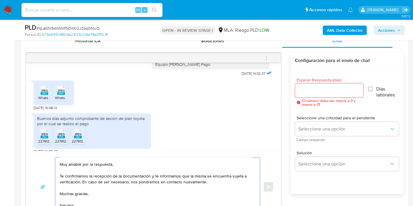
click at [63, 160] on textarea "Buenos días. Esperamos que estén bien. Muy amable por la respuesta. Te confirma…" at bounding box center [156, 187] width 193 height 59
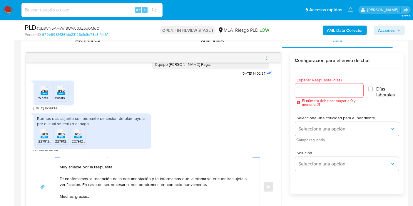
scroll to position [0, 0]
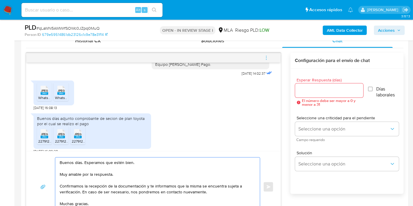
click at [173, 180] on textarea "Buenos días. Esperamos que estén bien. Muy amable por la respuesta. Confirmamos…" at bounding box center [156, 187] width 193 height 59
click at [178, 182] on textarea "Buenos días. Esperamos que estén bien. Muy amable por la respuesta. Confirmamos…" at bounding box center [156, 187] width 193 height 59
drag, startPoint x: 148, startPoint y: 187, endPoint x: 80, endPoint y: 191, distance: 68.0
click at [80, 191] on textarea "Buenos días. Esperamos que estén bien. Muy amable por la respuesta. Confirmamos…" at bounding box center [156, 187] width 193 height 59
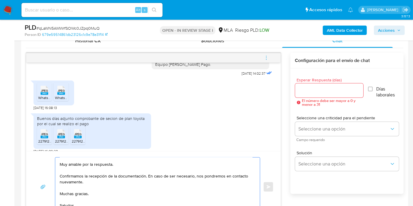
click at [71, 178] on textarea "Buenos días. Esperamos que estén bien. Muy amable por la respuesta. Confirmamos…" at bounding box center [156, 187] width 193 height 59
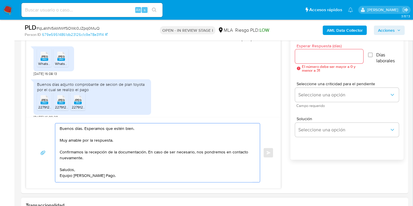
scroll to position [392, 0]
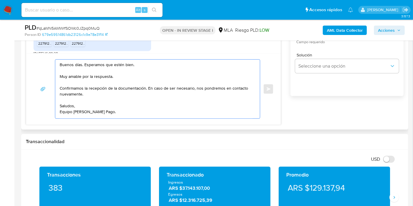
click at [99, 110] on textarea "Buenos días. Esperamos que estén bien. Muy amable por la respuesta. Confirmamos…" at bounding box center [156, 89] width 193 height 59
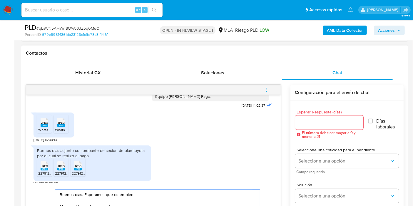
scroll to position [261, 0]
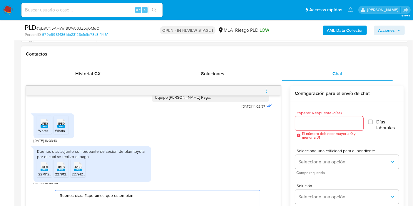
type textarea "Buenos días. Esperamos que estén bien. Muy amable por la respuesta. Confirmamos…"
click at [317, 118] on div at bounding box center [329, 123] width 68 height 14
click at [317, 120] on input "Esperar Respuesta (días)" at bounding box center [329, 124] width 68 height 8
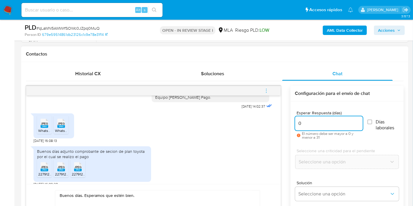
type input "0"
click at [210, 142] on div "JPEG JPEG WhatsApp Image [DATE] 16.27.22(1).jpeg JPEG JPEG WhatsApp Image [DATE…" at bounding box center [154, 127] width 240 height 33
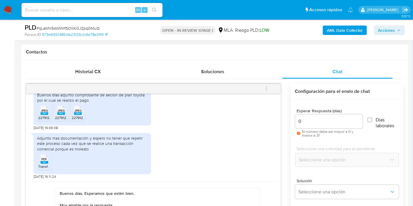
scroll to position [359, 0]
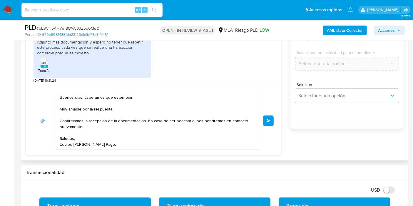
click at [265, 121] on button "Enviar" at bounding box center [268, 121] width 11 height 11
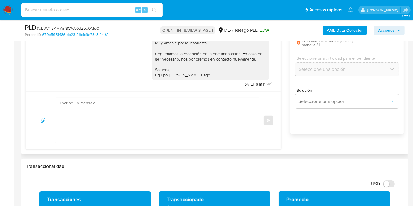
scroll to position [294, 0]
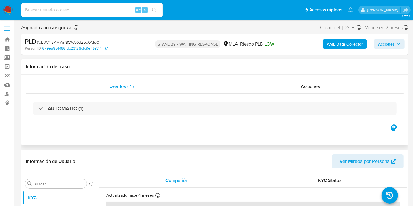
select select "10"
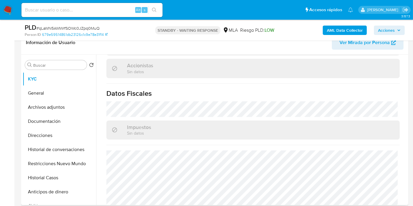
scroll to position [196, 0]
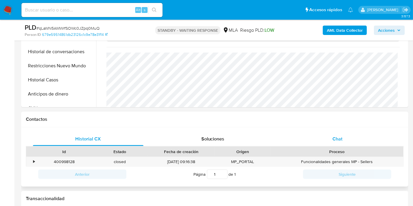
click at [334, 143] on div "Chat" at bounding box center [337, 139] width 111 height 14
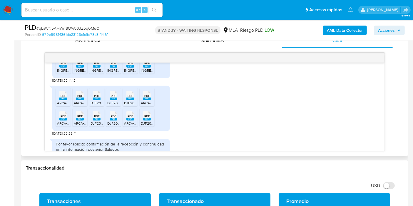
scroll to position [96, 0]
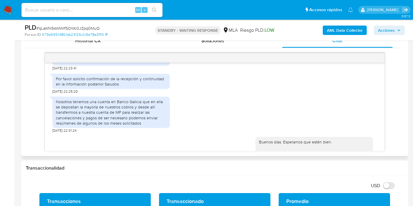
click at [67, 105] on div "Nosotros tenemos una cuenta en Banco Galicia que en ella se depositan la mayorí…" at bounding box center [111, 112] width 111 height 27
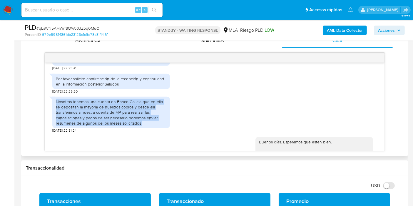
click at [67, 105] on div "Nosotros tenemos una cuenta en Banco Galicia que en ella se depositan la mayorí…" at bounding box center [111, 112] width 111 height 27
copy div "Nosotros tenemos una cuenta en Banco Galicia que en ella se depositan la mayorí…"
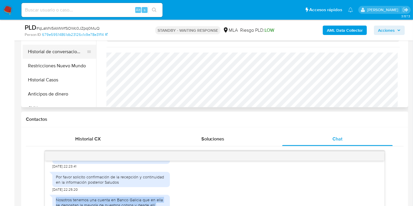
scroll to position [98, 0]
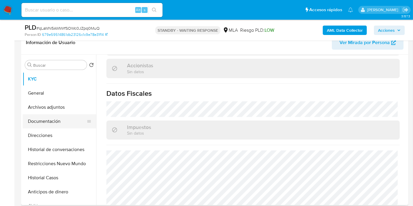
click at [67, 121] on button "Documentación" at bounding box center [57, 121] width 69 height 14
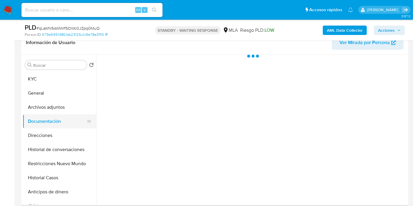
scroll to position [0, 0]
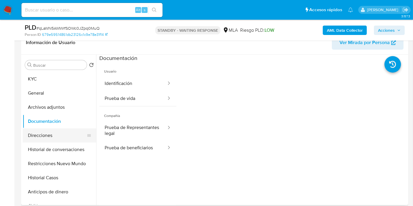
click at [63, 132] on button "Direcciones" at bounding box center [57, 135] width 69 height 14
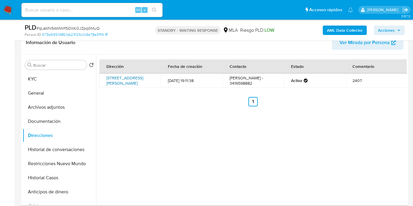
click at [136, 81] on link "[STREET_ADDRESS][PERSON_NAME]" at bounding box center [124, 80] width 37 height 11
drag, startPoint x: 68, startPoint y: 121, endPoint x: 65, endPoint y: 123, distance: 3.3
click at [67, 122] on button "Documentación" at bounding box center [57, 121] width 69 height 14
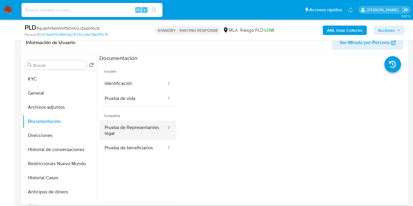
click at [105, 121] on button "Prueba de Representantes legal" at bounding box center [133, 131] width 68 height 20
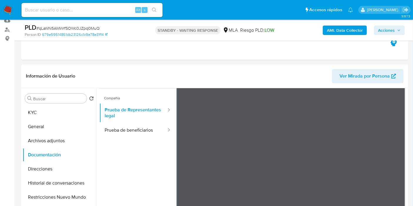
scroll to position [33, 0]
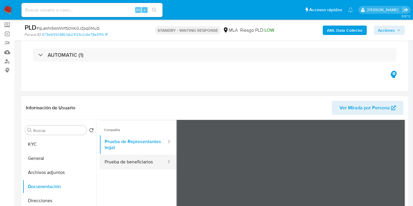
click at [137, 158] on button "Prueba de beneficiarios" at bounding box center [133, 162] width 68 height 15
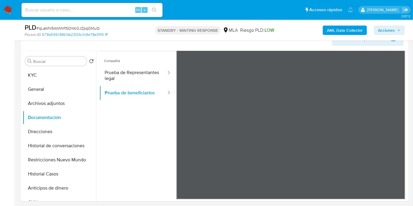
scroll to position [131, 0]
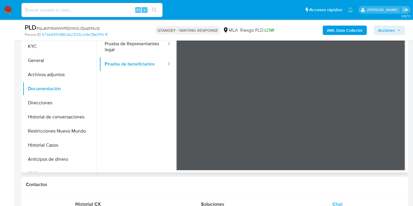
click at [22, 113] on div "Buscar Volver al orden por defecto KYC General Archivos adjuntos Documentación …" at bounding box center [214, 97] width 387 height 151
click at [46, 123] on button "Historial de conversaciones" at bounding box center [57, 117] width 69 height 14
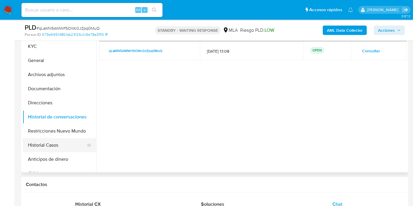
click at [28, 140] on button "Historial Casos" at bounding box center [57, 145] width 69 height 14
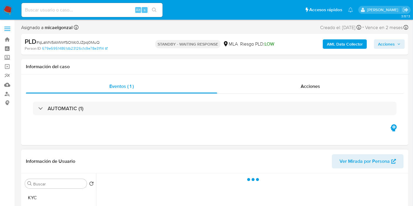
click at [58, 172] on div "Información de Usuario Ver Mirada por Persona" at bounding box center [214, 162] width 387 height 24
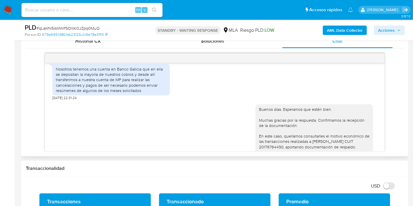
scroll to position [294, 0]
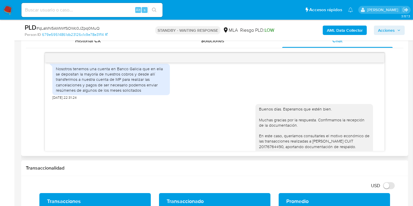
click at [138, 83] on div "Nosotros tenemos una cuenta en Banco Galicia que en ella se depositan la mayorí…" at bounding box center [111, 79] width 111 height 27
click at [137, 84] on div "Nosotros tenemos una cuenta en Banco Galicia que en ella se depositan la mayorí…" at bounding box center [111, 79] width 111 height 27
click at [137, 85] on div "Nosotros tenemos una cuenta en Banco Galicia que en ella se depositan la mayorí…" at bounding box center [111, 79] width 111 height 27
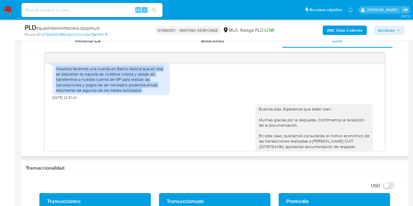
click at [137, 85] on div "Nosotros tenemos una cuenta en Banco Galicia que en ella se depositan la mayorí…" at bounding box center [111, 79] width 111 height 27
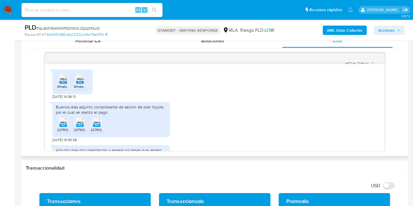
scroll to position [325, 0]
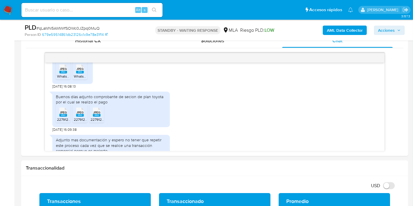
click at [87, 27] on span "# qLaWN5AMWrfSOWc0JZpq0MuQ" at bounding box center [67, 28] width 63 height 6
copy span "qLaWN5AMWrfSOWc0JZpq0MuQ"
click at [14, 4] on nav "Pausado Ver notificaciones Alt s Accesos rápidos Presiona las siguientes teclas…" at bounding box center [206, 10] width 413 height 20
click at [3, 15] on nav "Pausado Ver notificaciones Alt s Accesos rápidos Presiona las siguientes teclas…" at bounding box center [206, 10] width 413 height 20
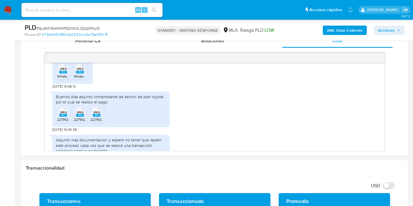
click at [7, 12] on img at bounding box center [8, 10] width 10 height 10
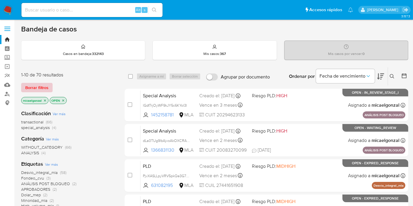
click at [50, 88] on button "Borrar filtros" at bounding box center [36, 87] width 31 height 9
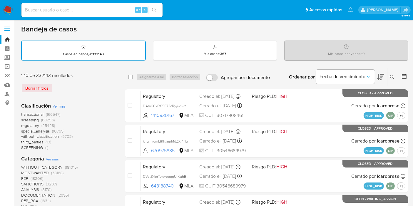
click at [395, 80] on div "Ingrese ID de usuario o caso Buscar Borrar filtros" at bounding box center [393, 77] width 10 height 18
click at [394, 75] on button at bounding box center [393, 76] width 10 height 7
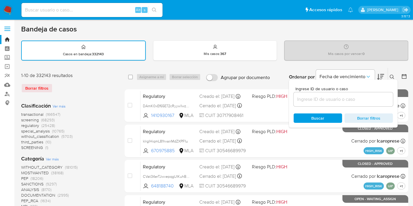
click at [310, 96] on input at bounding box center [343, 100] width 99 height 8
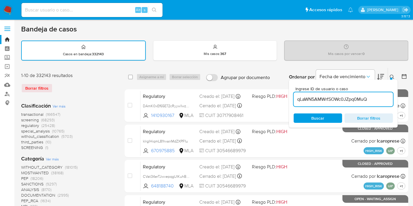
type input "qLaWN5AMWrfSOWc0JZpq0MuQ"
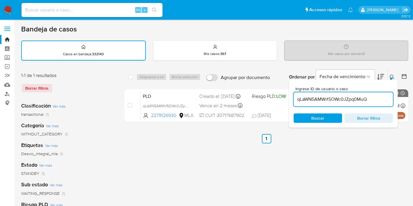
click at [305, 119] on span "Buscar" at bounding box center [318, 118] width 40 height 8
click at [318, 116] on span "Buscar" at bounding box center [318, 117] width 13 height 9
click at [133, 77] on div "select-all-cases-checkbox" at bounding box center [131, 76] width 7 height 7
click at [316, 116] on span "Buscar" at bounding box center [318, 117] width 13 height 9
click at [129, 75] on input "checkbox" at bounding box center [130, 77] width 5 height 5
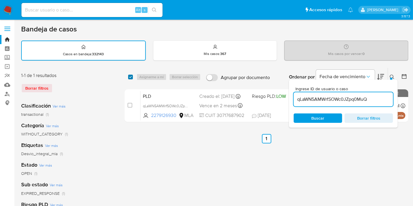
checkbox input "true"
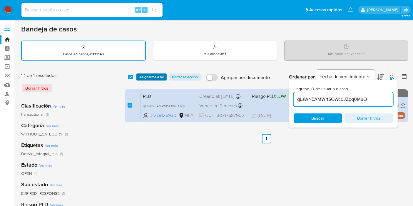
click at [150, 79] on span "Asignarme a mí" at bounding box center [151, 77] width 24 height 6
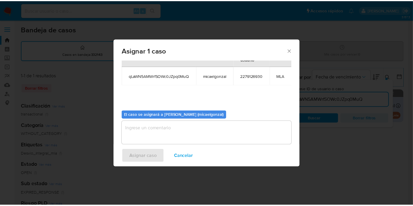
scroll to position [35, 0]
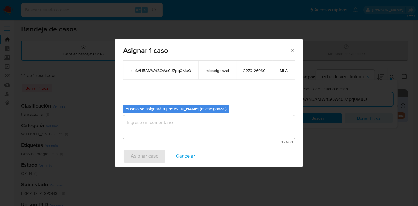
click at [193, 110] on div "El caso se asignará a [PERSON_NAME] (micaelgonzal) 0 / 500 500 caracteres resta…" at bounding box center [209, 122] width 172 height 44
click at [176, 126] on textarea "assign-modal" at bounding box center [209, 128] width 172 height 24
click at [143, 146] on div "Asignar caso Cancelar" at bounding box center [209, 156] width 188 height 22
click at [142, 163] on span "Asignar caso" at bounding box center [145, 156] width 28 height 13
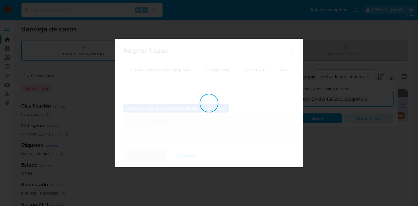
checkbox input "false"
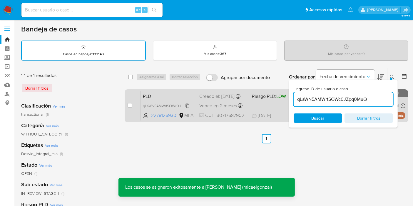
click at [155, 106] on span "qLaWN5AMWrfSOWc0JZpq0MuQ" at bounding box center [170, 105] width 54 height 6
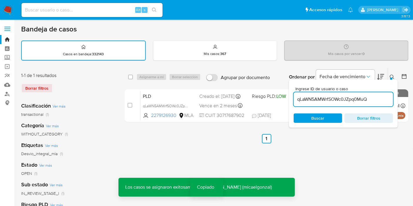
click at [100, 2] on div "Alt s" at bounding box center [91, 10] width 141 height 16
click at [97, 9] on input at bounding box center [91, 10] width 141 height 8
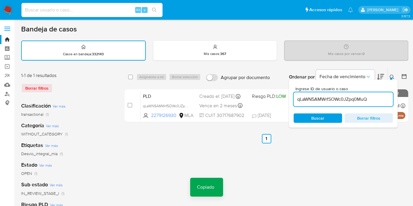
paste input "qLaWN5AMWrfSOWc0JZpq0MuQ"
type input "qLaWN5AMWrfSOWc0JZpq0MuQ"
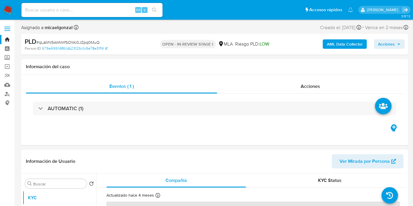
select select "10"
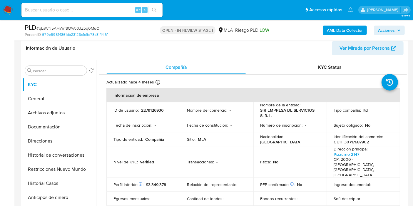
scroll to position [131, 0]
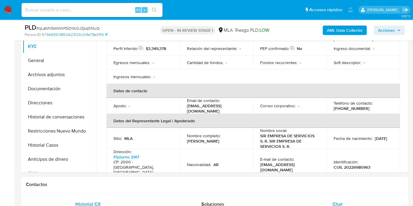
click at [317, 200] on div "Chat" at bounding box center [337, 204] width 111 height 14
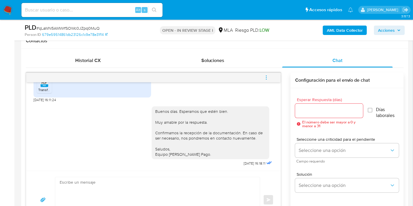
scroll to position [294, 0]
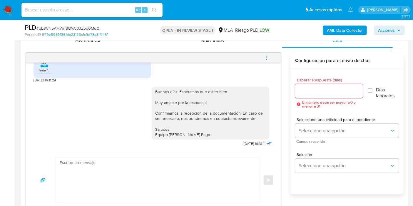
drag, startPoint x: 269, startPoint y: 61, endPoint x: 263, endPoint y: 63, distance: 5.9
click at [268, 62] on span "menu-action" at bounding box center [266, 58] width 5 height 14
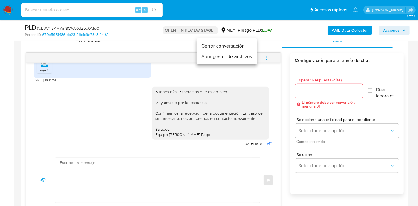
drag, startPoint x: 238, startPoint y: 54, endPoint x: 233, endPoint y: 46, distance: 9.7
click at [233, 46] on ul "Cerrar conversación Abrir gestor de archivos" at bounding box center [227, 52] width 60 height 26
click at [233, 45] on li "Cerrar conversación" at bounding box center [227, 46] width 60 height 11
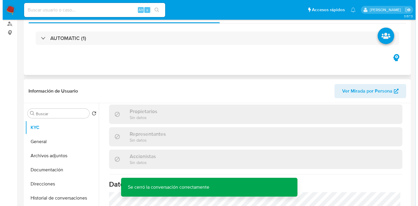
scroll to position [0, 0]
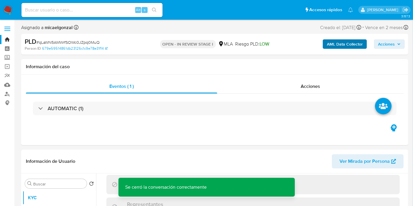
drag, startPoint x: 335, startPoint y: 51, endPoint x: 343, endPoint y: 45, distance: 10.7
click at [343, 46] on div "PLD # qLaWN5AMWrfSOWc0JZpq0MuQ Person ID 679e59514861db23126c1c9e78e31f14 OPEN …" at bounding box center [214, 44] width 387 height 21
click at [344, 45] on b "AML Data Collector" at bounding box center [345, 43] width 36 height 9
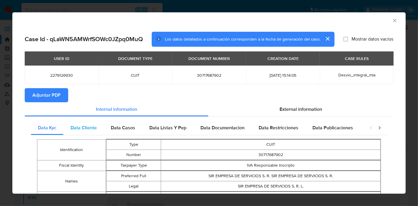
click at [85, 121] on div "Data Cliente" at bounding box center [83, 128] width 40 height 14
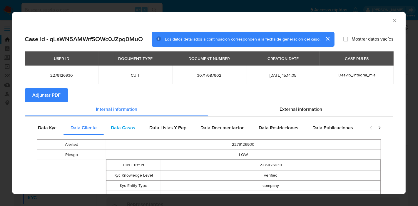
click at [126, 134] on div "Data Casos" at bounding box center [123, 128] width 39 height 14
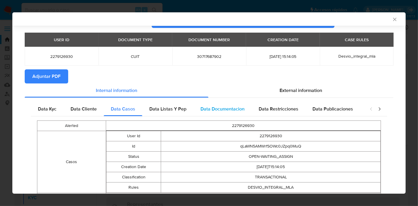
scroll to position [47, 0]
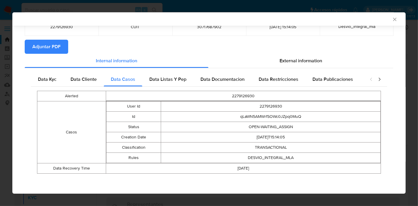
click at [167, 68] on div "Data Kyc Data Cliente Data Casos Data Listas Y Pep Data Documentacion Data Rest…" at bounding box center [209, 125] width 369 height 114
click at [173, 82] on span "Data Listas Y Pep" at bounding box center [167, 79] width 37 height 7
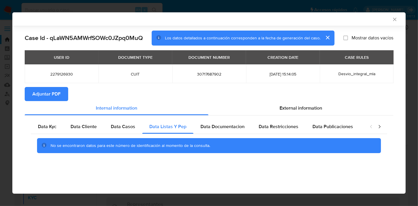
click at [223, 118] on div "Data Kyc Data Cliente Data Casos Data Listas Y Pep Data Documentacion Data Rest…" at bounding box center [209, 139] width 369 height 46
drag, startPoint x: 227, startPoint y: 126, endPoint x: 267, endPoint y: 125, distance: 40.0
click at [227, 126] on span "Data Documentacion" at bounding box center [222, 126] width 44 height 7
drag, startPoint x: 282, startPoint y: 125, endPoint x: 346, endPoint y: 145, distance: 67.1
click at [284, 125] on span "Data Restricciones" at bounding box center [279, 126] width 40 height 7
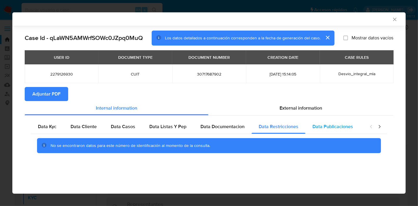
drag, startPoint x: 346, startPoint y: 123, endPoint x: 350, endPoint y: 123, distance: 4.5
click at [346, 122] on div "Data Publicaciones" at bounding box center [332, 127] width 55 height 14
click at [378, 128] on icon "closure-recommendation-modal" at bounding box center [380, 127] width 6 height 6
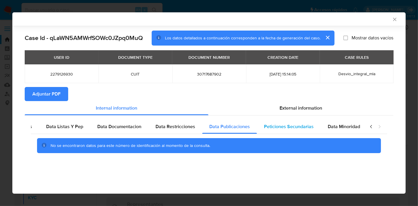
drag, startPoint x: 272, startPoint y: 131, endPoint x: 304, endPoint y: 128, distance: 31.6
click at [275, 131] on div "Peticiones Secundarias" at bounding box center [289, 127] width 64 height 14
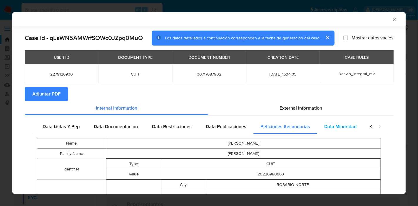
click at [334, 127] on span "Data Minoridad" at bounding box center [340, 126] width 32 height 7
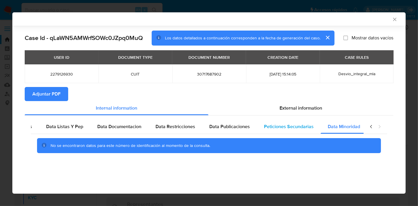
click at [282, 125] on span "Peticiones Secundarias" at bounding box center [289, 126] width 50 height 7
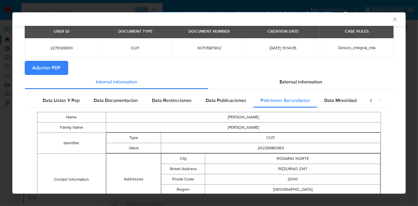
scroll to position [64, 0]
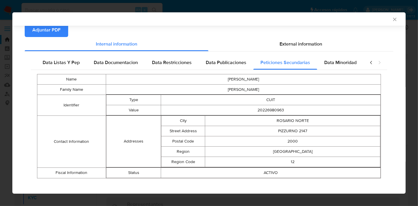
click at [289, 152] on td "SANTA FE" at bounding box center [292, 151] width 175 height 10
click at [310, 130] on td "PIZZURNO 2147" at bounding box center [292, 131] width 175 height 10
click at [329, 71] on div "Name RUBEN DANIEL Family Name ACOSTA Identifier Type CUIT Value 20226980963 Con…" at bounding box center [209, 126] width 356 height 113
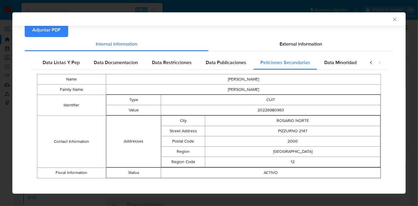
click at [340, 55] on div "Data Kyc Data Cliente Data Casos Data Listas Y Pep Data Documentacion Data Rest…" at bounding box center [209, 118] width 369 height 135
drag, startPoint x: 319, startPoint y: 66, endPoint x: 332, endPoint y: 66, distance: 12.9
click at [324, 66] on div "Data Minoridad" at bounding box center [340, 63] width 46 height 14
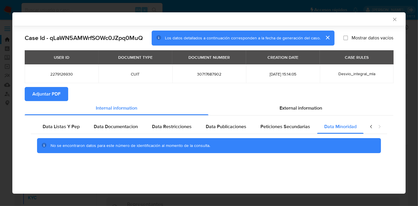
scroll to position [0, 0]
click at [369, 128] on icon "closure-recommendation-modal" at bounding box center [371, 127] width 6 height 6
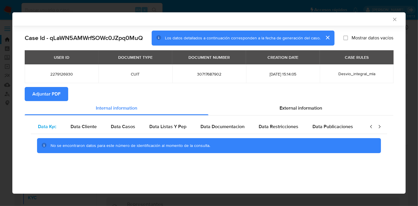
click at [59, 126] on div "Data Kyc" at bounding box center [47, 127] width 33 height 14
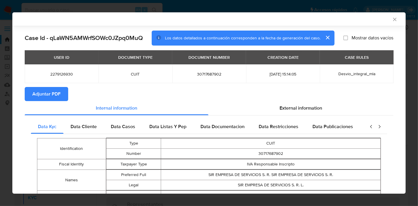
click at [297, 97] on section "Adjuntar PDF" at bounding box center [209, 94] width 369 height 14
click at [291, 105] on span "External information" at bounding box center [301, 108] width 43 height 7
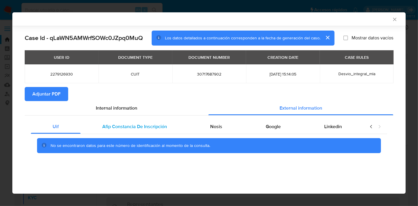
click at [118, 130] on div "Afip Constancia De Inscripción" at bounding box center [135, 127] width 108 height 14
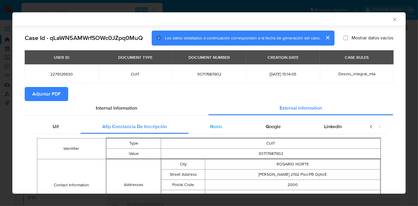
click at [222, 132] on div "Nosis" at bounding box center [217, 127] width 56 height 14
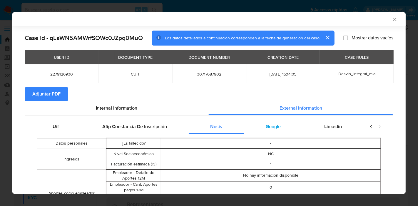
click at [266, 126] on span "Google" at bounding box center [273, 126] width 15 height 7
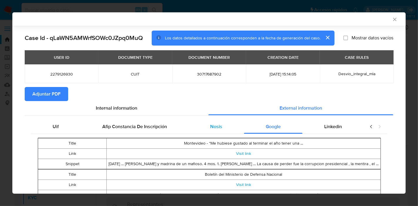
click at [232, 130] on div "Nosis" at bounding box center [217, 127] width 56 height 14
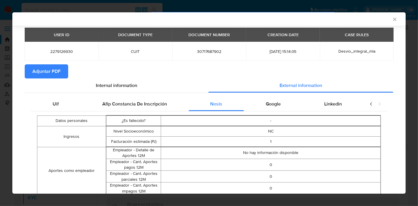
scroll to position [64, 0]
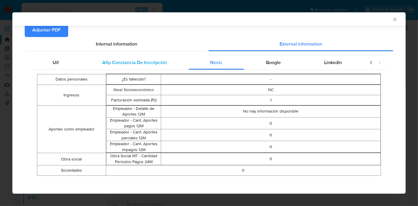
click at [123, 62] on span "Afip Constancia De Inscripción" at bounding box center [134, 62] width 65 height 7
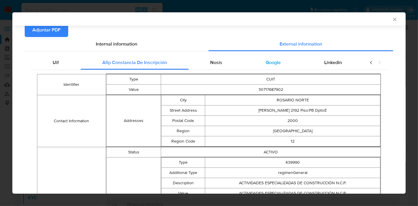
click at [269, 62] on span "Google" at bounding box center [273, 62] width 15 height 7
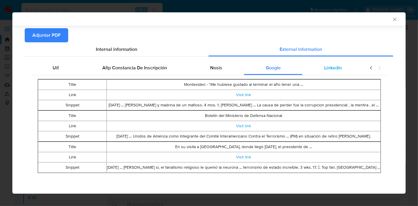
scroll to position [60, 0]
click at [327, 67] on span "Linkedin" at bounding box center [333, 67] width 18 height 7
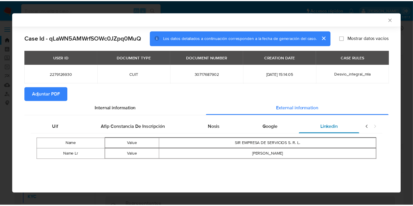
scroll to position [0, 0]
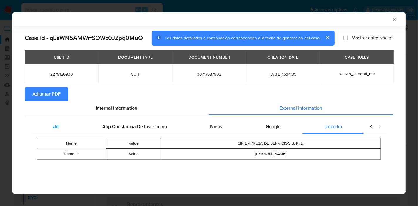
drag, startPoint x: 57, startPoint y: 130, endPoint x: 78, endPoint y: 124, distance: 21.8
click at [57, 130] on div "Uif" at bounding box center [56, 127] width 50 height 14
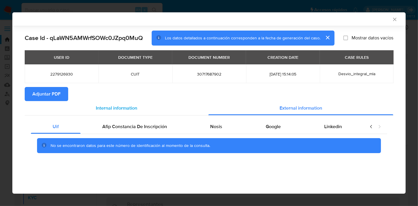
click at [167, 105] on div "Internal information" at bounding box center [117, 108] width 184 height 14
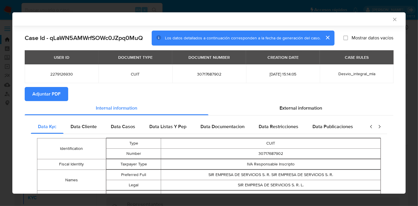
click at [55, 92] on span "Adjuntar PDF" at bounding box center [46, 94] width 28 height 13
click at [0, 85] on div "AML Data Collector Case Id - qLaWN5AMWrfSOWc0JZpq0MuQ Los datos detallados a co…" at bounding box center [209, 103] width 418 height 206
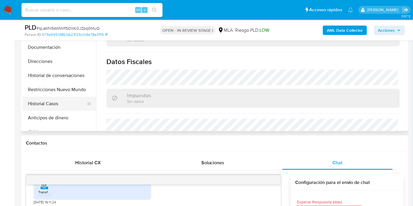
scroll to position [163, 0]
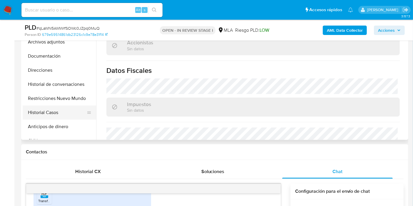
click at [59, 108] on button "Historial Casos" at bounding box center [57, 113] width 69 height 14
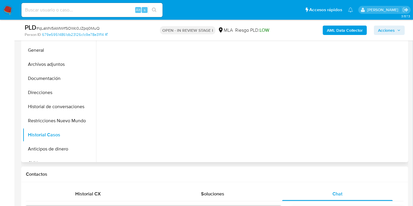
scroll to position [131, 0]
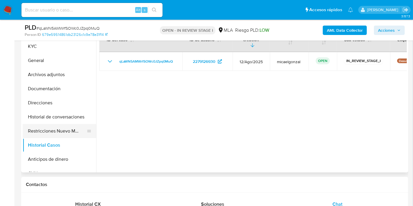
click at [30, 129] on button "Restricciones Nuevo Mundo" at bounding box center [57, 131] width 69 height 14
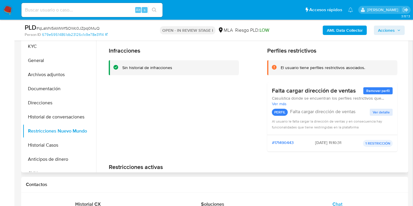
scroll to position [98, 0]
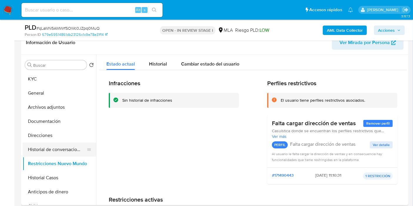
click at [68, 150] on button "Historial de conversaciones" at bounding box center [57, 150] width 69 height 14
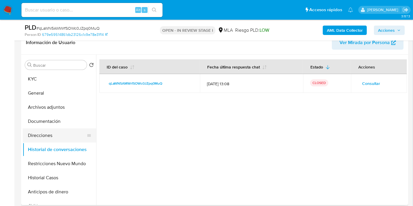
click at [48, 131] on button "Direcciones" at bounding box center [57, 135] width 69 height 14
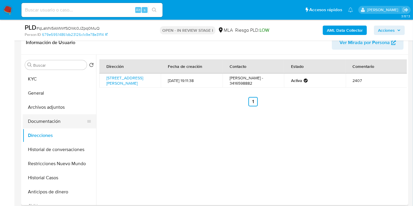
click at [50, 127] on button "Documentación" at bounding box center [57, 121] width 69 height 14
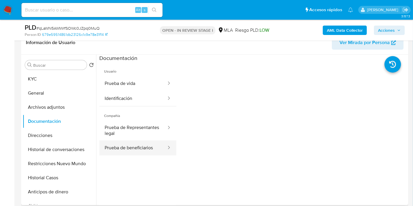
click at [150, 149] on button "Prueba de beneficiarios" at bounding box center [133, 148] width 68 height 15
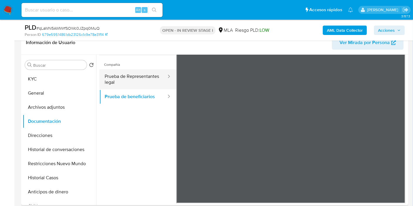
click at [138, 79] on button "Prueba de Representantes legal" at bounding box center [133, 79] width 68 height 20
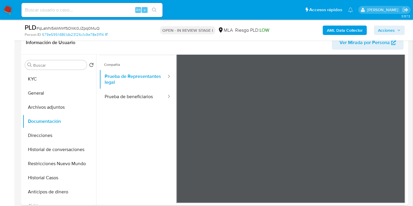
click at [362, 48] on span "Ver Mirada por Persona" at bounding box center [365, 43] width 50 height 14
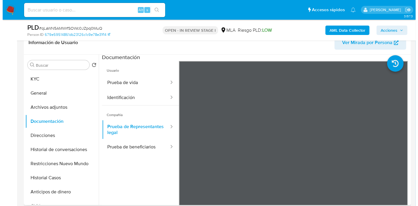
scroll to position [0, 0]
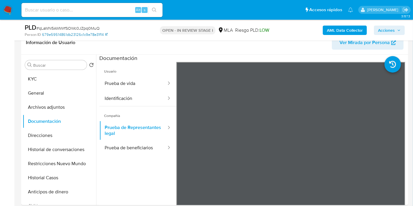
click at [62, 34] on link "679e59514861db23126c1c9e78e31f14" at bounding box center [75, 34] width 66 height 5
click at [64, 114] on button "Documentación" at bounding box center [57, 121] width 69 height 14
click at [67, 109] on button "Archivos adjuntos" at bounding box center [57, 107] width 69 height 14
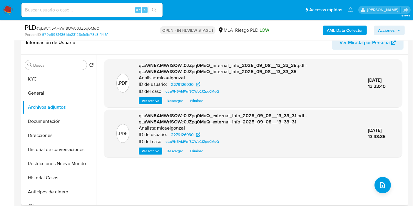
click at [386, 192] on div ".PDF qLaWN5AMWrfSOWc0JZpq0MuQ_internal_info_2025_09_08__13_33_35.pdf - qLaWN5AM…" at bounding box center [253, 129] width 298 height 141
click at [375, 175] on div ".PDF qLaWN5AMWrfSOWc0JZpq0MuQ_internal_info_2025_09_08__13_33_35.pdf - qLaWN5AM…" at bounding box center [253, 129] width 298 height 141
click at [375, 180] on button "upload-file" at bounding box center [383, 185] width 16 height 16
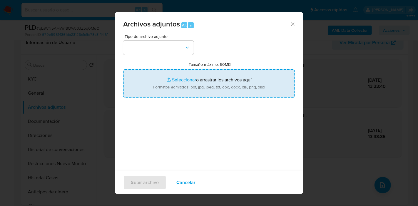
click at [213, 95] on input "Tamaño máximo: 50MB Seleccionar archivos" at bounding box center [209, 83] width 172 height 28
type input "C:\fakepath\Calculador DDJJ IVA y DDJJ IIBB.xlsx"
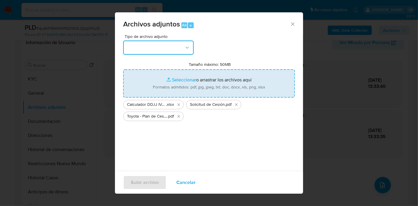
click at [128, 46] on button "button" at bounding box center [158, 48] width 71 height 14
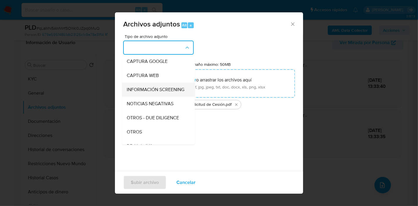
scroll to position [65, 0]
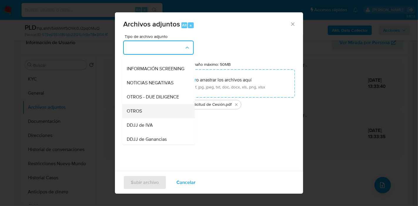
click at [138, 118] on div "OTROS" at bounding box center [157, 111] width 60 height 14
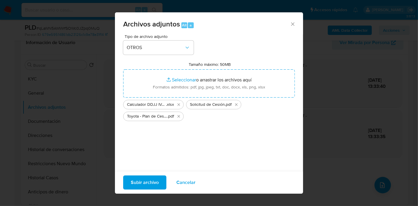
click at [140, 180] on span "Subir archivo" at bounding box center [145, 182] width 28 height 13
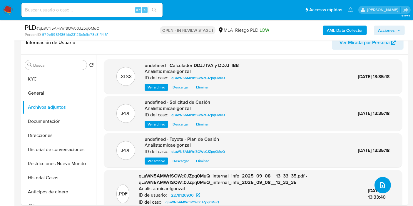
click at [375, 187] on button "upload-file" at bounding box center [383, 185] width 16 height 16
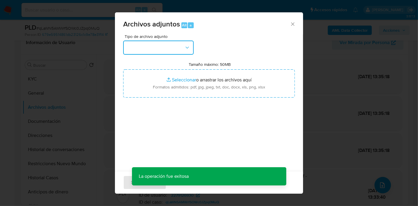
click at [176, 46] on button "button" at bounding box center [158, 48] width 71 height 14
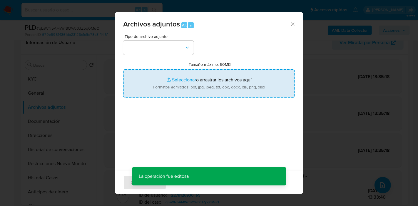
click at [274, 83] on input "Tamaño máximo: 50MB Seleccionar archivos" at bounding box center [209, 83] width 172 height 28
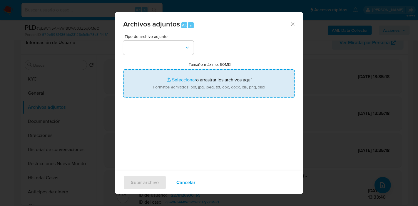
type input "C:\fakepath\DDJJ IIBB de febrero - julio 2025.pdf"
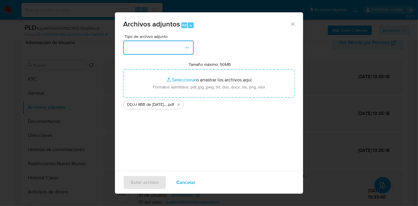
click at [135, 49] on button "button" at bounding box center [158, 48] width 71 height 14
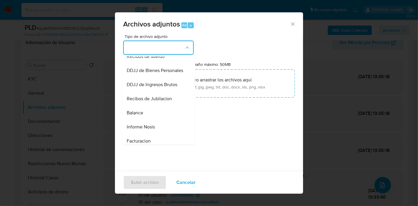
scroll to position [163, 0]
drag, startPoint x: 170, startPoint y: 77, endPoint x: 183, endPoint y: 109, distance: 35.2
click at [183, 109] on ul "IDENTIFICACIÓN INGRESOS CAPTURA BUREAU CAPTURA GOOGLE CAPTURA WEB INFORMACIÓN S…" at bounding box center [158, 58] width 73 height 330
click at [161, 87] on span "DDJJ de Ingresos Brutos" at bounding box center [152, 84] width 51 height 6
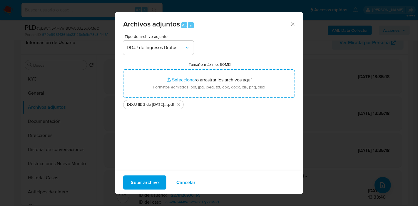
click at [134, 182] on span "Subir archivo" at bounding box center [145, 182] width 28 height 13
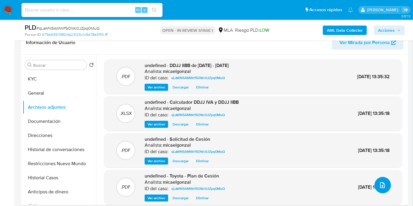
click at [382, 183] on icon "upload-file" at bounding box center [382, 185] width 7 height 7
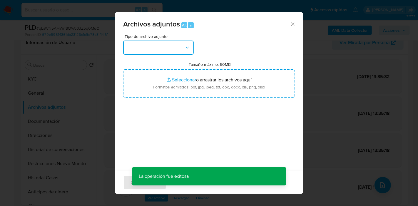
click at [170, 52] on button "button" at bounding box center [158, 48] width 71 height 14
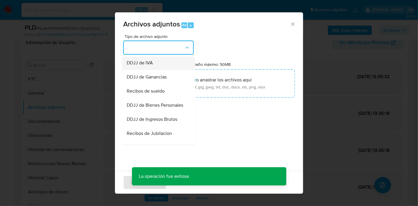
scroll to position [98, 0]
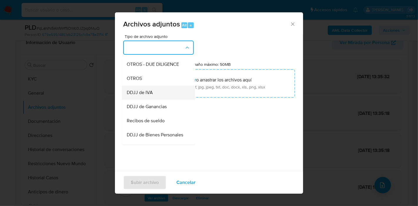
click at [167, 100] on div "DDJJ de IVA" at bounding box center [157, 93] width 60 height 14
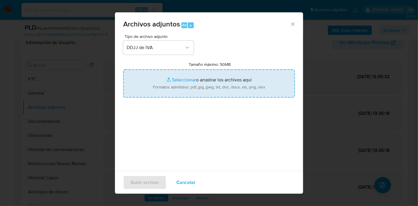
click at [197, 83] on input "Tamaño máximo: 50MB Seleccionar archivos" at bounding box center [209, 83] width 172 height 28
type input "C:\fakepath\DDJJ IVA de febrero - julio 2025.pdf"
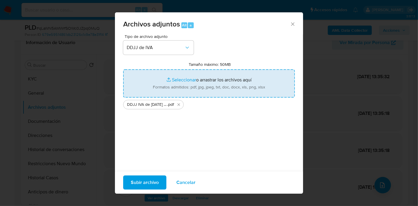
click at [145, 185] on span "Subir archivo" at bounding box center [145, 182] width 28 height 13
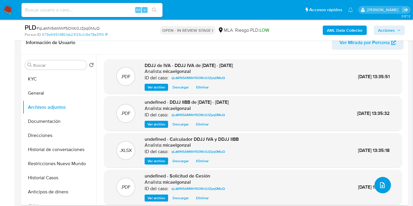
click at [379, 178] on button "upload-file" at bounding box center [383, 185] width 16 height 16
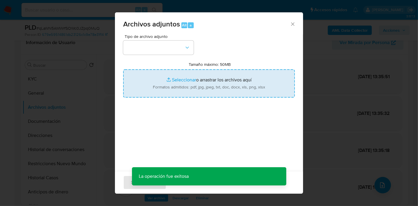
click at [188, 77] on input "Tamaño máximo: 50MB Seleccionar archivos" at bounding box center [209, 83] width 172 height 28
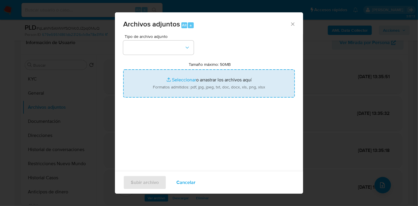
type input "C:\fakepath\Movimientos de SIR EMPRESA DE SERVICIOS S.R.L..xlsx"
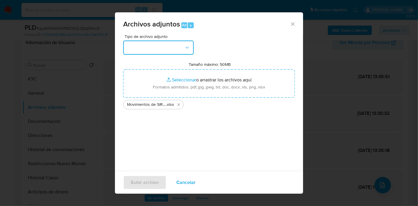
click at [125, 47] on button "button" at bounding box center [158, 48] width 71 height 14
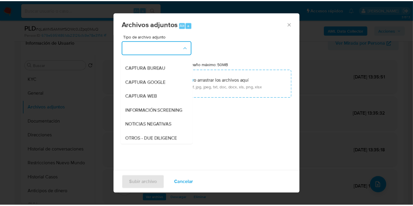
scroll to position [65, 0]
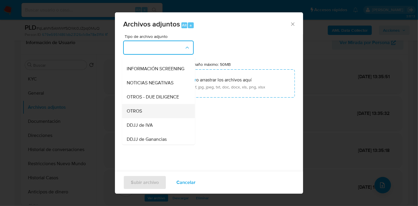
click at [147, 115] on div "OTROS" at bounding box center [157, 111] width 60 height 14
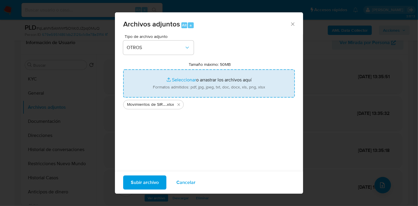
click at [182, 85] on input "Tamaño máximo: 50MB Seleccionar archivos" at bounding box center [209, 83] width 172 height 28
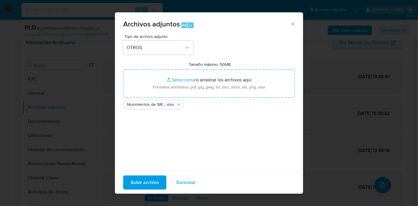
click at [139, 173] on div "Subir archivo Cancelar" at bounding box center [209, 182] width 188 height 23
click at [141, 178] on span "Subir archivo" at bounding box center [145, 182] width 28 height 13
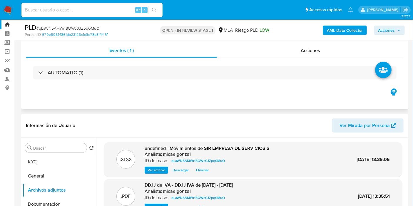
scroll to position [0, 0]
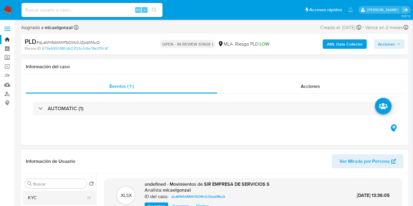
drag, startPoint x: 46, startPoint y: 181, endPoint x: 44, endPoint y: 193, distance: 11.5
click at [46, 181] on input "Buscar" at bounding box center [58, 183] width 51 height 5
click at [43, 197] on button "KYC" at bounding box center [57, 198] width 69 height 14
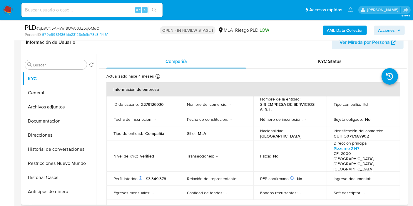
scroll to position [98, 0]
click at [62, 119] on button "Documentación" at bounding box center [57, 121] width 69 height 14
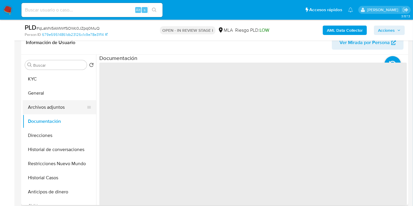
click at [70, 111] on button "Archivos adjuntos" at bounding box center [57, 107] width 69 height 14
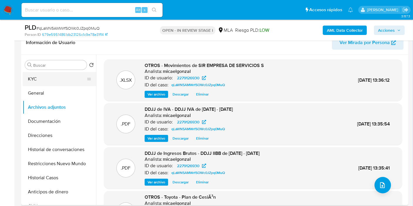
click at [26, 79] on button "KYC" at bounding box center [57, 79] width 69 height 14
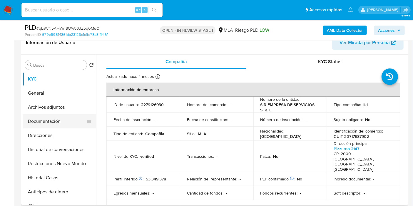
click at [31, 125] on button "Documentación" at bounding box center [57, 121] width 69 height 14
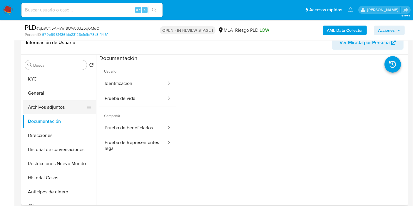
click at [45, 109] on button "Archivos adjuntos" at bounding box center [57, 107] width 69 height 14
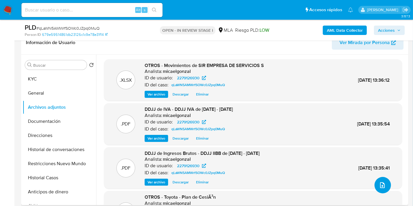
click at [380, 182] on icon "upload-file" at bounding box center [382, 185] width 7 height 7
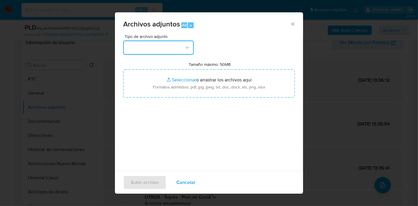
click at [165, 43] on button "button" at bounding box center [158, 48] width 71 height 14
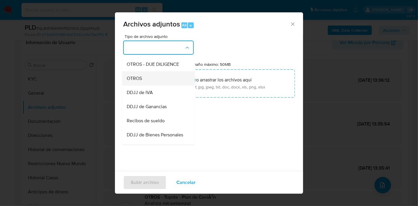
click at [160, 84] on div "OTROS" at bounding box center [157, 78] width 60 height 14
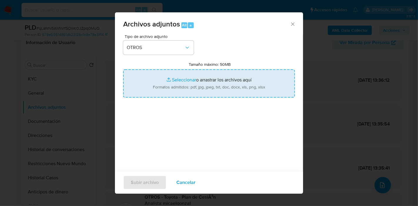
click at [168, 83] on input "Tamaño máximo: 50MB Seleccionar archivos" at bounding box center [209, 83] width 172 height 28
type input "C:\fakepath\Caselog qLaWN5AMWrfSOWc0JZpq0MuQ_2025_08_18_14_29_22.docx"
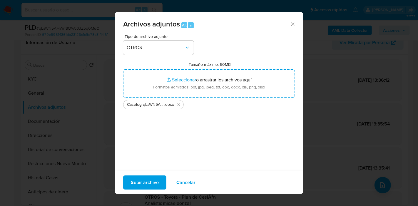
click at [145, 178] on span "Subir archivo" at bounding box center [145, 182] width 28 height 13
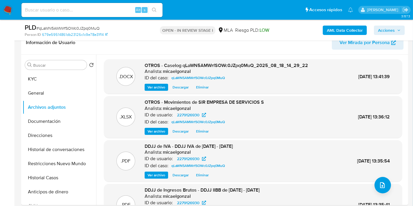
click at [37, 77] on button "KYC" at bounding box center [59, 79] width 73 height 14
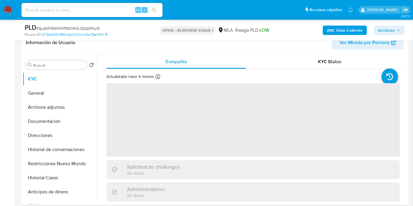
click at [379, 29] on span "Acciones" at bounding box center [386, 30] width 17 height 9
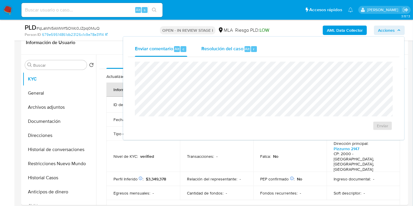
click at [236, 53] on div "Resolución del caso Alt r" at bounding box center [229, 48] width 56 height 15
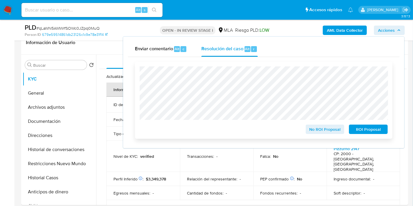
click at [324, 127] on span "No ROI Proposal" at bounding box center [325, 129] width 31 height 8
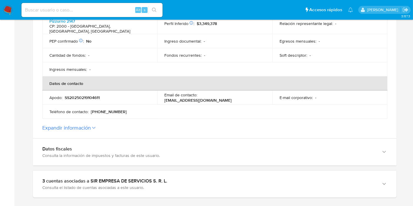
scroll to position [294, 0]
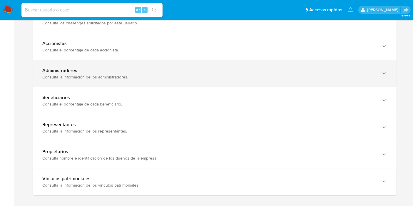
scroll to position [294, 0]
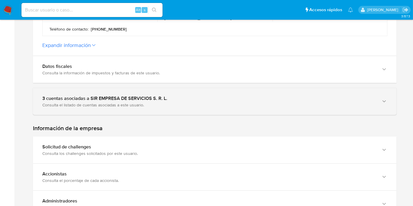
click at [242, 96] on div "3 cuentas asociadas a SIR EMPRESA DE SERVICIOS S. R. L." at bounding box center [208, 99] width 333 height 6
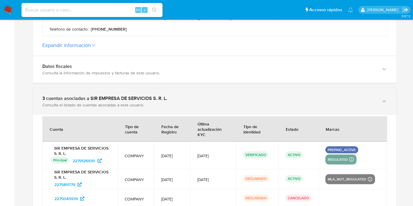
click at [242, 96] on div "3 cuentas asociadas a SIR EMPRESA DE SERVICIOS S. R. L." at bounding box center [208, 99] width 333 height 6
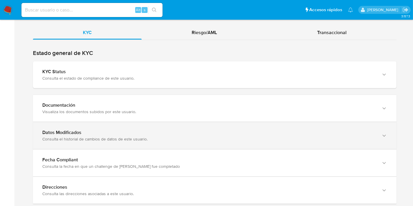
scroll to position [613, 0]
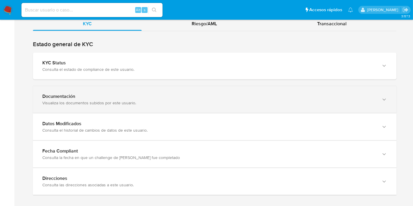
click at [140, 104] on div "Documentación Visualiza los documentos subidos por este usuario." at bounding box center [215, 99] width 364 height 27
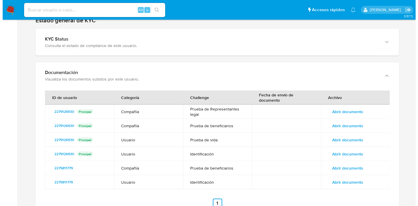
scroll to position [645, 0]
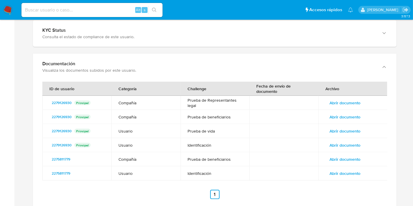
click at [226, 101] on td "Prueba de Representantes legal" at bounding box center [214, 103] width 69 height 14
click at [339, 99] on span "Abrir documento" at bounding box center [345, 103] width 31 height 8
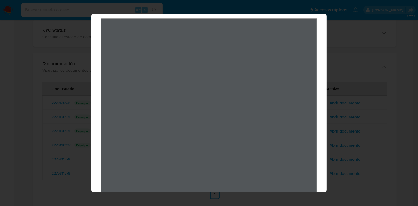
scroll to position [0, 0]
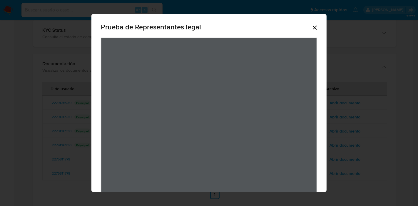
click at [314, 31] on div "Prueba de Representantes legal" at bounding box center [209, 28] width 216 height 19
click at [311, 27] on icon "Cerrar" at bounding box center [314, 27] width 7 height 7
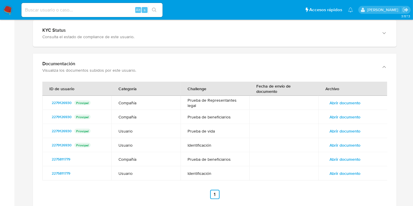
click at [341, 157] on span "Abrir documento" at bounding box center [345, 159] width 31 height 8
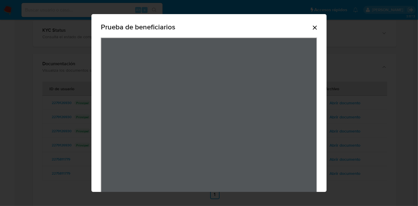
drag, startPoint x: 317, startPoint y: 28, endPoint x: 311, endPoint y: 31, distance: 6.7
click at [315, 29] on div "Prueba de beneficiarios" at bounding box center [208, 127] width 235 height 227
click at [311, 31] on icon "Cerrar" at bounding box center [314, 27] width 7 height 7
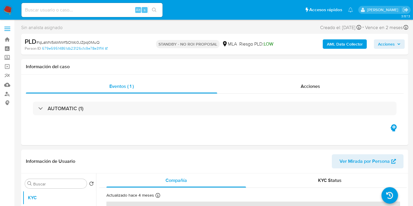
select select "10"
click at [9, 14] on img at bounding box center [8, 10] width 10 height 10
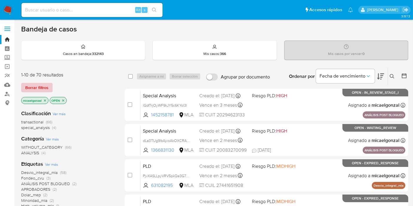
click at [34, 86] on span "Borrar filtros" at bounding box center [36, 87] width 23 height 8
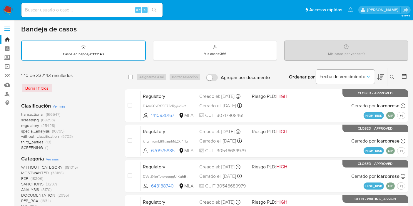
click at [390, 75] on icon at bounding box center [392, 77] width 5 height 5
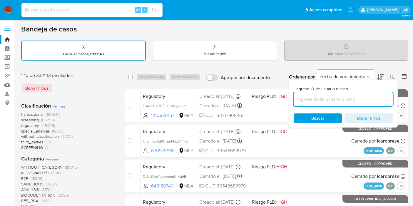
click at [347, 100] on input at bounding box center [343, 100] width 99 height 8
type input "GSdmg8ihw4c7Uc3rQ6AoTXGE"
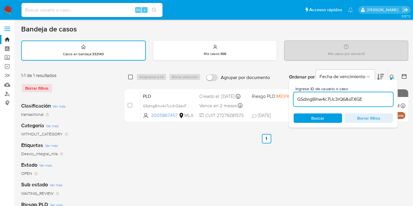
click at [130, 78] on input "checkbox" at bounding box center [130, 77] width 5 height 5
checkbox input "true"
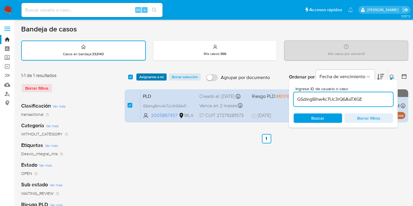
click at [138, 76] on button "Asignarme a mí" at bounding box center [151, 76] width 30 height 7
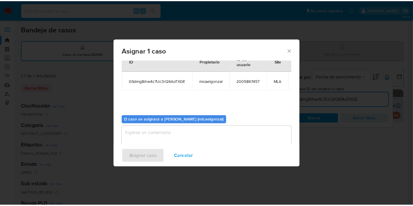
scroll to position [35, 0]
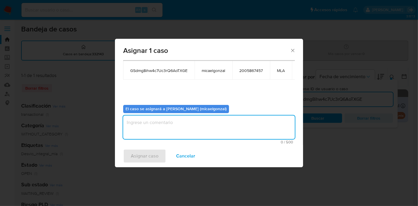
click at [147, 123] on textarea "assign-modal" at bounding box center [209, 128] width 172 height 24
click at [144, 157] on span "Asignar caso" at bounding box center [145, 156] width 28 height 13
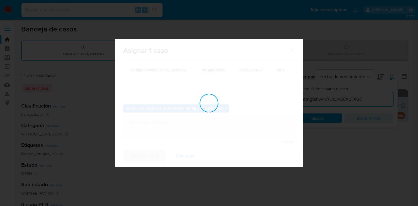
checkbox input "false"
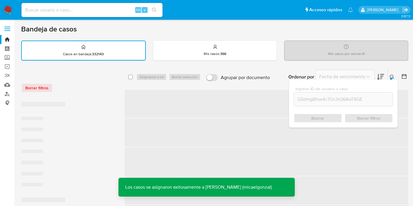
click at [105, 12] on input at bounding box center [91, 10] width 141 height 8
paste input "GSdmg8ihw4c7Uc3rQ6AoTXGE"
type input "GSdmg8ihw4c7Uc3rQ6AoTXGE"
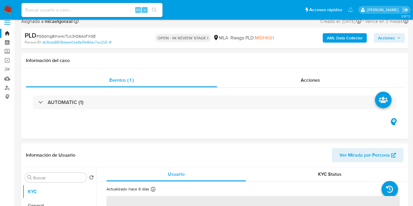
scroll to position [98, 0]
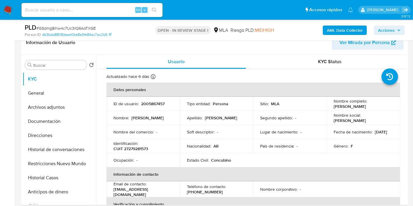
select select "10"
click at [87, 133] on icon at bounding box center [89, 135] width 5 height 5
click at [71, 128] on button "Direcciones" at bounding box center [57, 135] width 69 height 14
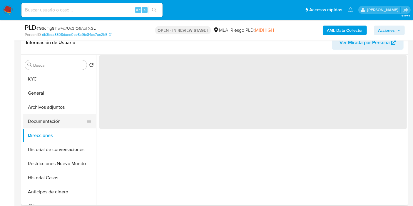
click at [66, 120] on button "Documentación" at bounding box center [57, 121] width 69 height 14
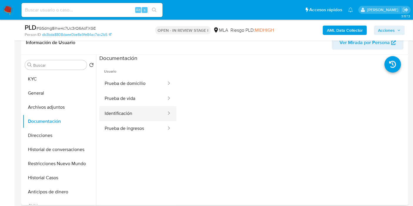
click at [109, 115] on button "Identificación" at bounding box center [133, 113] width 68 height 15
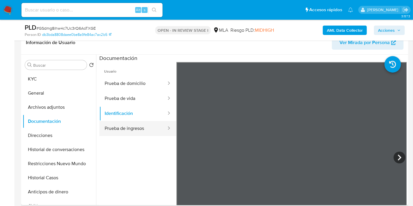
click at [119, 128] on button "Prueba de ingresos" at bounding box center [133, 128] width 68 height 15
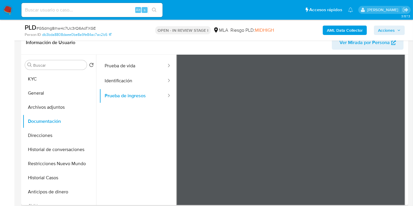
scroll to position [0, 0]
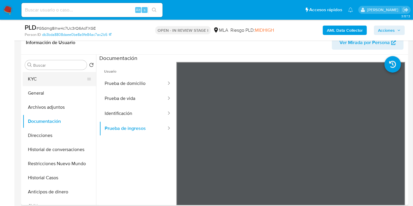
click at [82, 73] on button "KYC" at bounding box center [57, 79] width 69 height 14
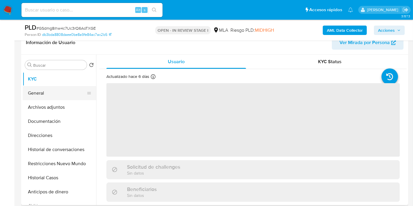
click at [70, 93] on button "General" at bounding box center [57, 93] width 69 height 14
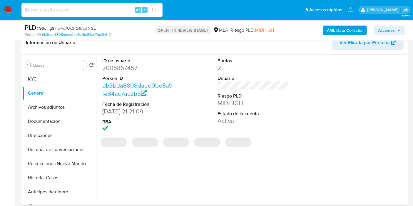
click at [126, 66] on dd "2005867457" at bounding box center [137, 68] width 71 height 8
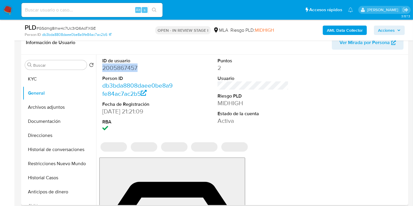
copy dd "2005867457"
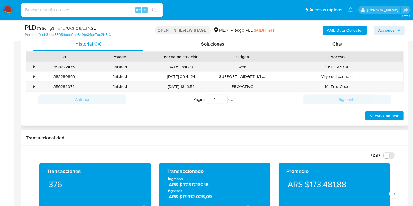
scroll to position [294, 0]
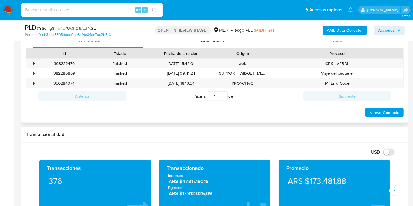
click at [362, 41] on div "Chat" at bounding box center [337, 41] width 111 height 14
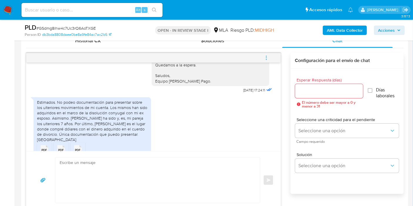
scroll to position [476, 0]
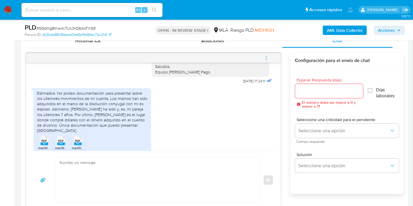
click at [70, 104] on div "Estimados. No podeo documentación para presentar sobre los ulteriores movimient…" at bounding box center [92, 112] width 111 height 43
click at [49, 97] on div "Estimados. No podeo documentación para presentar sobre los ulteriores movimient…" at bounding box center [92, 112] width 111 height 43
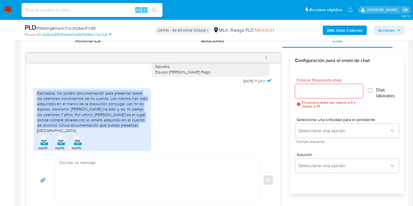
click at [49, 97] on div "Estimados. No podeo documentación para presentar sobre los ulteriores movimient…" at bounding box center [92, 112] width 111 height 43
copy div "Estimados. No podeo documentación para presentar sobre los ulteriores movimient…"
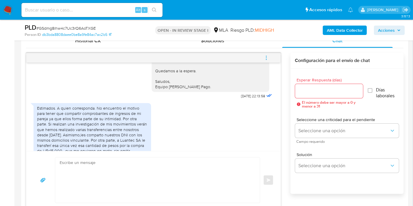
scroll to position [705, 0]
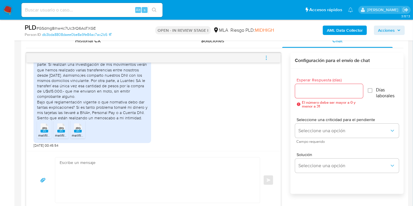
click at [70, 97] on div "Estimados. A quien corresponda. No encuentro el motivo para tener que compartir…" at bounding box center [92, 83] width 111 height 75
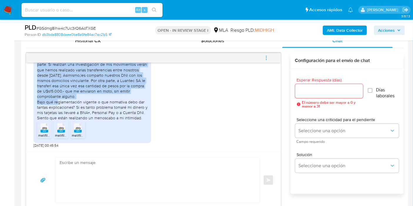
click at [70, 97] on div "Estimados. A quien corresponda. No encuentro el motivo para tener que compartir…" at bounding box center [92, 83] width 111 height 75
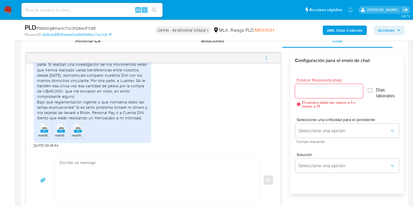
click at [106, 112] on div "Estimados. A quien corresponda. No encuentro el motivo para tener que compartir…" at bounding box center [92, 83] width 111 height 75
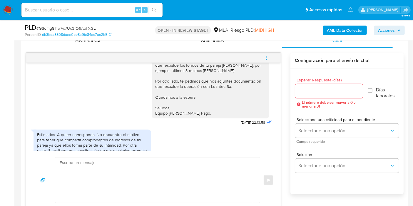
scroll to position [615, 0]
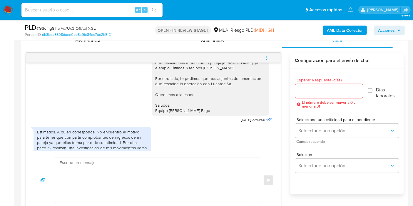
drag, startPoint x: 116, startPoint y: 105, endPoint x: 37, endPoint y: 137, distance: 85.3
click at [37, 137] on div "Estimados. A quien corresponda. No encuentro el motivo para tener que compartir…" at bounding box center [92, 166] width 111 height 75
copy div "Estimados. A quien corresponda. No encuentro el motivo para tener que compartir…"
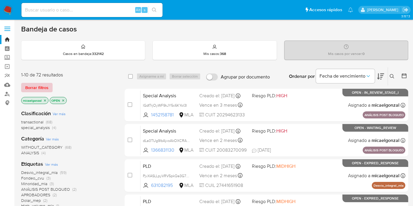
click at [45, 86] on span "Borrar filtros" at bounding box center [36, 87] width 23 height 8
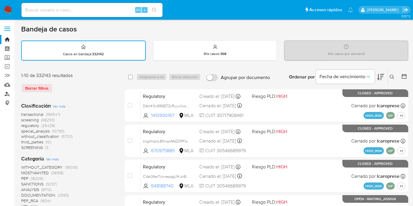
click at [6, 92] on link "Buscador de personas" at bounding box center [35, 93] width 70 height 9
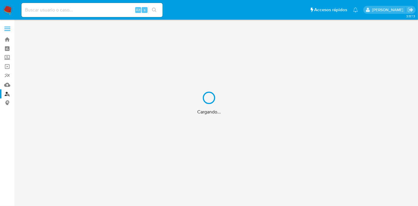
click at [6, 14] on div "Cargando..." at bounding box center [209, 103] width 418 height 206
click at [8, 8] on div "Cargando..." at bounding box center [209, 103] width 418 height 206
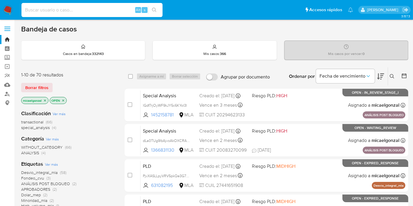
click at [105, 12] on input at bounding box center [91, 10] width 141 height 8
paste input "1MpWhrqZIEKz8x1BH4snOJTz"
type input "1MpWhrqZIEKz8x1BH4snOJTz"
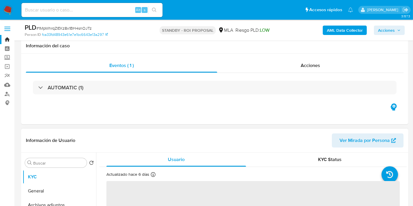
scroll to position [131, 0]
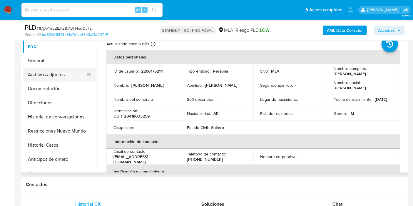
select select "10"
click at [42, 80] on button "Archivos adjuntos" at bounding box center [57, 75] width 69 height 14
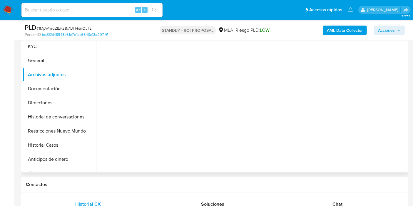
scroll to position [98, 0]
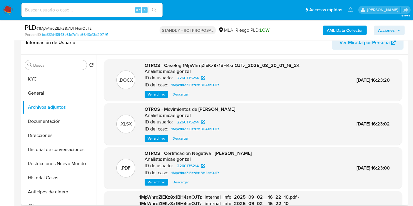
click at [181, 96] on span "Descargar" at bounding box center [181, 94] width 16 height 6
click at [43, 173] on button "Historial Casos" at bounding box center [57, 178] width 69 height 14
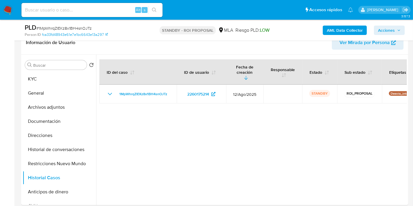
click at [113, 14] on div "Alt s" at bounding box center [91, 10] width 141 height 14
click at [104, 12] on input at bounding box center [91, 10] width 141 height 8
paste input "URCO1fSTMgDS1x0G3fuC0Y5e"
type input "URCO1fSTMgDS1x0G3fuC0Y5e"
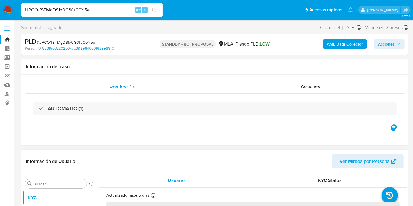
select select "10"
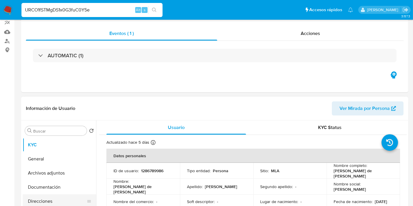
scroll to position [98, 0]
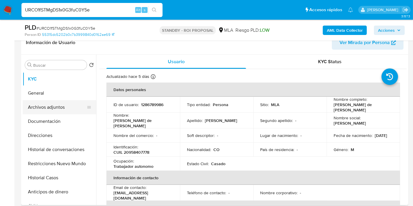
click at [68, 107] on button "Archivos adjuntos" at bounding box center [57, 107] width 69 height 14
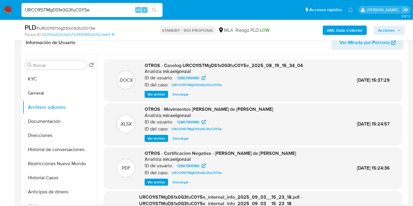
click at [179, 91] on span "Descargar" at bounding box center [181, 94] width 16 height 6
